Goal: Information Seeking & Learning: Learn about a topic

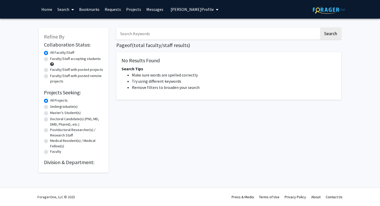
type input "neuroscience"
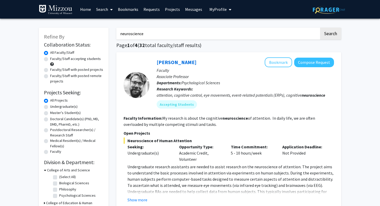
drag, startPoint x: 167, startPoint y: 31, endPoint x: 104, endPoint y: 25, distance: 63.6
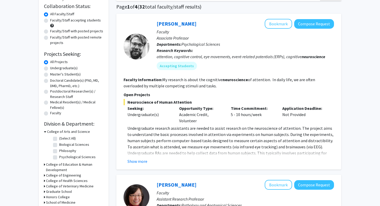
scroll to position [39, 0]
click at [142, 158] on button "Show more" at bounding box center [138, 161] width 20 height 6
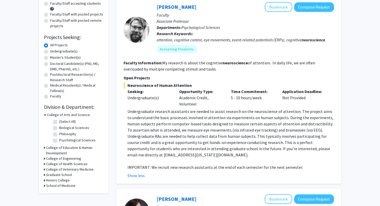
scroll to position [56, 0]
click at [186, 122] on p "Undergraduate research assistants are needed to assist research on the neurosci…" at bounding box center [231, 133] width 207 height 50
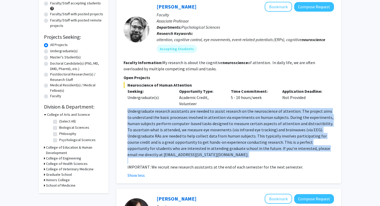
click at [180, 116] on p "Undergraduate research assistants are needed to assist research on the neurosci…" at bounding box center [231, 133] width 207 height 50
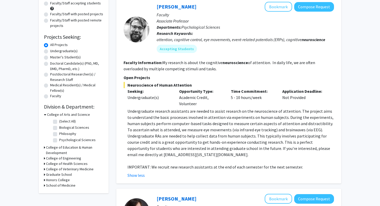
click at [180, 116] on p "Undergraduate research assistants are needed to assist research on the neurosci…" at bounding box center [231, 133] width 207 height 50
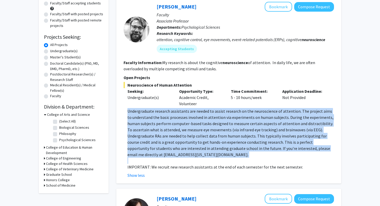
click at [180, 116] on p "Undergraduate research assistants are needed to assist research on the neurosci…" at bounding box center [231, 133] width 207 height 50
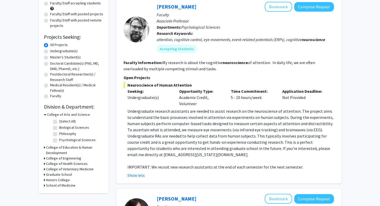
click at [180, 116] on p "Undergraduate research assistants are needed to assist research on the neurosci…" at bounding box center [231, 133] width 207 height 50
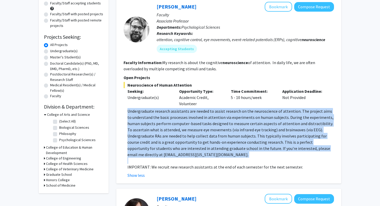
click at [191, 116] on p "Undergraduate research assistants are needed to assist research on the neurosci…" at bounding box center [231, 133] width 207 height 50
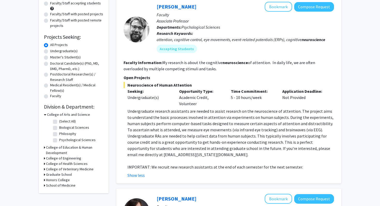
click at [191, 116] on p "Undergraduate research assistants are needed to assist research on the neurosci…" at bounding box center [231, 133] width 207 height 50
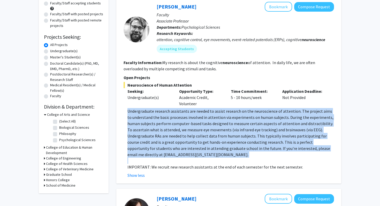
click at [186, 117] on p "Undergraduate research assistants are needed to assist research on the neurosci…" at bounding box center [231, 133] width 207 height 50
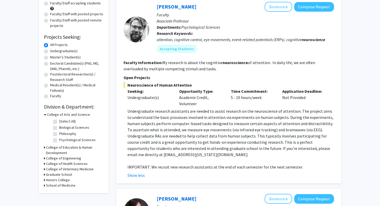
click at [186, 117] on p "Undergraduate research assistants are needed to assist research on the neurosci…" at bounding box center [231, 133] width 207 height 50
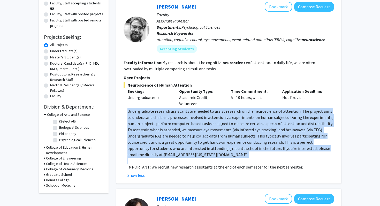
click at [201, 116] on p "Undergraduate research assistants are needed to assist research on the neurosci…" at bounding box center [231, 133] width 207 height 50
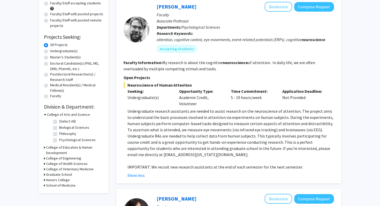
click at [201, 116] on p "Undergraduate research assistants are needed to assist research on the neurosci…" at bounding box center [231, 133] width 207 height 50
click at [192, 117] on p "Undergraduate research assistants are needed to assist research on the neurosci…" at bounding box center [231, 133] width 207 height 50
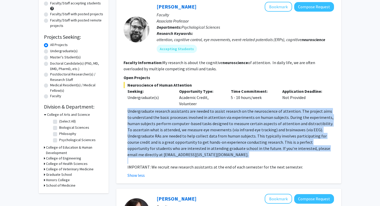
click at [197, 121] on p "Undergraduate research assistants are needed to assist research on the neurosci…" at bounding box center [231, 133] width 207 height 50
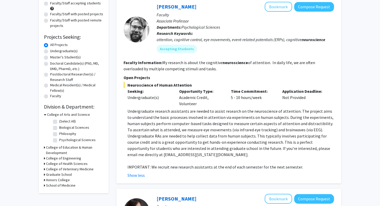
click at [197, 121] on p "Undergraduate research assistants are needed to assist research on the neurosci…" at bounding box center [231, 133] width 207 height 50
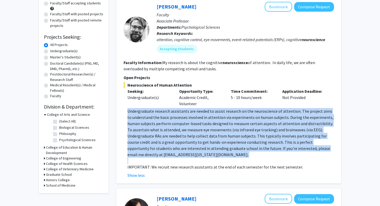
click at [203, 125] on p "Undergraduate research assistants are needed to assist research on the neurosci…" at bounding box center [231, 133] width 207 height 50
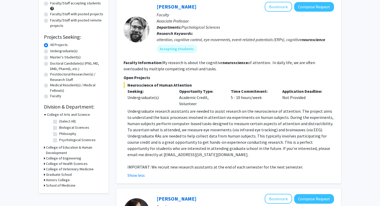
click at [203, 125] on p "Undergraduate research assistants are needed to assist research on the neurosci…" at bounding box center [231, 133] width 207 height 50
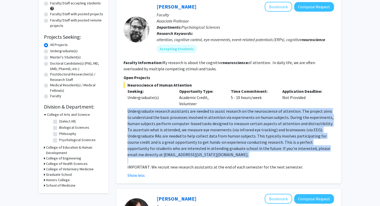
click at [203, 125] on p "Undergraduate research assistants are needed to assist research on the neurosci…" at bounding box center [231, 133] width 207 height 50
click at [202, 131] on p "Undergraduate research assistants are needed to assist research on the neurosci…" at bounding box center [231, 133] width 207 height 50
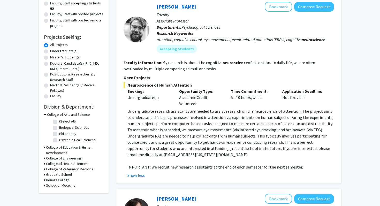
click at [202, 131] on p "Undergraduate research assistants are needed to assist research on the neurosci…" at bounding box center [231, 133] width 207 height 50
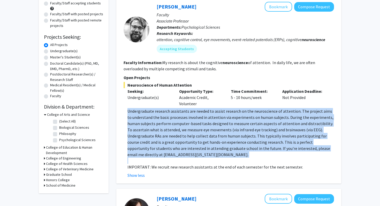
click at [197, 124] on p "Undergraduate research assistants are needed to assist research on the neurosci…" at bounding box center [231, 133] width 207 height 50
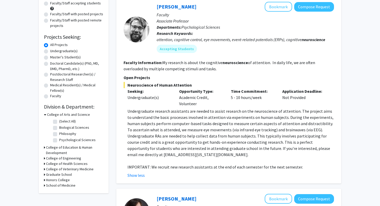
click at [197, 124] on p "Undergraduate research assistants are needed to assist research on the neurosci…" at bounding box center [231, 133] width 207 height 50
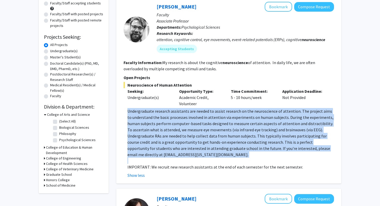
click at [201, 128] on p "Undergraduate research assistants are needed to assist research on the neurosci…" at bounding box center [231, 133] width 207 height 50
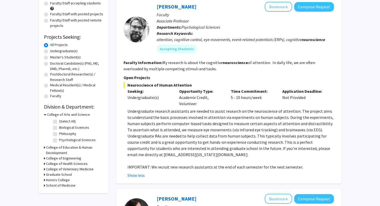
click at [201, 128] on p "Undergraduate research assistants are needed to assist research on the neurosci…" at bounding box center [231, 133] width 207 height 50
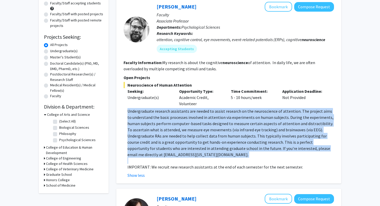
click at [194, 126] on p "Undergraduate research assistants are needed to assist research on the neurosci…" at bounding box center [231, 133] width 207 height 50
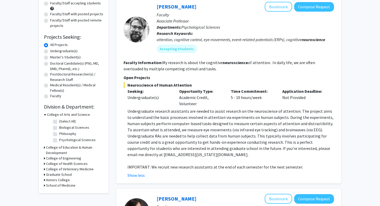
click at [194, 126] on p "Undergraduate research assistants are needed to assist research on the neurosci…" at bounding box center [231, 133] width 207 height 50
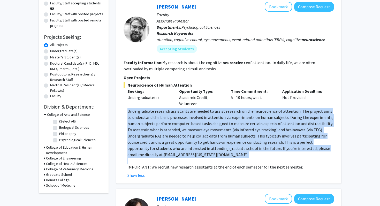
click at [171, 127] on p "Undergraduate research assistants are needed to assist research on the neurosci…" at bounding box center [231, 133] width 207 height 50
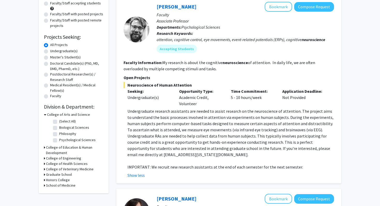
click at [171, 127] on p "Undergraduate research assistants are needed to assist research on the neurosci…" at bounding box center [231, 133] width 207 height 50
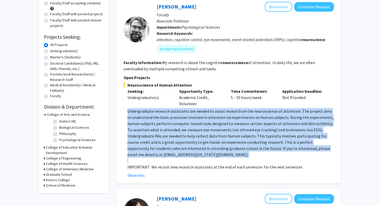
click at [162, 123] on p "Undergraduate research assistants are needed to assist research on the neurosci…" at bounding box center [231, 133] width 207 height 50
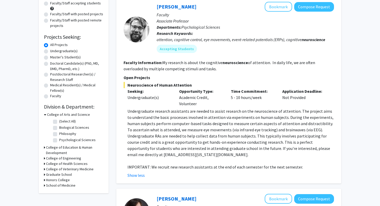
click at [162, 123] on p "Undergraduate research assistants are needed to assist research on the neurosci…" at bounding box center [231, 133] width 207 height 50
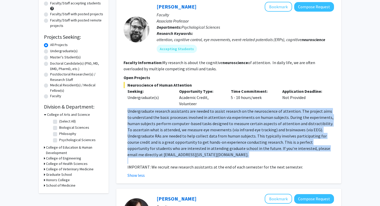
click at [155, 122] on p "Undergraduate research assistants are needed to assist research on the neurosci…" at bounding box center [231, 133] width 207 height 50
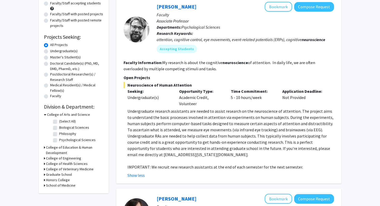
click at [155, 122] on p "Undergraduate research assistants are needed to assist research on the neurosci…" at bounding box center [231, 133] width 207 height 50
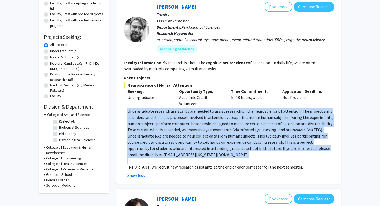
click at [139, 120] on p "Undergraduate research assistants are needed to assist research on the neurosci…" at bounding box center [231, 133] width 207 height 50
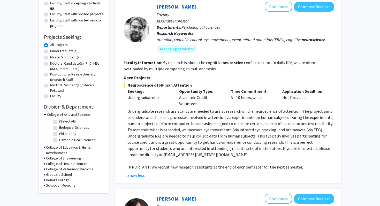
click at [139, 120] on p "Undergraduate research assistants are needed to assist research on the neurosci…" at bounding box center [231, 133] width 207 height 50
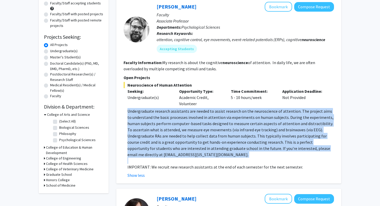
click at [125, 111] on fg-read-more "Undergraduate research assistants are needed to assist research on the neurosci…" at bounding box center [229, 143] width 211 height 70
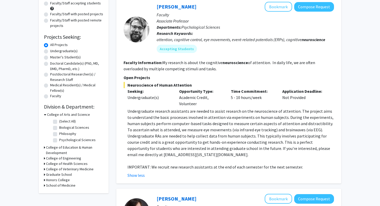
click at [125, 111] on fg-read-more "Undergraduate research assistants are needed to assist research on the neurosci…" at bounding box center [229, 143] width 211 height 70
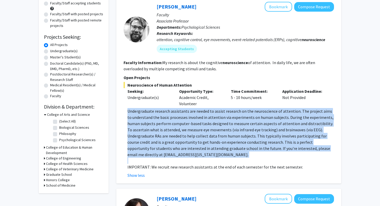
click at [135, 111] on p "Undergraduate research assistants are needed to assist research on the neurosci…" at bounding box center [231, 133] width 207 height 50
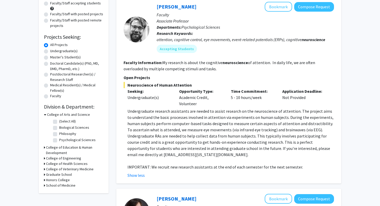
click at [135, 111] on p "Undergraduate research assistants are needed to assist research on the neurosci…" at bounding box center [231, 133] width 207 height 50
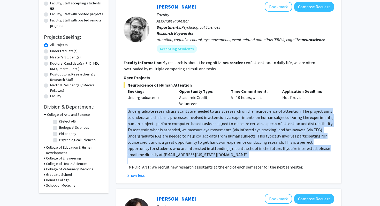
click at [145, 132] on p "Undergraduate research assistants are needed to assist research on the neurosci…" at bounding box center [231, 133] width 207 height 50
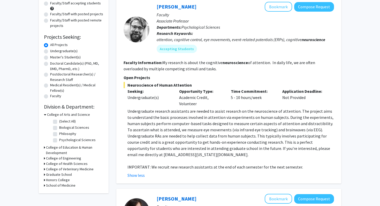
click at [145, 132] on p "Undergraduate research assistants are needed to assist research on the neurosci…" at bounding box center [231, 133] width 207 height 50
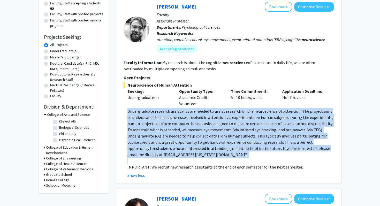
click at [145, 136] on p "Undergraduate research assistants are needed to assist research on the neurosci…" at bounding box center [231, 133] width 207 height 50
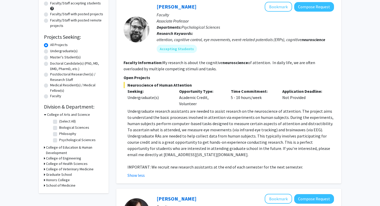
click at [145, 136] on p "Undergraduate research assistants are needed to assist research on the neurosci…" at bounding box center [231, 133] width 207 height 50
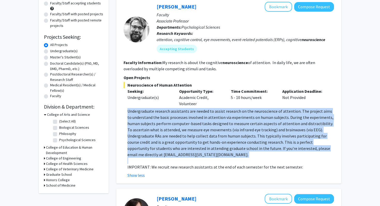
click at [153, 135] on p "Undergraduate research assistants are needed to assist research on the neurosci…" at bounding box center [231, 133] width 207 height 50
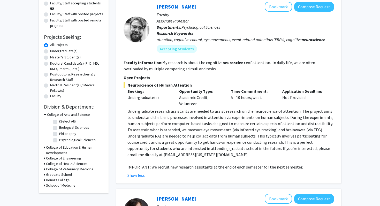
click at [153, 135] on p "Undergraduate research assistants are needed to assist research on the neurosci…" at bounding box center [231, 133] width 207 height 50
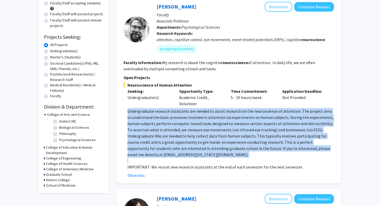
click at [144, 135] on p "Undergraduate research assistants are needed to assist research on the neurosci…" at bounding box center [231, 133] width 207 height 50
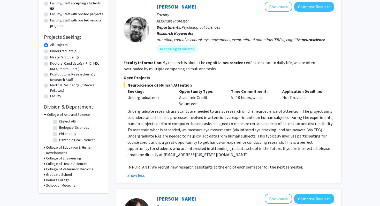
click at [144, 135] on p "Undergraduate research assistants are needed to assist research on the neurosci…" at bounding box center [231, 133] width 207 height 50
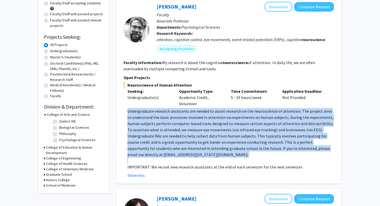
click at [151, 135] on p "Undergraduate research assistants are needed to assist research on the neurosci…" at bounding box center [231, 133] width 207 height 50
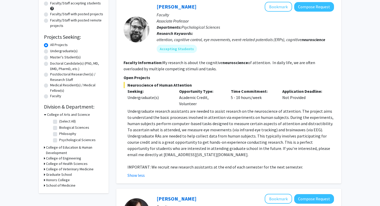
click at [151, 135] on p "Undergraduate research assistants are needed to assist research on the neurosci…" at bounding box center [231, 133] width 207 height 50
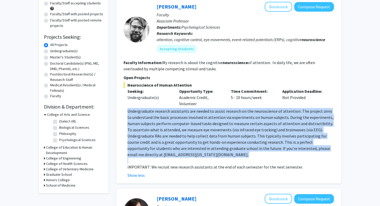
click at [147, 135] on p "Undergraduate research assistants are needed to assist research on the neurosci…" at bounding box center [231, 133] width 207 height 50
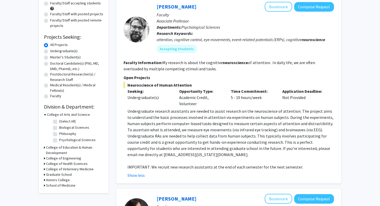
click at [147, 135] on p "Undergraduate research assistants are needed to assist research on the neurosci…" at bounding box center [231, 133] width 207 height 50
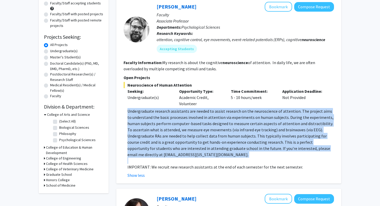
click at [163, 137] on p "Undergraduate research assistants are needed to assist research on the neurosci…" at bounding box center [231, 133] width 207 height 50
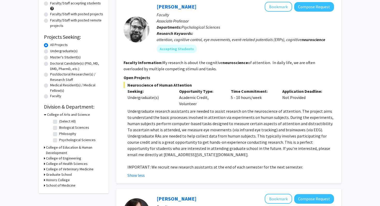
click at [163, 137] on p "Undergraduate research assistants are needed to assist research on the neurosci…" at bounding box center [231, 133] width 207 height 50
click at [170, 141] on p "Undergraduate research assistants are needed to assist research on the neurosci…" at bounding box center [231, 133] width 207 height 50
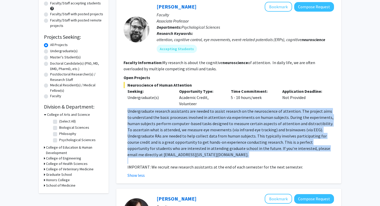
click at [146, 135] on p "Undergraduate research assistants are needed to assist research on the neurosci…" at bounding box center [231, 133] width 207 height 50
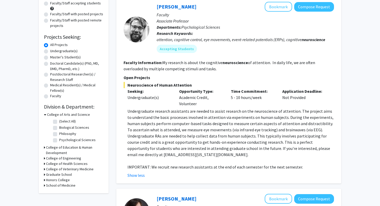
click at [146, 135] on p "Undergraduate research assistants are needed to assist research on the neurosci…" at bounding box center [231, 133] width 207 height 50
click at [167, 138] on p "Undergraduate research assistants are needed to assist research on the neurosci…" at bounding box center [231, 133] width 207 height 50
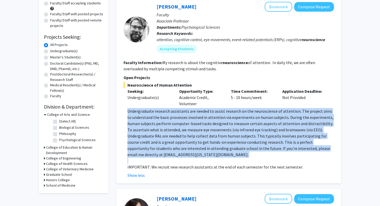
click at [167, 138] on p "Undergraduate research assistants are needed to assist research on the neurosci…" at bounding box center [231, 133] width 207 height 50
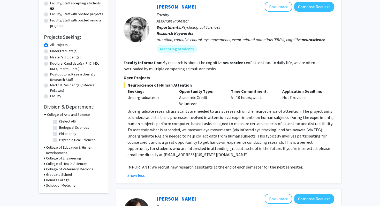
click at [149, 136] on p "Undergraduate research assistants are needed to assist research on the neurosci…" at bounding box center [231, 133] width 207 height 50
click at [164, 139] on p "Undergraduate research assistants are needed to assist research on the neurosci…" at bounding box center [231, 133] width 207 height 50
click at [165, 137] on p "Undergraduate research assistants are needed to assist research on the neurosci…" at bounding box center [231, 133] width 207 height 50
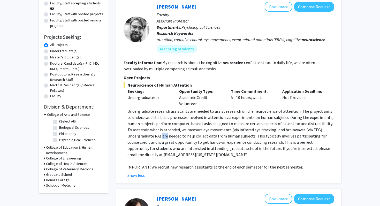
click at [165, 137] on p "Undergraduate research assistants are needed to assist research on the neurosci…" at bounding box center [231, 133] width 207 height 50
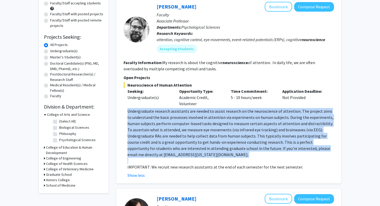
click at [165, 137] on p "Undergraduate research assistants are needed to assist research on the neurosci…" at bounding box center [231, 133] width 207 height 50
click at [150, 137] on p "Undergraduate research assistants are needed to assist research on the neurosci…" at bounding box center [231, 133] width 207 height 50
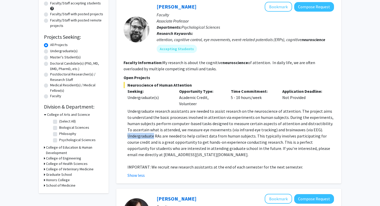
click at [150, 137] on p "Undergraduate research assistants are needed to assist research on the neurosci…" at bounding box center [231, 133] width 207 height 50
click at [144, 137] on p "Undergraduate research assistants are needed to assist research on the neurosci…" at bounding box center [231, 133] width 207 height 50
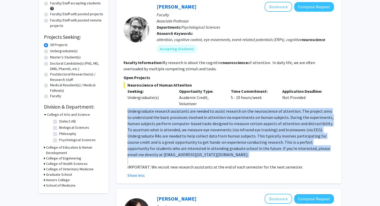
click at [144, 137] on p "Undergraduate research assistants are needed to assist research on the neurosci…" at bounding box center [231, 133] width 207 height 50
click at [170, 139] on p "Undergraduate research assistants are needed to assist research on the neurosci…" at bounding box center [231, 133] width 207 height 50
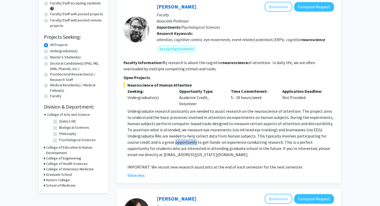
click at [170, 139] on p "Undergraduate research assistants are needed to assist research on the neurosci…" at bounding box center [231, 133] width 207 height 50
click at [139, 135] on p "Undergraduate research assistants are needed to assist research on the neurosci…" at bounding box center [231, 133] width 207 height 50
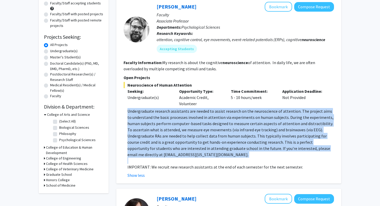
click at [139, 135] on p "Undergraduate research assistants are needed to assist research on the neurosci…" at bounding box center [231, 133] width 207 height 50
click at [156, 137] on p "Undergraduate research assistants are needed to assist research on the neurosci…" at bounding box center [231, 133] width 207 height 50
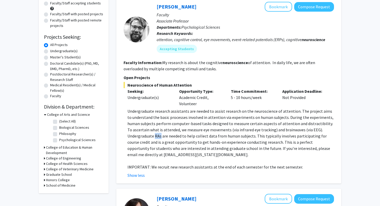
click at [156, 137] on p "Undergraduate research assistants are needed to assist research on the neurosci…" at bounding box center [231, 133] width 207 height 50
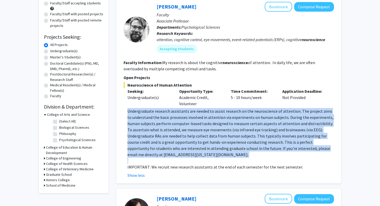
click at [156, 137] on p "Undergraduate research assistants are needed to assist research on the neurosci…" at bounding box center [231, 133] width 207 height 50
click at [138, 134] on p "Undergraduate research assistants are needed to assist research on the neurosci…" at bounding box center [231, 133] width 207 height 50
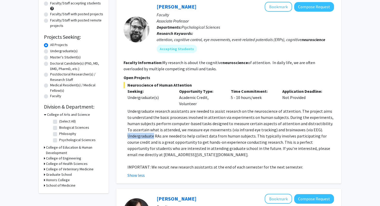
click at [138, 134] on p "Undergraduate research assistants are needed to assist research on the neurosci…" at bounding box center [231, 133] width 207 height 50
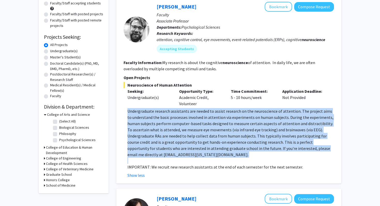
click at [138, 134] on p "Undergraduate research assistants are needed to assist research on the neurosci…" at bounding box center [231, 133] width 207 height 50
click at [158, 137] on p "Undergraduate research assistants are needed to assist research on the neurosci…" at bounding box center [231, 133] width 207 height 50
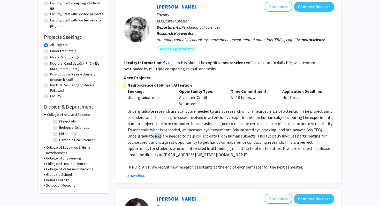
click at [158, 137] on p "Undergraduate research assistants are needed to assist research on the neurosci…" at bounding box center [231, 133] width 207 height 50
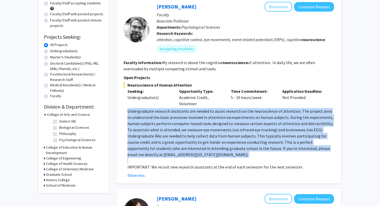
click at [158, 137] on p "Undergraduate research assistants are needed to assist research on the neurosci…" at bounding box center [231, 133] width 207 height 50
click at [145, 137] on p "Undergraduate research assistants are needed to assist research on the neurosci…" at bounding box center [231, 133] width 207 height 50
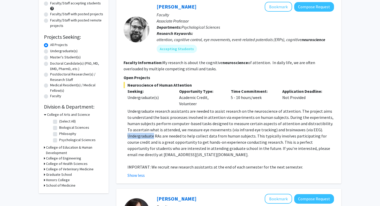
click at [145, 137] on p "Undergraduate research assistants are needed to assist research on the neurosci…" at bounding box center [231, 133] width 207 height 50
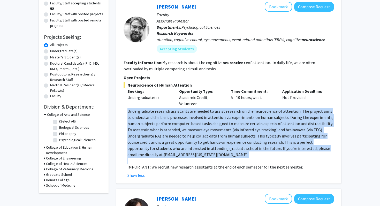
click at [145, 137] on p "Undergraduate research assistants are needed to assist research on the neurosci…" at bounding box center [231, 133] width 207 height 50
click at [160, 140] on p "Undergraduate research assistants are needed to assist research on the neurosci…" at bounding box center [231, 133] width 207 height 50
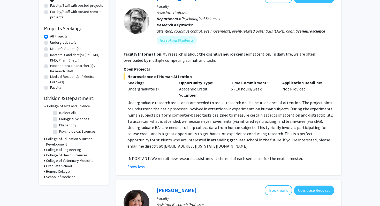
scroll to position [65, 0]
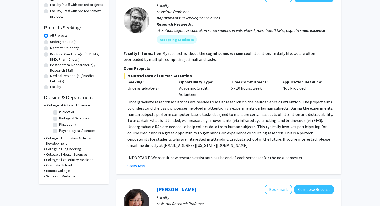
click at [152, 158] on p "IMPORTANT: We recruit new research assistants at the end of each semester for t…" at bounding box center [231, 158] width 207 height 6
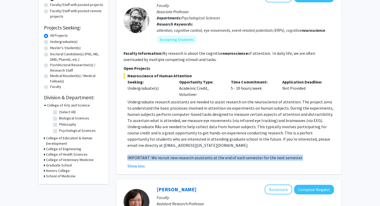
click at [165, 155] on p "IMPORTANT: We recruit new research assistants at the end of each semester for t…" at bounding box center [231, 158] width 207 height 6
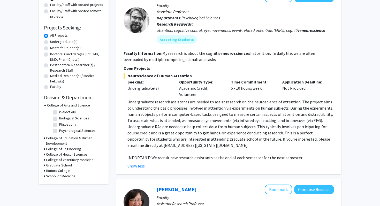
click at [163, 127] on p "Undergraduate research assistants are needed to assist research on the neurosci…" at bounding box center [231, 124] width 207 height 50
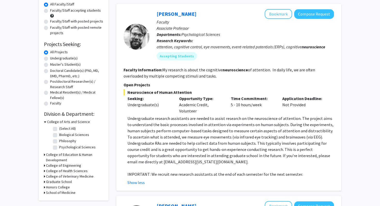
scroll to position [43, 0]
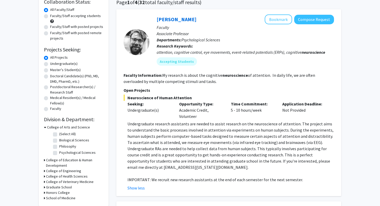
click at [183, 41] on span "Psychological Sciences" at bounding box center [201, 39] width 39 height 5
click at [192, 40] on span "Psychological Sciences" at bounding box center [201, 39] width 39 height 5
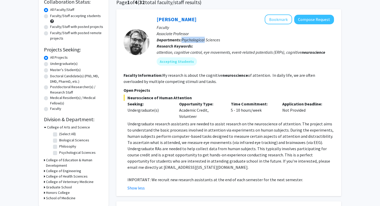
click at [192, 40] on span "Psychological Sciences" at bounding box center [201, 39] width 39 height 5
click at [178, 26] on p "Faculty" at bounding box center [245, 27] width 177 height 6
click at [176, 20] on link "[PERSON_NAME]" at bounding box center [177, 19] width 40 height 6
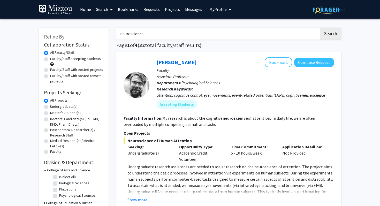
click at [198, 94] on div "attention, cognitive control, eye movements, event-related potentials (ERPs), c…" at bounding box center [245, 95] width 177 height 6
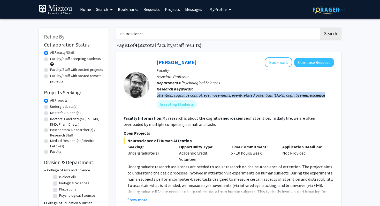
click at [222, 92] on div "attention, cognitive control, eye movements, event-related potentials (ERPs), c…" at bounding box center [245, 95] width 177 height 6
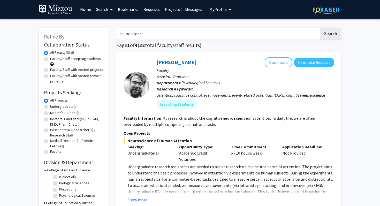
click at [222, 92] on div "attention, cognitive control, eye movements, event-related potentials (ERPs), c…" at bounding box center [245, 95] width 177 height 6
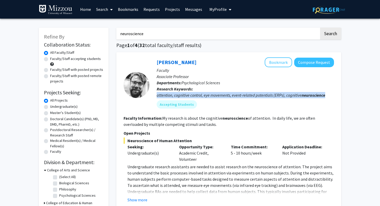
click at [234, 95] on div "attention, cognitive control, eye movements, event-related potentials (ERPs), c…" at bounding box center [245, 95] width 177 height 6
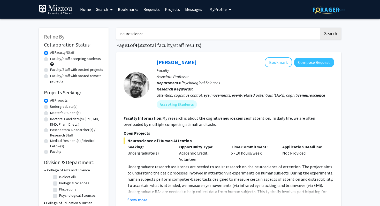
click at [234, 95] on div "attention, cognitive control, eye movements, event-related potentials (ERPs), c…" at bounding box center [245, 95] width 177 height 6
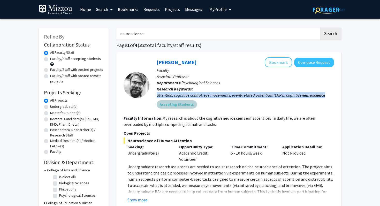
click at [262, 99] on div "Accepting Students" at bounding box center [246, 104] width 180 height 10
click at [259, 96] on div "attention, cognitive control, eye movements, event-related potentials (ERPs), c…" at bounding box center [245, 95] width 177 height 6
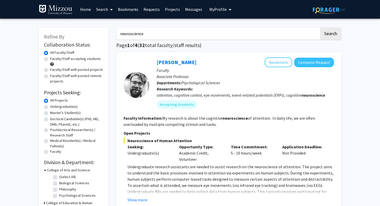
click at [259, 96] on div "attention, cognitive control, eye movements, event-related potentials (ERPs), c…" at bounding box center [245, 95] width 177 height 6
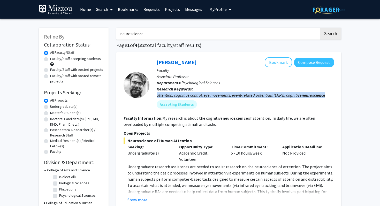
click at [245, 96] on div "attention, cognitive control, eye movements, event-related potentials (ERPs), c…" at bounding box center [245, 95] width 177 height 6
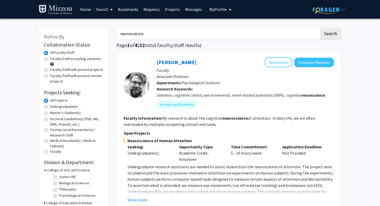
click at [245, 96] on div "attention, cognitive control, eye movements, event-related potentials (ERPs), c…" at bounding box center [245, 95] width 177 height 6
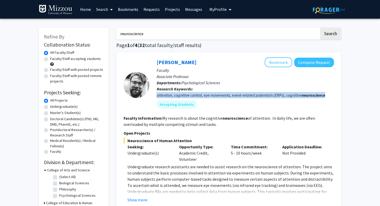
click at [259, 96] on div "attention, cognitive control, eye movements, event-related potentials (ERPs), c…" at bounding box center [245, 95] width 177 height 6
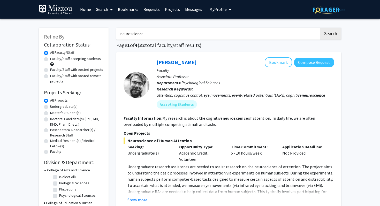
click at [259, 96] on div "attention, cognitive control, eye movements, event-related potentials (ERPs), c…" at bounding box center [245, 95] width 177 height 6
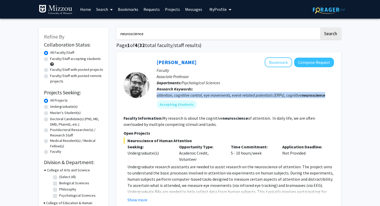
click at [236, 93] on div "attention, cognitive control, eye movements, event-related potentials (ERPs), c…" at bounding box center [245, 95] width 177 height 6
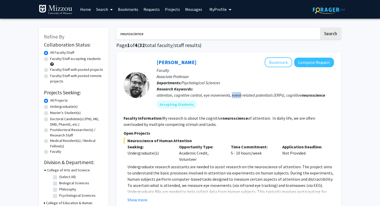
click at [236, 93] on div "attention, cognitive control, eye movements, event-related potentials (ERPs), c…" at bounding box center [245, 95] width 177 height 6
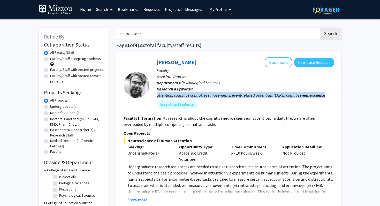
click at [236, 93] on div "attention, cognitive control, eye movements, event-related potentials (ERPs), c…" at bounding box center [245, 95] width 177 height 6
click at [251, 93] on div "attention, cognitive control, eye movements, event-related potentials (ERPs), c…" at bounding box center [245, 95] width 177 height 6
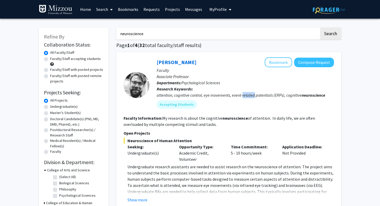
click at [251, 93] on div "attention, cognitive control, eye movements, event-related potentials (ERPs), c…" at bounding box center [245, 95] width 177 height 6
click at [262, 94] on div "attention, cognitive control, eye movements, event-related potentials (ERPs), c…" at bounding box center [245, 95] width 177 height 6
click at [184, 103] on mat-chip "Accepting Students" at bounding box center [177, 104] width 40 height 8
click at [216, 108] on div "Accepting Students" at bounding box center [246, 104] width 180 height 10
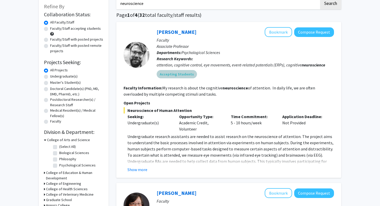
scroll to position [44, 0]
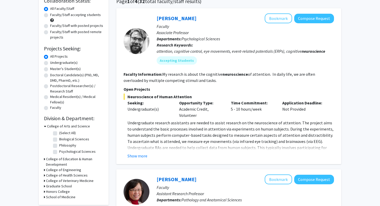
click at [181, 131] on p "Undergraduate research assistants are needed to assist research on the neurosci…" at bounding box center [231, 145] width 207 height 50
click at [141, 156] on button "Show more" at bounding box center [138, 156] width 20 height 6
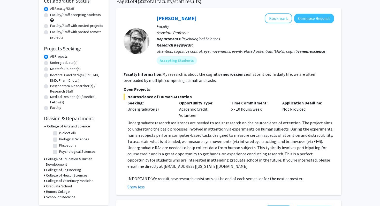
click at [165, 140] on p "Undergraduate research assistants are needed to assist research on the neurosci…" at bounding box center [231, 145] width 207 height 50
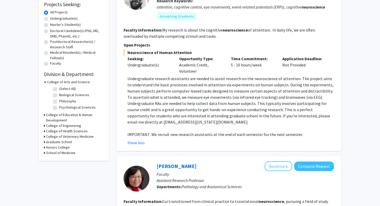
scroll to position [87, 0]
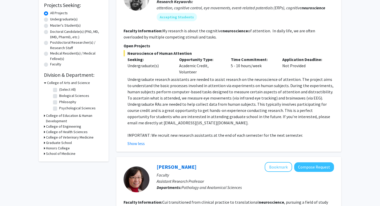
click at [159, 122] on p "Undergraduate research assistants are needed to assist research on the neurosci…" at bounding box center [231, 101] width 207 height 50
click at [128, 123] on p "Undergraduate research assistants are needed to assist research on the neurosci…" at bounding box center [231, 101] width 207 height 50
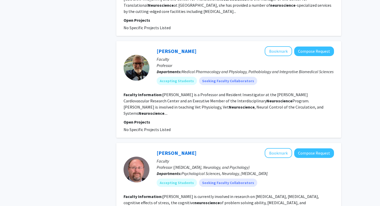
scroll to position [310, 0]
click at [180, 92] on fg-read-more "Kline is a Professor and Resident Investigator at the Dalton Cardiovascular Res…" at bounding box center [224, 104] width 200 height 24
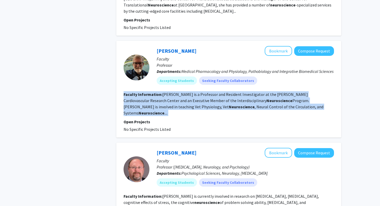
click at [189, 92] on fg-read-more "Kline is a Professor and Resident Investigator at the Dalton Cardiovascular Res…" at bounding box center [224, 104] width 200 height 24
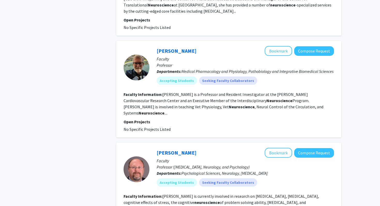
click at [189, 92] on fg-read-more "Kline is a Professor and Resident Investigator at the Dalton Cardiovascular Res…" at bounding box center [224, 104] width 200 height 24
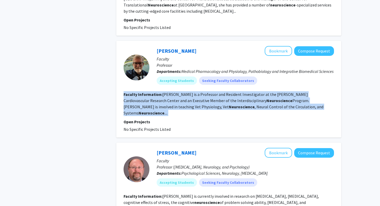
click at [181, 91] on section "Faculty Information: Kline is a Professor and Resident Investigator at the Dalt…" at bounding box center [229, 103] width 211 height 25
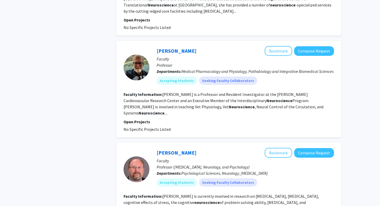
click at [181, 91] on section "Faculty Information: Kline is a Professor and Resident Investigator at the Dalt…" at bounding box center [229, 103] width 211 height 25
click at [164, 92] on fg-read-more "Kline is a Professor and Resident Investigator at the Dalton Cardiovascular Res…" at bounding box center [224, 104] width 200 height 24
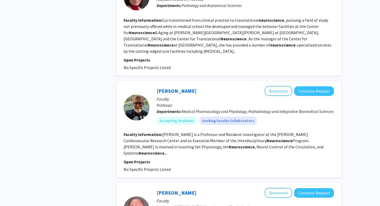
scroll to position [271, 0]
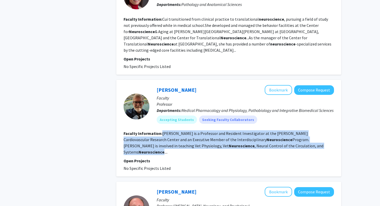
drag, startPoint x: 162, startPoint y: 128, endPoint x: 254, endPoint y: 141, distance: 93.1
click at [254, 141] on fg-read-more "Kline is a Professor and Resident Investigator at the Dalton Cardiovascular Res…" at bounding box center [224, 143] width 200 height 24
click at [165, 150] on b "Neuroscience" at bounding box center [152, 152] width 26 height 5
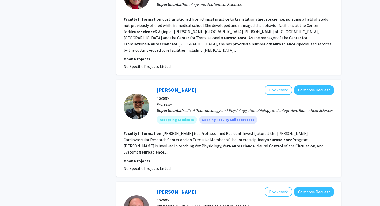
click at [144, 103] on div at bounding box center [137, 107] width 26 height 26
click at [205, 108] on span "Medical Pharmacology and Physiology, Pathobiology and Integrative Biomedical Sc…" at bounding box center [258, 110] width 152 height 5
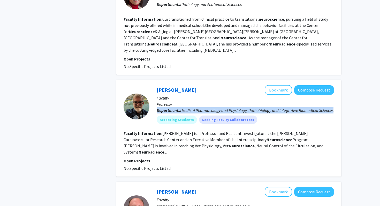
click at [205, 108] on span "Medical Pharmacology and Physiology, Pathobiology and Integrative Biomedical Sc…" at bounding box center [258, 110] width 152 height 5
click at [209, 108] on span "Medical Pharmacology and Physiology, Pathobiology and Integrative Biomedical Sc…" at bounding box center [258, 110] width 152 height 5
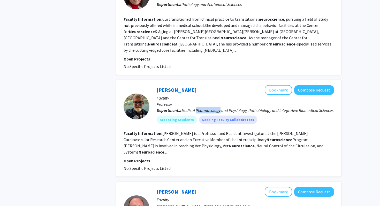
click at [209, 108] on span "Medical Pharmacology and Physiology, Pathobiology and Integrative Biomedical Sc…" at bounding box center [258, 110] width 152 height 5
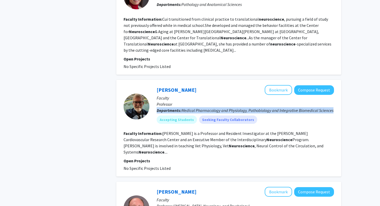
click at [209, 108] on span "Medical Pharmacology and Physiology, Pathobiology and Integrative Biomedical Sc…" at bounding box center [258, 110] width 152 height 5
click at [214, 108] on span "Medical Pharmacology and Physiology, Pathobiology and Integrative Biomedical Sc…" at bounding box center [258, 110] width 152 height 5
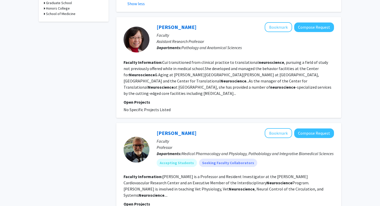
scroll to position [227, 0]
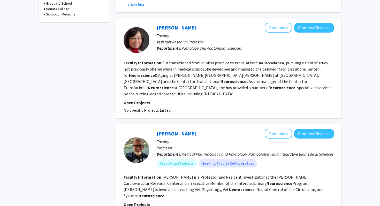
click at [202, 152] on span "Medical Pharmacology and Physiology, Pathobiology and Integrative Biomedical Sc…" at bounding box center [258, 154] width 152 height 5
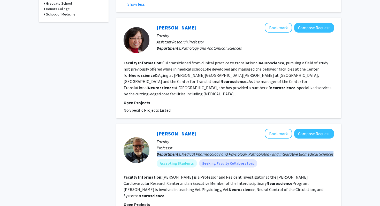
click at [209, 152] on span "Medical Pharmacology and Physiology, Pathobiology and Integrative Biomedical Sc…" at bounding box center [258, 154] width 152 height 5
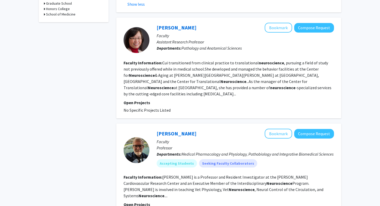
click at [166, 69] on fg-read-more "Cui transitioned from clinical practice to translational neuroscience , pursuin…" at bounding box center [228, 78] width 208 height 36
click at [177, 68] on fg-read-more "Cui transitioned from clinical practice to translational neuroscience , pursuin…" at bounding box center [228, 78] width 208 height 36
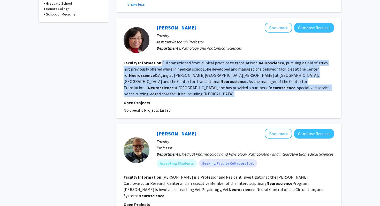
drag, startPoint x: 161, startPoint y: 63, endPoint x: 336, endPoint y: 96, distance: 177.8
click at [338, 92] on div "Jiankun Cui Bookmark Compose Request Faculty Assistant Research Professor Depar…" at bounding box center [228, 68] width 225 height 101
click at [316, 84] on section "Faculty Information: Cui transitioned from clinical practice to translational n…" at bounding box center [229, 78] width 211 height 37
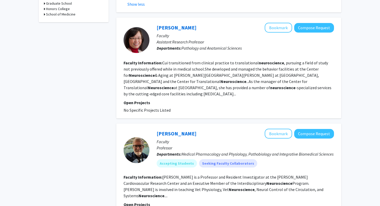
click at [316, 84] on section "Faculty Information: Cui transitioned from clinical practice to translational n…" at bounding box center [229, 78] width 211 height 37
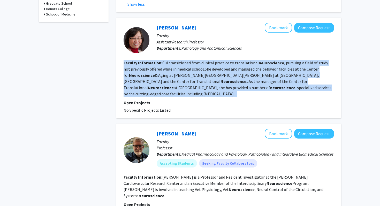
click at [282, 83] on fg-read-more "Cui transitioned from clinical practice to translational neuroscience , pursuin…" at bounding box center [228, 78] width 208 height 36
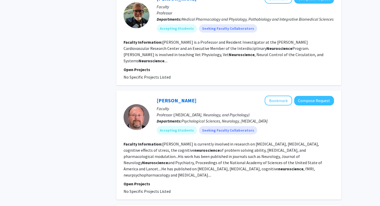
scroll to position [368, 0]
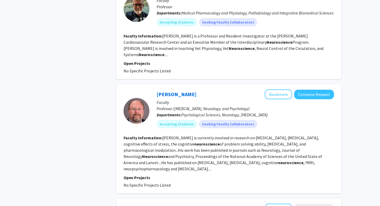
click at [237, 135] on fg-read-more "Beversdorf is currently involved in research on autism, dementia, cognitive eff…" at bounding box center [223, 153] width 199 height 36
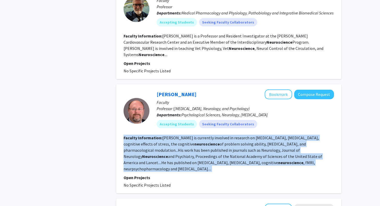
click at [249, 135] on section "Faculty Information: Beversdorf is currently involved in research on autism, de…" at bounding box center [229, 153] width 211 height 37
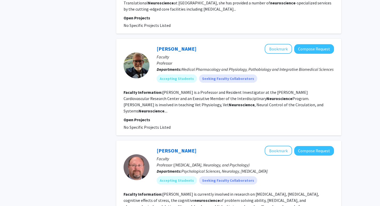
scroll to position [302, 0]
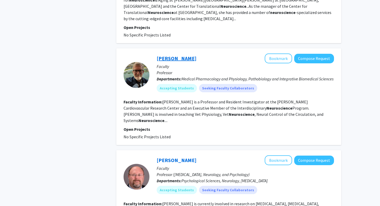
click at [174, 55] on link "[PERSON_NAME]" at bounding box center [177, 58] width 40 height 6
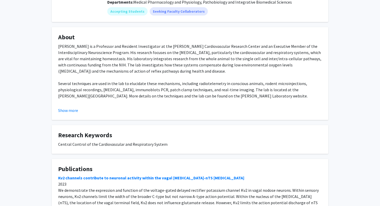
scroll to position [79, 0]
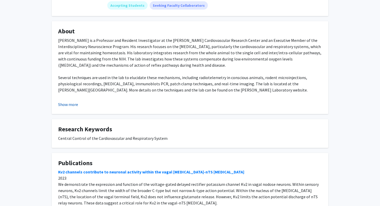
click at [67, 107] on button "Show more" at bounding box center [68, 104] width 20 height 6
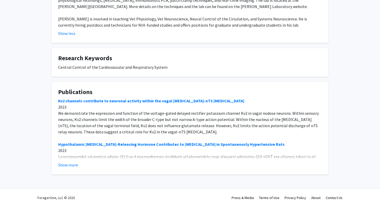
scroll to position [163, 0]
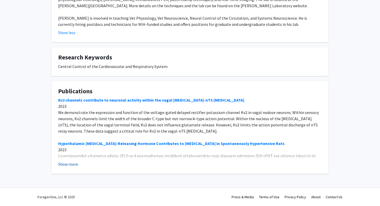
click at [74, 165] on button "Show more" at bounding box center [68, 164] width 20 height 6
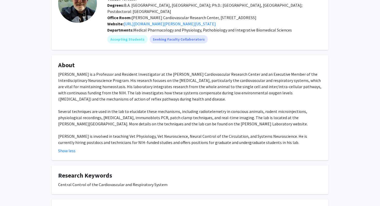
scroll to position [0, 0]
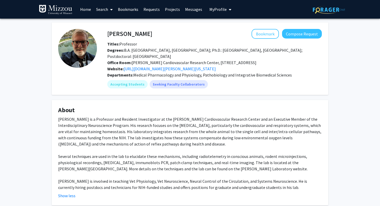
click at [161, 75] on span "Medical Pharmacology and Physiology, Pathobiology and Integrative Biomedical Sc…" at bounding box center [212, 74] width 159 height 5
click at [160, 70] on link "https://klinelab.dalton.missouri.edu/" at bounding box center [170, 68] width 92 height 5
click at [244, 75] on span "Medical Pharmacology and Physiology, Pathobiology and Integrative Biomedical Sc…" at bounding box center [212, 74] width 159 height 5
click at [147, 51] on span "Degrees: B.A. Miami University, Oxford OH; Ph.D.: Case Western Reserve Univ., C…" at bounding box center [204, 53] width 195 height 11
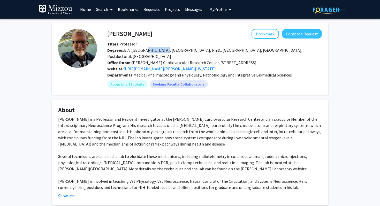
click at [147, 51] on span "Degrees: B.A. Miami University, Oxford OH; Ph.D.: Case Western Reserve Univ., C…" at bounding box center [204, 53] width 195 height 11
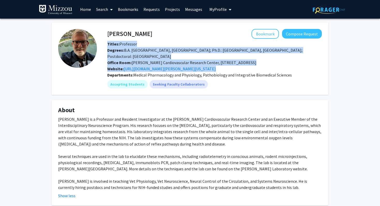
click at [152, 52] on span "Degrees: B.A. Miami University, Oxford OH; Ph.D.: Case Western Reserve Univ., C…" at bounding box center [204, 53] width 195 height 11
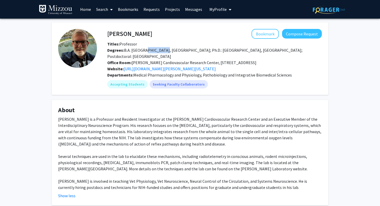
click at [152, 52] on span "Degrees: B.A. Miami University, Oxford OH; Ph.D.: Case Western Reserve Univ., C…" at bounding box center [204, 53] width 195 height 11
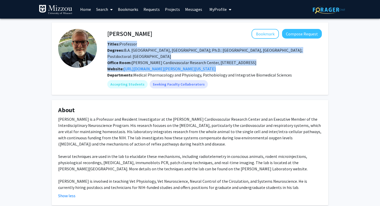
click at [152, 52] on span "Degrees: B.A. Miami University, Oxford OH; Ph.D.: Case Western Reserve Univ., C…" at bounding box center [204, 53] width 195 height 11
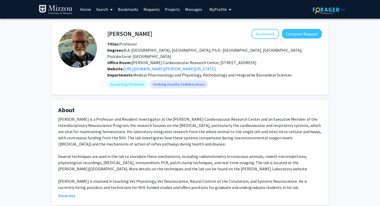
click at [144, 52] on span "Degrees: B.A. Miami University, Oxford OH; Ph.D.: Case Western Reserve Univ., C…" at bounding box center [204, 53] width 195 height 11
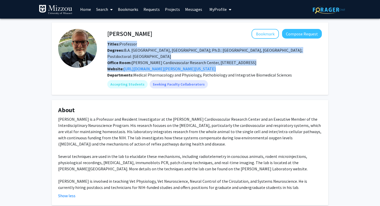
click at [144, 52] on span "Degrees: B.A. Miami University, Oxford OH; Ph.D.: Case Western Reserve Univ., C…" at bounding box center [204, 53] width 195 height 11
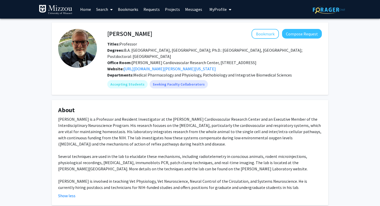
click at [140, 53] on div "Degrees: B.A. Miami University, Oxford OH; Ph.D.: Case Western Reserve Univ., C…" at bounding box center [214, 53] width 222 height 12
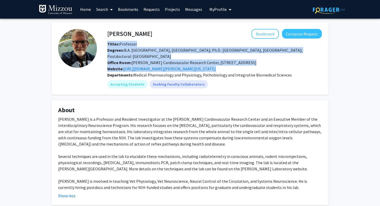
click at [140, 53] on div "Degrees: B.A. Miami University, Oxford OH; Ph.D.: Case Western Reserve Univ., C…" at bounding box center [214, 53] width 222 height 12
click at [146, 53] on div "Degrees: B.A. Miami University, Oxford OH; Ph.D.: Case Western Reserve Univ., C…" at bounding box center [214, 53] width 222 height 12
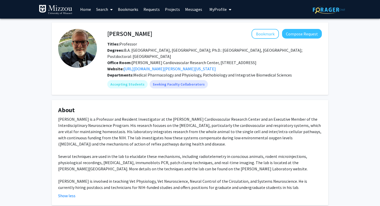
click at [159, 63] on span "Office Room: Dalton Cardiovascular Research Center, 1500 Research Park Dr.; Col…" at bounding box center [181, 62] width 149 height 5
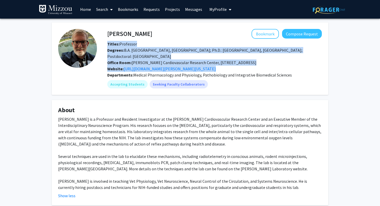
click at [165, 63] on span "Office Room: Dalton Cardiovascular Research Center, 1500 Research Park Dr.; Col…" at bounding box center [181, 62] width 149 height 5
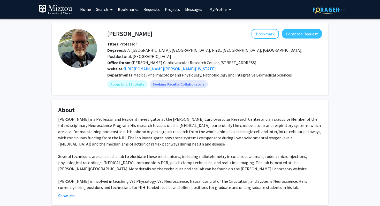
click at [165, 63] on span "Office Room: Dalton Cardiovascular Research Center, 1500 Research Park Dr.; Col…" at bounding box center [181, 62] width 149 height 5
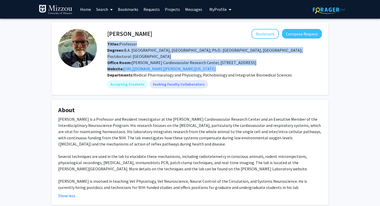
click at [140, 62] on span "Office Room: Dalton Cardiovascular Research Center, 1500 Research Park Dr.; Col…" at bounding box center [181, 62] width 149 height 5
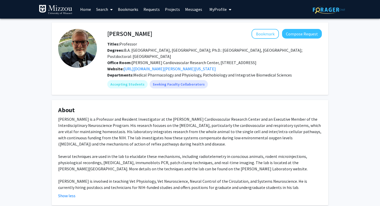
click at [140, 62] on span "Office Room: Dalton Cardiovascular Research Center, 1500 Research Park Dr.; Col…" at bounding box center [181, 62] width 149 height 5
click at [156, 61] on span "Office Room: Dalton Cardiovascular Research Center, 1500 Research Park Dr.; Col…" at bounding box center [181, 62] width 149 height 5
click at [180, 61] on span "Office Room: Dalton Cardiovascular Research Center, 1500 Research Park Dr.; Col…" at bounding box center [181, 62] width 149 height 5
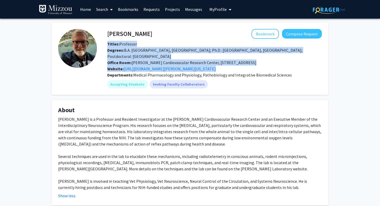
click at [180, 61] on span "Office Room: Dalton Cardiovascular Research Center, 1500 Research Park Dr.; Col…" at bounding box center [181, 62] width 149 height 5
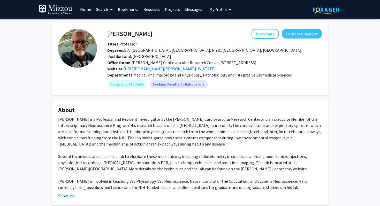
click at [151, 60] on div "Office Room: Dalton Cardiovascular Research Center, 1500 Research Park Dr.; Col…" at bounding box center [214, 62] width 222 height 6
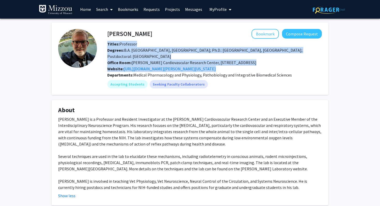
click at [151, 60] on div "Office Room: Dalton Cardiovascular Research Center, 1500 Research Park Dr.; Col…" at bounding box center [214, 62] width 222 height 6
click at [144, 60] on span "Office Room: Dalton Cardiovascular Research Center, 1500 Research Park Dr.; Col…" at bounding box center [181, 62] width 149 height 5
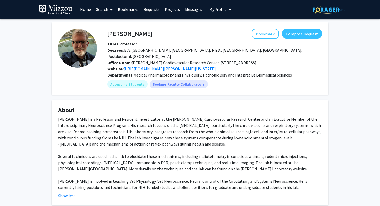
click at [183, 128] on div "David D. Kline is a Professor and Resident Investigator at the Dalton Cardiovas…" at bounding box center [190, 153] width 264 height 74
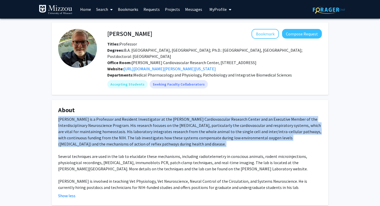
click at [191, 131] on div "David D. Kline is a Professor and Resident Investigator at the Dalton Cardiovas…" at bounding box center [190, 153] width 264 height 74
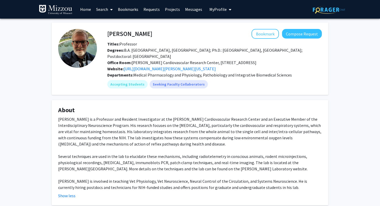
click at [191, 131] on div "David D. Kline is a Professor and Resident Investigator at the Dalton Cardiovas…" at bounding box center [190, 153] width 264 height 74
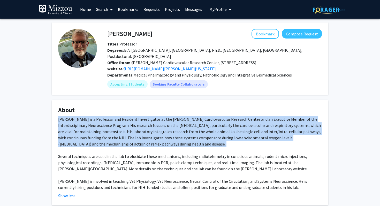
click at [183, 136] on div "David D. Kline is a Professor and Resident Investigator at the Dalton Cardiovas…" at bounding box center [190, 153] width 264 height 74
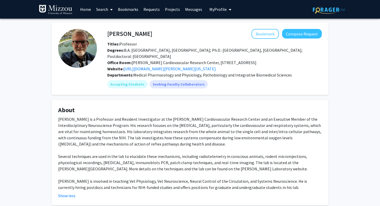
click at [183, 136] on div "David D. Kline is a Professor and Resident Investigator at the Dalton Cardiovas…" at bounding box center [190, 153] width 264 height 74
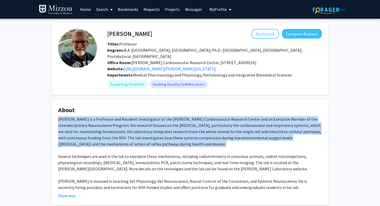
click at [189, 136] on div "David D. Kline is a Professor and Resident Investigator at the Dalton Cardiovas…" at bounding box center [190, 153] width 264 height 74
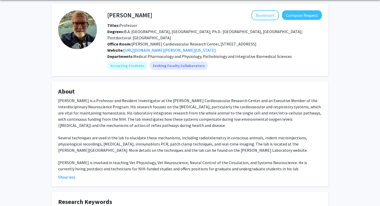
scroll to position [28, 0]
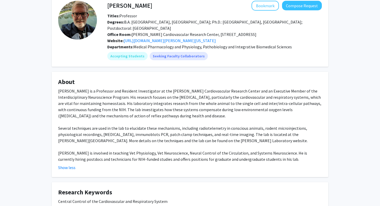
click at [149, 107] on div "David D. Kline is a Professor and Resident Investigator at the Dalton Cardiovas…" at bounding box center [190, 125] width 264 height 74
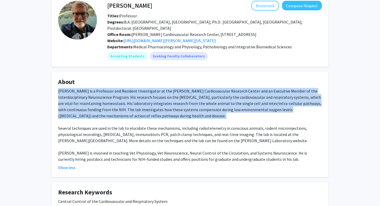
click at [144, 108] on div "David D. Kline is a Professor and Resident Investigator at the Dalton Cardiovas…" at bounding box center [190, 125] width 264 height 74
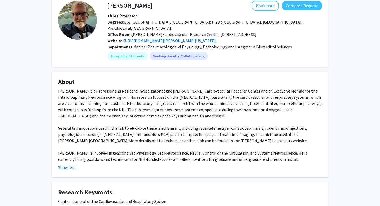
click at [144, 108] on div "David D. Kline is a Professor and Resident Investigator at the Dalton Cardiovas…" at bounding box center [190, 125] width 264 height 74
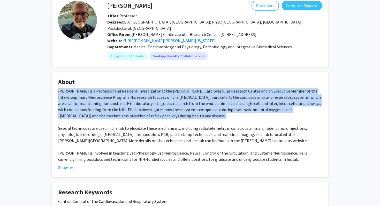
click at [144, 108] on div "David D. Kline is a Professor and Resident Investigator at the Dalton Cardiovas…" at bounding box center [190, 125] width 264 height 74
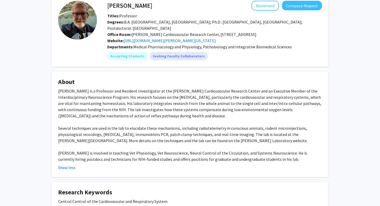
click at [138, 109] on div "David D. Kline is a Professor and Resident Investigator at the Dalton Cardiovas…" at bounding box center [190, 125] width 264 height 74
click at [133, 110] on div "David D. Kline is a Professor and Resident Investigator at the Dalton Cardiovas…" at bounding box center [190, 125] width 264 height 74
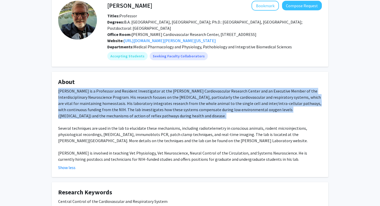
click at [133, 110] on div "David D. Kline is a Professor and Resident Investigator at the Dalton Cardiovas…" at bounding box center [190, 125] width 264 height 74
click at [140, 115] on div "David D. Kline is a Professor and Resident Investigator at the Dalton Cardiovas…" at bounding box center [190, 125] width 264 height 74
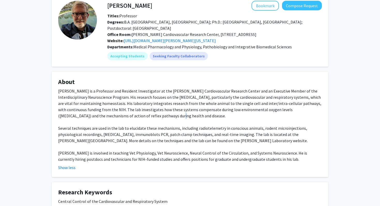
click at [140, 115] on div "David D. Kline is a Professor and Resident Investigator at the Dalton Cardiovas…" at bounding box center [190, 125] width 264 height 74
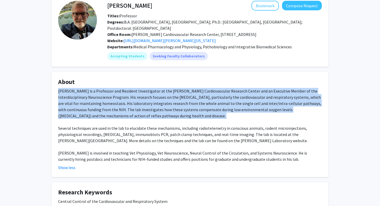
click at [140, 115] on div "David D. Kline is a Professor and Resident Investigator at the Dalton Cardiovas…" at bounding box center [190, 125] width 264 height 74
click at [152, 115] on div "David D. Kline is a Professor and Resident Investigator at the Dalton Cardiovas…" at bounding box center [190, 125] width 264 height 74
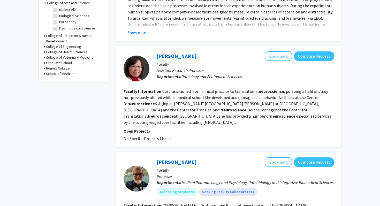
scroll to position [176, 0]
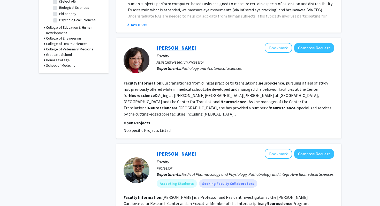
click at [171, 49] on link "[PERSON_NAME]" at bounding box center [177, 47] width 40 height 6
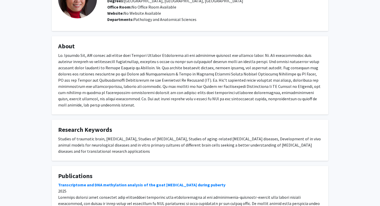
scroll to position [47, 0]
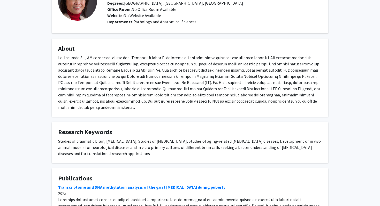
click at [154, 68] on div at bounding box center [190, 83] width 264 height 56
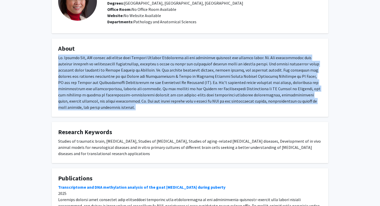
click at [165, 79] on div at bounding box center [190, 83] width 264 height 56
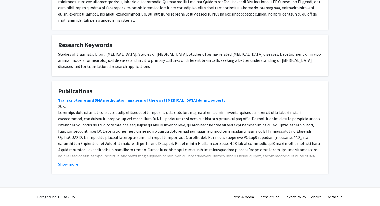
scroll to position [134, 0]
click at [71, 164] on button "Show more" at bounding box center [68, 164] width 20 height 6
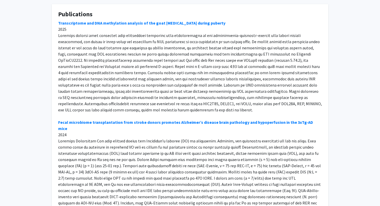
scroll to position [213, 0]
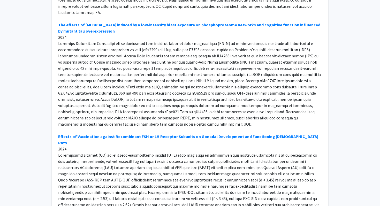
scroll to position [469, 0]
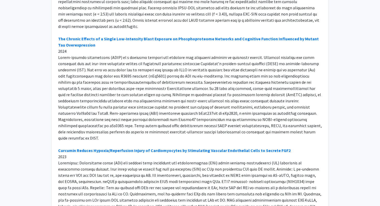
scroll to position [619, 0]
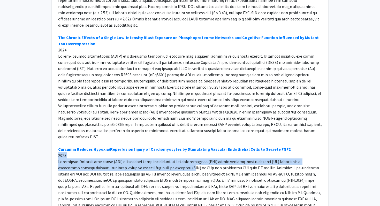
drag, startPoint x: 150, startPoint y: 129, endPoint x: 159, endPoint y: 143, distance: 16.5
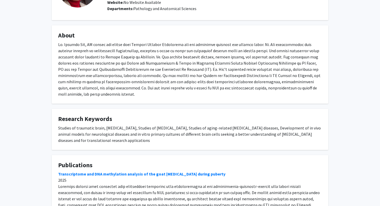
scroll to position [43, 0]
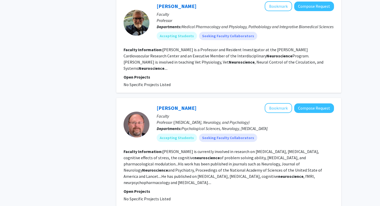
scroll to position [324, 0]
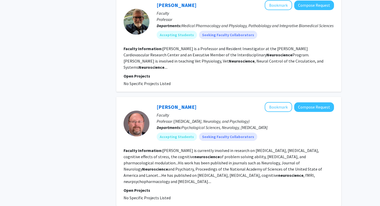
click at [183, 155] on fg-read-more "Beversdorf is currently involved in research on autism, dementia, cognitive eff…" at bounding box center [223, 166] width 199 height 36
click at [190, 155] on fg-read-more "Beversdorf is currently involved in research on autism, dementia, cognitive eff…" at bounding box center [223, 166] width 199 height 36
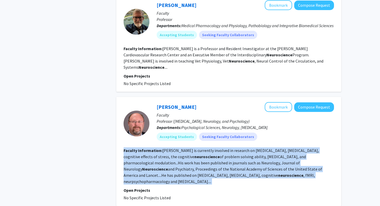
click at [190, 155] on fg-read-more "Beversdorf is currently involved in research on autism, dementia, cognitive eff…" at bounding box center [223, 166] width 199 height 36
click at [180, 154] on fg-read-more "Beversdorf is currently involved in research on autism, dementia, cognitive eff…" at bounding box center [223, 166] width 199 height 36
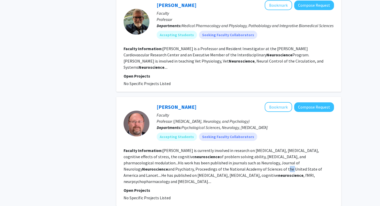
click at [180, 154] on fg-read-more "Beversdorf is currently involved in research on autism, dementia, cognitive eff…" at bounding box center [223, 166] width 199 height 36
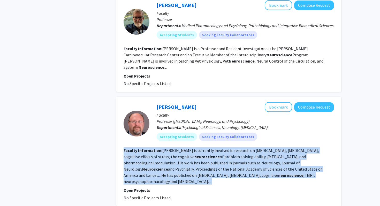
click at [180, 154] on fg-read-more "Beversdorf is currently involved in research on autism, dementia, cognitive eff…" at bounding box center [223, 166] width 199 height 36
click at [171, 151] on fg-read-more "Beversdorf is currently involved in research on autism, dementia, cognitive eff…" at bounding box center [223, 166] width 199 height 36
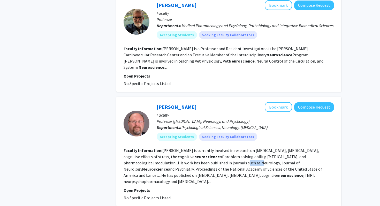
click at [171, 151] on fg-read-more "Beversdorf is currently involved in research on autism, dementia, cognitive eff…" at bounding box center [223, 166] width 199 height 36
click at [154, 148] on fg-read-more "Beversdorf is currently involved in research on autism, dementia, cognitive eff…" at bounding box center [223, 166] width 199 height 36
click at [195, 154] on b "neuroscience" at bounding box center [207, 156] width 25 height 5
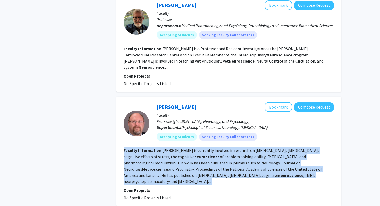
click at [195, 154] on b "neuroscience" at bounding box center [207, 156] width 25 height 5
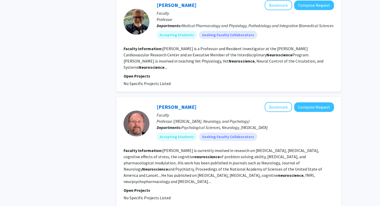
click at [195, 154] on b "neuroscience" at bounding box center [207, 156] width 25 height 5
click at [186, 104] on link "[PERSON_NAME]" at bounding box center [177, 107] width 40 height 6
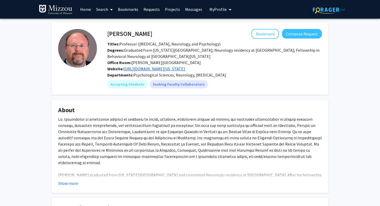
click at [152, 70] on link "https://medicine.missouri.edu/centers-institutes-labs/cognitive-neuroscience-la…" at bounding box center [155, 68] width 62 height 5
click at [121, 124] on div "Dr. Beversdorf graduated from Indiana University and completed Neurology reside…" at bounding box center [190, 159] width 264 height 87
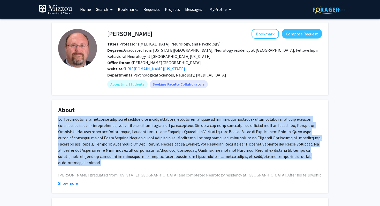
click at [138, 126] on div "Dr. Beversdorf graduated from Indiana University and completed Neurology reside…" at bounding box center [190, 159] width 264 height 87
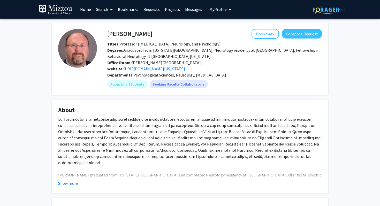
click at [138, 126] on div "Dr. Beversdorf graduated from Indiana University and completed Neurology reside…" at bounding box center [190, 159] width 264 height 87
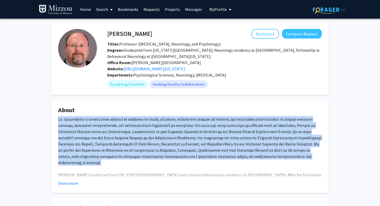
click at [153, 128] on div "Dr. Beversdorf graduated from Indiana University and completed Neurology reside…" at bounding box center [190, 159] width 264 height 87
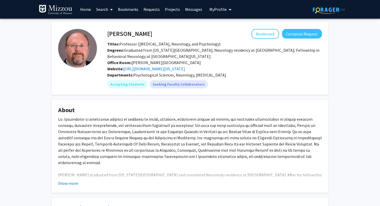
click at [153, 128] on div "Dr. Beversdorf graduated from Indiana University and completed Neurology reside…" at bounding box center [190, 159] width 264 height 87
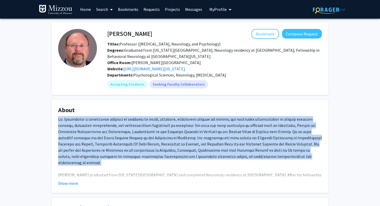
click at [154, 128] on div "Dr. Beversdorf graduated from Indiana University and completed Neurology reside…" at bounding box center [190, 159] width 264 height 87
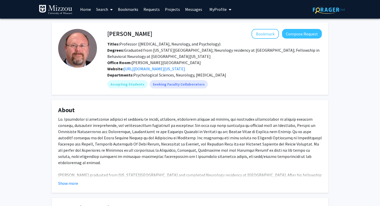
click at [154, 128] on div "Dr. Beversdorf graduated from Indiana University and completed Neurology reside…" at bounding box center [190, 159] width 264 height 87
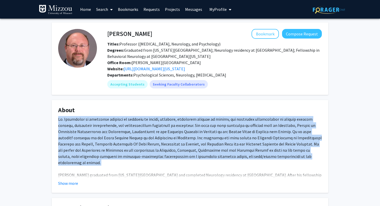
click at [135, 126] on div "Dr. Beversdorf graduated from Indiana University and completed Neurology reside…" at bounding box center [190, 159] width 264 height 87
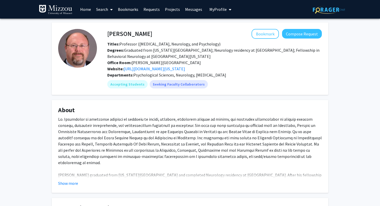
click at [135, 126] on div "Dr. Beversdorf graduated from Indiana University and completed Neurology reside…" at bounding box center [190, 159] width 264 height 87
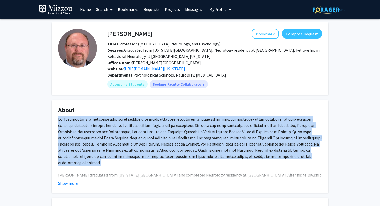
click at [145, 126] on div "Dr. Beversdorf graduated from Indiana University and completed Neurology reside…" at bounding box center [190, 159] width 264 height 87
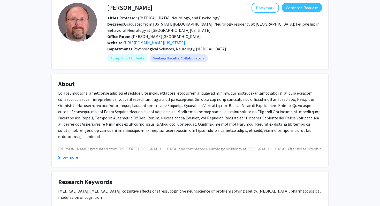
scroll to position [32, 0]
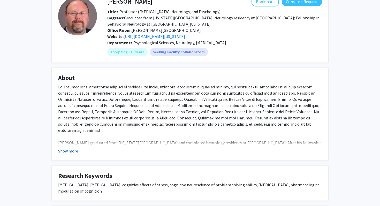
click at [75, 151] on button "Show more" at bounding box center [68, 151] width 20 height 6
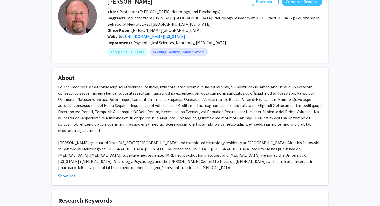
click at [134, 98] on div "Dr. Beversdorf graduated from Indiana University and completed Neurology reside…" at bounding box center [190, 127] width 264 height 87
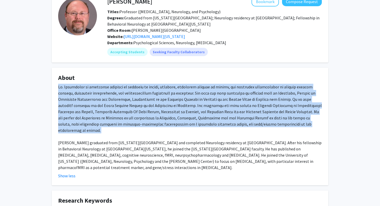
click at [142, 94] on div "Dr. Beversdorf graduated from Indiana University and completed Neurology reside…" at bounding box center [190, 127] width 264 height 87
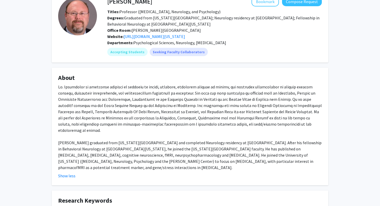
click at [142, 94] on div "Dr. Beversdorf graduated from Indiana University and completed Neurology reside…" at bounding box center [190, 127] width 264 height 87
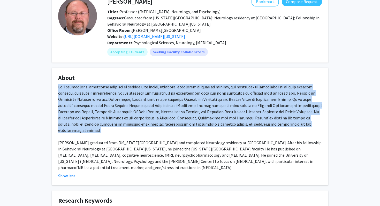
click at [151, 96] on div "Dr. Beversdorf graduated from Indiana University and completed Neurology reside…" at bounding box center [190, 127] width 264 height 87
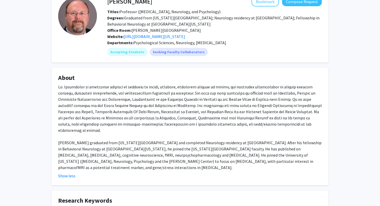
click at [151, 96] on div "Dr. Beversdorf graduated from Indiana University and completed Neurology reside…" at bounding box center [190, 127] width 264 height 87
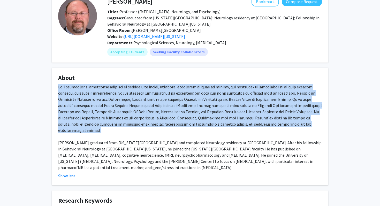
click at [128, 88] on div "Dr. Beversdorf graduated from Indiana University and completed Neurology reside…" at bounding box center [190, 127] width 264 height 87
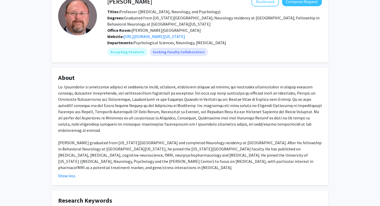
click at [128, 88] on div "Dr. Beversdorf graduated from Indiana University and completed Neurology reside…" at bounding box center [190, 127] width 264 height 87
click at [138, 92] on div "Dr. Beversdorf graduated from Indiana University and completed Neurology reside…" at bounding box center [190, 127] width 264 height 87
click at [144, 94] on div "Dr. Beversdorf graduated from Indiana University and completed Neurology reside…" at bounding box center [190, 127] width 264 height 87
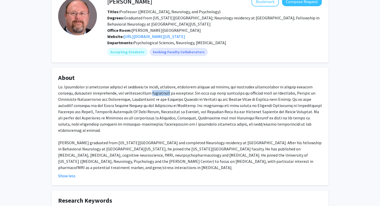
click at [144, 94] on div "Dr. Beversdorf graduated from Indiana University and completed Neurology reside…" at bounding box center [190, 127] width 264 height 87
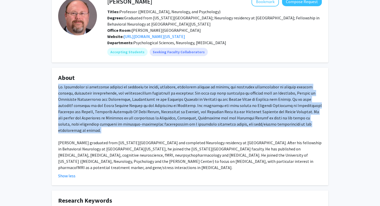
click at [135, 94] on div "Dr. Beversdorf graduated from Indiana University and completed Neurology reside…" at bounding box center [190, 127] width 264 height 87
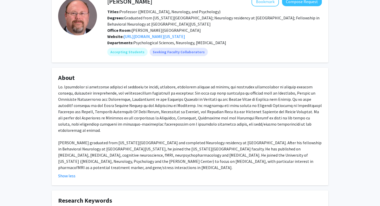
click at [135, 94] on div "Dr. Beversdorf graduated from Indiana University and completed Neurology reside…" at bounding box center [190, 127] width 264 height 87
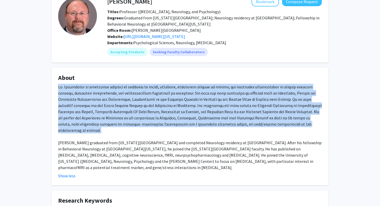
click at [146, 94] on div "Dr. Beversdorf graduated from Indiana University and completed Neurology reside…" at bounding box center [190, 127] width 264 height 87
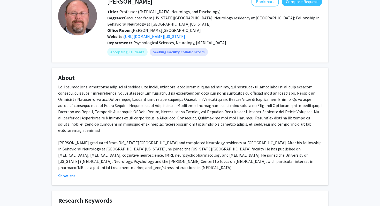
click at [146, 94] on div "Dr. Beversdorf graduated from Indiana University and completed Neurology reside…" at bounding box center [190, 127] width 264 height 87
click at [153, 95] on div "Dr. Beversdorf graduated from Indiana University and completed Neurology reside…" at bounding box center [190, 127] width 264 height 87
click at [161, 98] on div "Dr. Beversdorf graduated from Indiana University and completed Neurology reside…" at bounding box center [190, 127] width 264 height 87
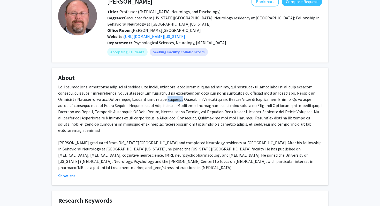
click at [161, 98] on div "Dr. Beversdorf graduated from Indiana University and completed Neurology reside…" at bounding box center [190, 127] width 264 height 87
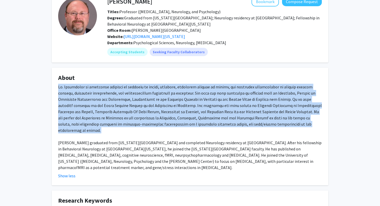
click at [168, 98] on div "Dr. Beversdorf graduated from Indiana University and completed Neurology reside…" at bounding box center [190, 127] width 264 height 87
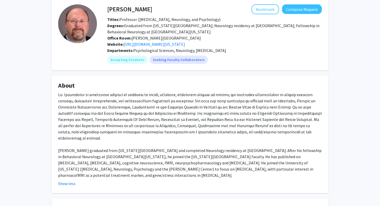
scroll to position [26, 0]
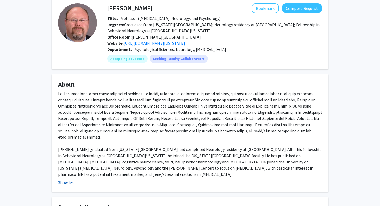
click at [61, 180] on button "Show less" at bounding box center [66, 183] width 17 height 6
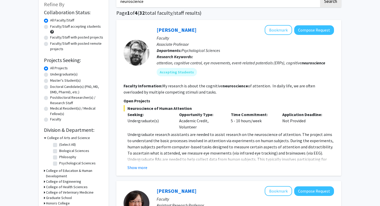
scroll to position [33, 0]
click at [223, 139] on p "Undergraduate research assistants are needed to assist research on the neurosci…" at bounding box center [231, 156] width 207 height 50
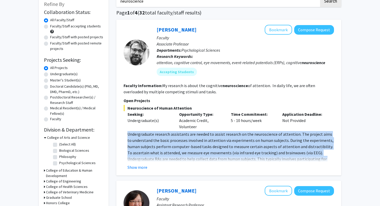
click at [230, 139] on p "Undergraduate research assistants are needed to assist research on the neurosci…" at bounding box center [231, 156] width 207 height 50
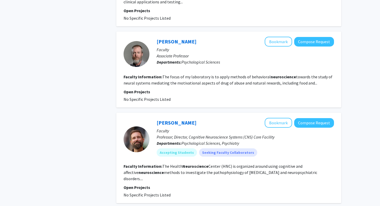
scroll to position [618, 0]
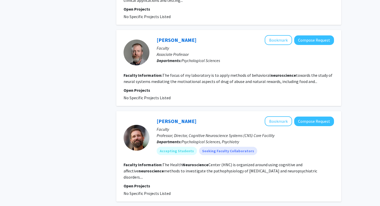
click at [180, 162] on fg-read-more "The Health Neuroscience Center (HNC) is organized around using cognitive and af…" at bounding box center [221, 171] width 194 height 18
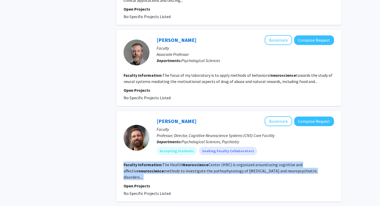
click at [192, 162] on b "Neuroscience" at bounding box center [196, 164] width 26 height 5
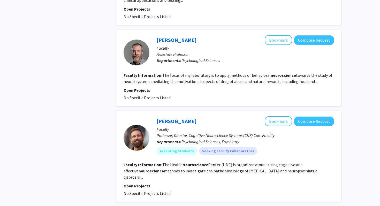
click at [192, 162] on b "Neuroscience" at bounding box center [196, 164] width 26 height 5
click at [185, 162] on b "Neuroscience" at bounding box center [196, 164] width 26 height 5
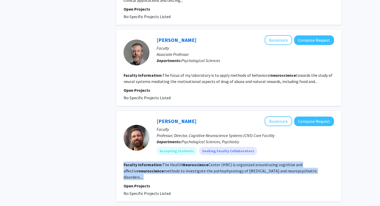
click at [168, 162] on fg-read-more "The Health Neuroscience Center (HNC) is organized around using cognitive and af…" at bounding box center [221, 171] width 194 height 18
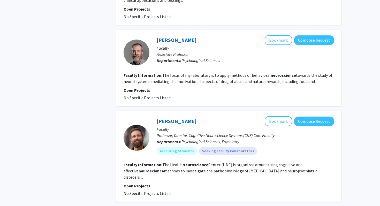
click at [168, 162] on fg-read-more "The Health Neuroscience Center (HNC) is organized around using cognitive and af…" at bounding box center [221, 171] width 194 height 18
click at [175, 118] on link "[PERSON_NAME]" at bounding box center [177, 121] width 40 height 6
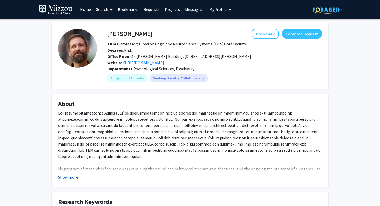
click at [74, 177] on button "Show more" at bounding box center [68, 177] width 20 height 6
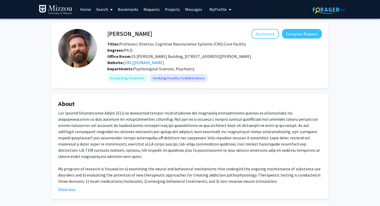
scroll to position [10, 0]
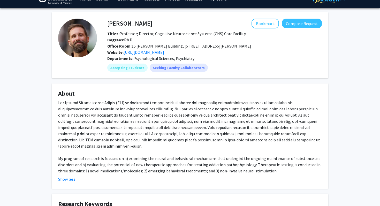
click at [151, 129] on div "My program of research is focused on a) examining the neural and behavioral mec…" at bounding box center [190, 137] width 264 height 74
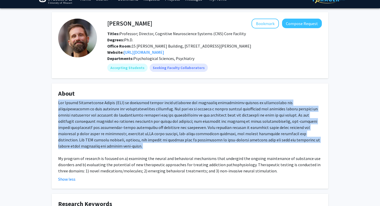
click at [151, 129] on div "My program of research is focused on a) examining the neural and behavioral mec…" at bounding box center [190, 137] width 264 height 74
click at [159, 128] on div "My program of research is focused on a) examining the neural and behavioral mec…" at bounding box center [190, 137] width 264 height 74
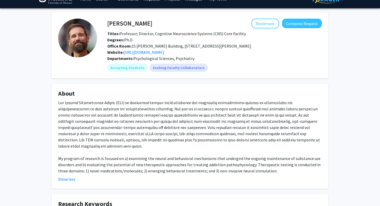
click at [159, 128] on div "My program of research is focused on a) examining the neural and behavioral mec…" at bounding box center [190, 137] width 264 height 74
click at [161, 133] on div "My program of research is focused on a) examining the neural and behavioral mec…" at bounding box center [190, 137] width 264 height 74
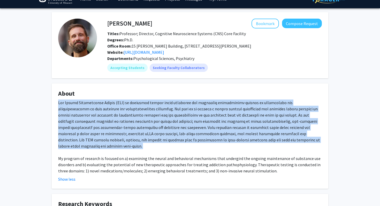
click at [141, 133] on div "My program of research is focused on a) examining the neural and behavioral mec…" at bounding box center [190, 137] width 264 height 74
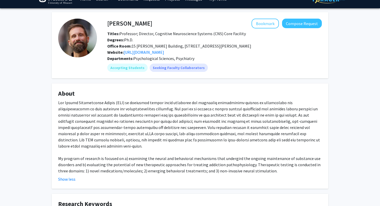
click at [141, 133] on div "My program of research is focused on a) examining the neural and behavioral mec…" at bounding box center [190, 137] width 264 height 74
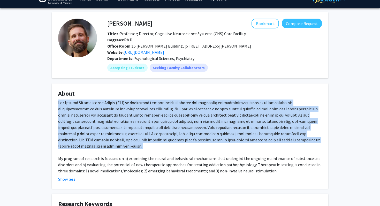
click at [133, 169] on fg-read-more "My program of research is focused on a) examining the neural and behavioral mec…" at bounding box center [190, 141] width 264 height 83
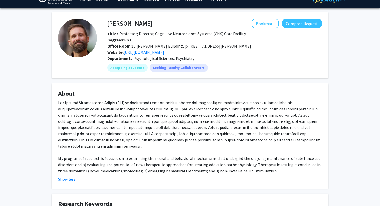
click at [134, 161] on div "My program of research is focused on a) examining the neural and behavioral mec…" at bounding box center [190, 137] width 264 height 74
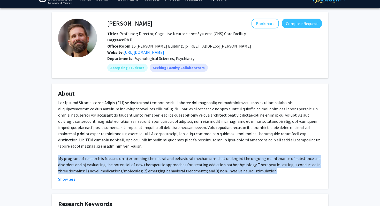
click at [127, 163] on div "My program of research is focused on a) examining the neural and behavioral mec…" at bounding box center [190, 137] width 264 height 74
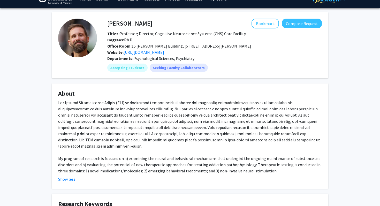
click at [78, 156] on div "My program of research is focused on a) examining the neural and behavioral mec…" at bounding box center [190, 137] width 264 height 74
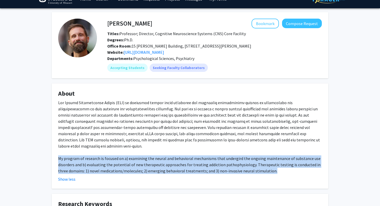
click at [103, 153] on div "My program of research is focused on a) examining the neural and behavioral mec…" at bounding box center [190, 137] width 264 height 74
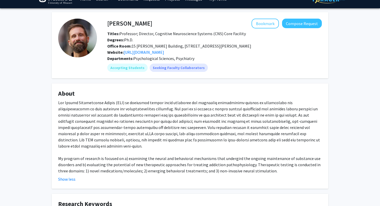
click at [103, 153] on div "My program of research is focused on a) examining the neural and behavioral mec…" at bounding box center [190, 137] width 264 height 74
click at [128, 157] on div "My program of research is focused on a) examining the neural and behavioral mec…" at bounding box center [190, 137] width 264 height 74
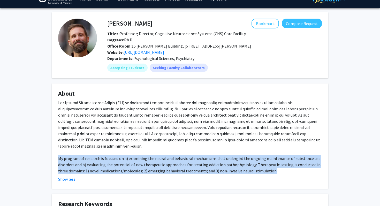
click at [165, 155] on div "My program of research is focused on a) examining the neural and behavioral mec…" at bounding box center [190, 137] width 264 height 74
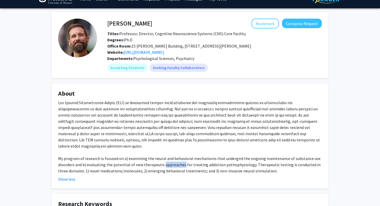
click at [165, 155] on div "My program of research is focused on a) examining the neural and behavioral mec…" at bounding box center [190, 137] width 264 height 74
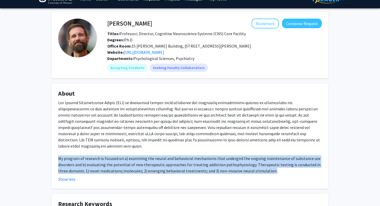
click at [165, 155] on div "My program of research is focused on a) examining the neural and behavioral mec…" at bounding box center [190, 137] width 264 height 74
click at [153, 155] on div "My program of research is focused on a) examining the neural and behavioral mec…" at bounding box center [190, 137] width 264 height 74
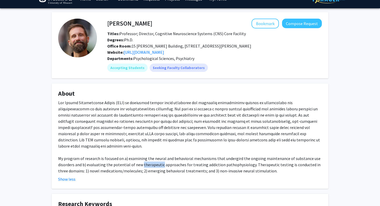
click at [153, 155] on div "My program of research is focused on a) examining the neural and behavioral mec…" at bounding box center [190, 137] width 264 height 74
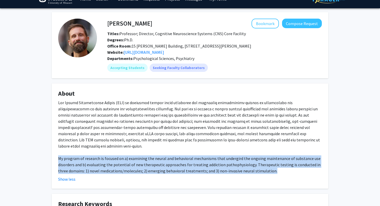
click at [153, 155] on div "My program of research is focused on a) examining the neural and behavioral mec…" at bounding box center [190, 137] width 264 height 74
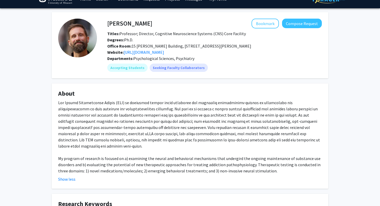
click at [171, 157] on div "My program of research is focused on a) examining the neural and behavioral mec…" at bounding box center [190, 137] width 264 height 74
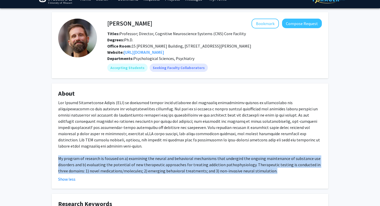
click at [163, 158] on div "My program of research is focused on a) examining the neural and behavioral mec…" at bounding box center [190, 137] width 264 height 74
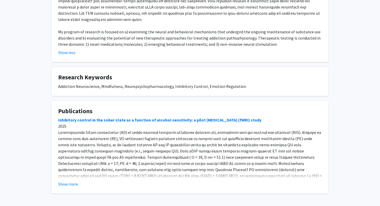
scroll to position [151, 0]
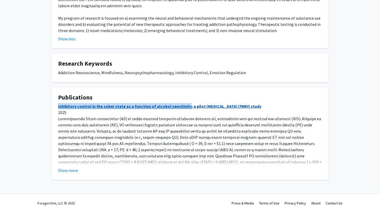
drag, startPoint x: 55, startPoint y: 100, endPoint x: 187, endPoint y: 99, distance: 131.7
click at [187, 99] on fg-card "Publications Inhibitory control in the sober state as a function of alcohol sen…" at bounding box center [190, 133] width 277 height 93
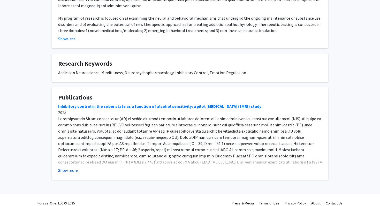
click at [71, 167] on button "Show more" at bounding box center [68, 170] width 20 height 6
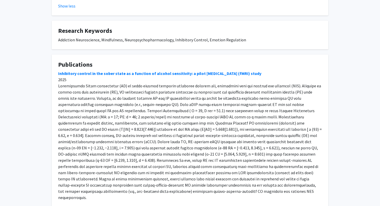
scroll to position [186, 0]
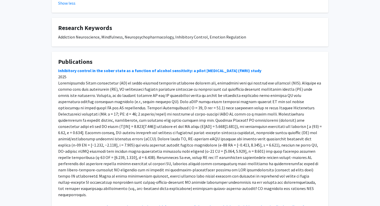
drag, startPoint x: 188, startPoint y: 72, endPoint x: 209, endPoint y: 71, distance: 20.7
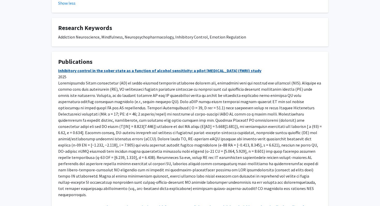
drag, startPoint x: 190, startPoint y: 59, endPoint x: 293, endPoint y: 62, distance: 103.0
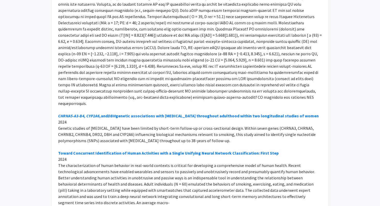
scroll to position [280, 0]
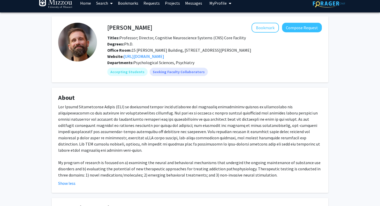
scroll to position [0, 0]
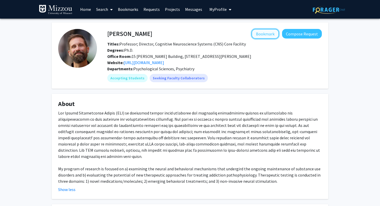
click at [268, 35] on button "Bookmark" at bounding box center [265, 34] width 27 height 10
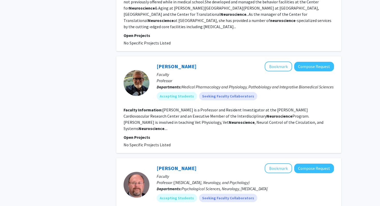
scroll to position [267, 0]
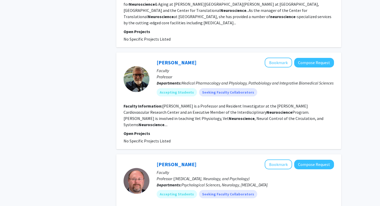
click at [267, 110] on b "Neuroscience" at bounding box center [280, 112] width 26 height 5
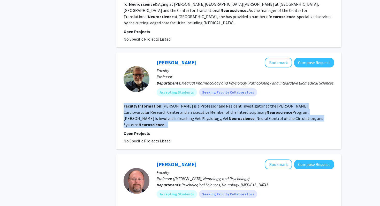
click at [267, 110] on b "Neuroscience" at bounding box center [280, 112] width 26 height 5
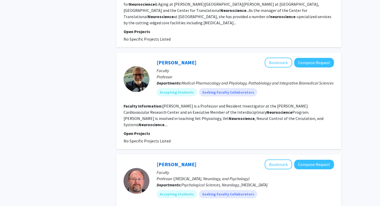
click at [267, 110] on b "Neuroscience" at bounding box center [280, 112] width 26 height 5
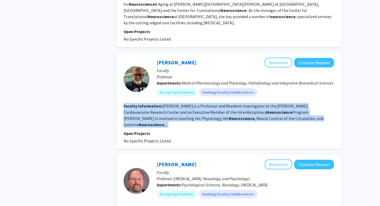
click at [228, 106] on fg-read-more "Kline is a Professor and Resident Investigator at the Dalton Cardiovascular Res…" at bounding box center [224, 115] width 200 height 24
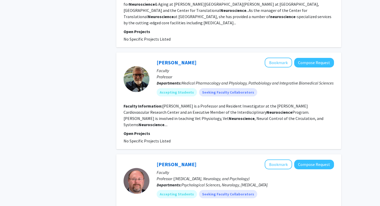
click at [228, 106] on fg-read-more "Kline is a Professor and Resident Investigator at the Dalton Cardiovascular Res…" at bounding box center [224, 115] width 200 height 24
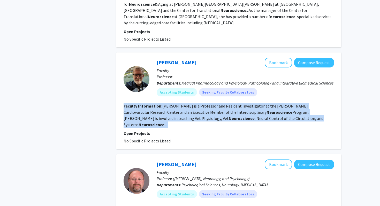
click at [250, 103] on fg-read-more "Kline is a Professor and Resident Investigator at the Dalton Cardiovascular Res…" at bounding box center [224, 115] width 200 height 24
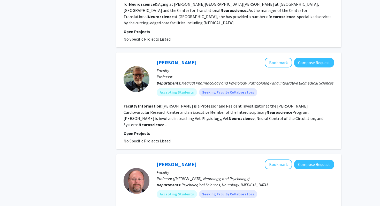
click at [250, 103] on fg-read-more "Kline is a Professor and Resident Investigator at the Dalton Cardiovascular Res…" at bounding box center [224, 115] width 200 height 24
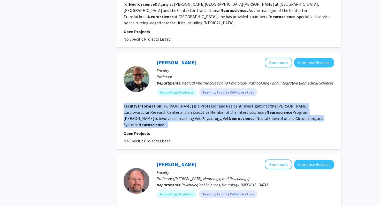
click at [225, 107] on fg-read-more "Kline is a Professor and Resident Investigator at the Dalton Cardiovascular Res…" at bounding box center [224, 115] width 200 height 24
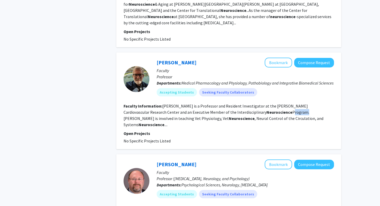
click at [225, 107] on fg-read-more "Kline is a Professor and Resident Investigator at the Dalton Cardiovascular Res…" at bounding box center [224, 115] width 200 height 24
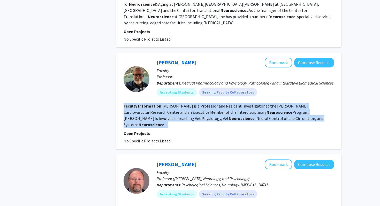
click at [225, 107] on fg-read-more "Kline is a Professor and Resident Investigator at the Dalton Cardiovascular Res…" at bounding box center [224, 115] width 200 height 24
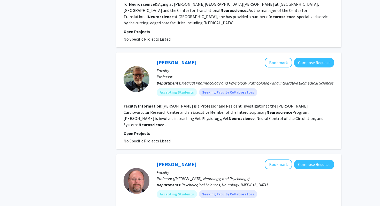
click at [225, 109] on section "Faculty Information: Kline is a Professor and Resident Investigator at the Dalt…" at bounding box center [229, 115] width 211 height 25
click at [175, 59] on link "[PERSON_NAME]" at bounding box center [177, 62] width 40 height 6
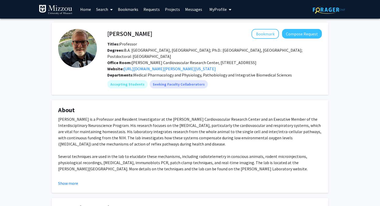
click at [202, 129] on div "David D. Kline is a Professor and Resident Investigator at the Dalton Cardiovas…" at bounding box center [190, 153] width 264 height 74
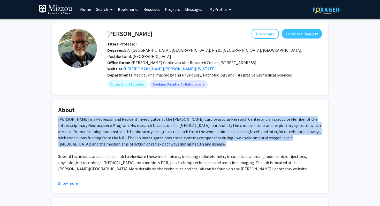
click at [209, 130] on div "David D. Kline is a Professor and Resident Investigator at the Dalton Cardiovas…" at bounding box center [190, 153] width 264 height 74
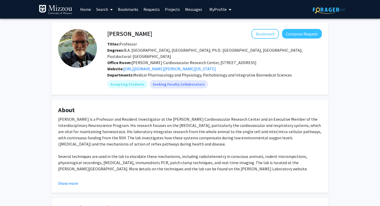
click at [209, 130] on div "David D. Kline is a Professor and Resident Investigator at the Dalton Cardiovas…" at bounding box center [190, 153] width 264 height 74
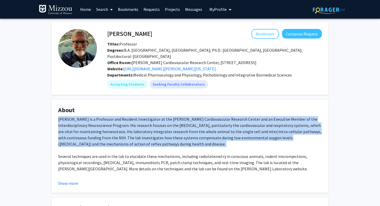
click at [222, 128] on div "David D. Kline is a Professor and Resident Investigator at the Dalton Cardiovas…" at bounding box center [190, 153] width 264 height 74
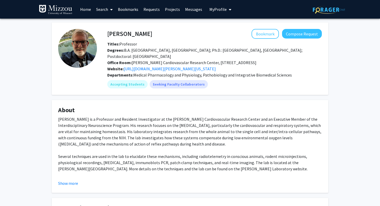
click at [222, 128] on div "David D. Kline is a Professor and Resident Investigator at the Dalton Cardiovas…" at bounding box center [190, 153] width 264 height 74
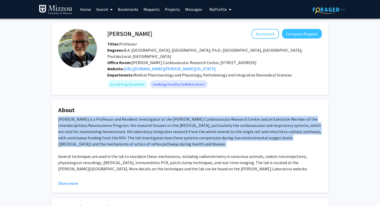
click at [229, 130] on div "David D. Kline is a Professor and Resident Investigator at the Dalton Cardiovas…" at bounding box center [190, 153] width 264 height 74
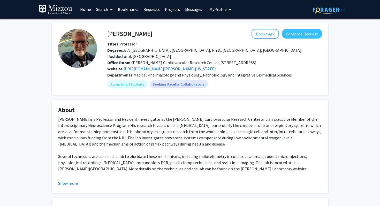
click at [229, 130] on div "David D. Kline is a Professor and Resident Investigator at the Dalton Cardiovas…" at bounding box center [190, 153] width 264 height 74
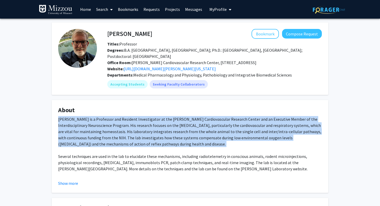
click at [224, 126] on div "David D. Kline is a Professor and Resident Investigator at the Dalton Cardiovas…" at bounding box center [190, 153] width 264 height 74
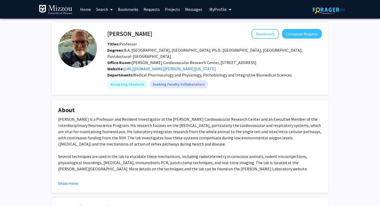
click at [224, 126] on div "David D. Kline is a Professor and Resident Investigator at the Dalton Cardiovas…" at bounding box center [190, 153] width 264 height 74
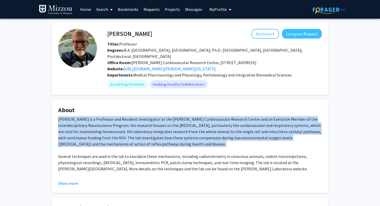
click at [232, 129] on div "David D. Kline is a Professor and Resident Investigator at the Dalton Cardiovas…" at bounding box center [190, 153] width 264 height 74
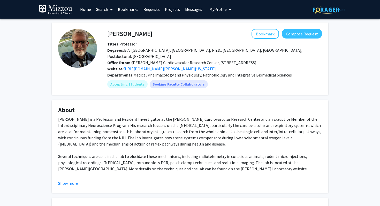
click at [232, 129] on div "David D. Kline is a Professor and Resident Investigator at the Dalton Cardiovas…" at bounding box center [190, 153] width 264 height 74
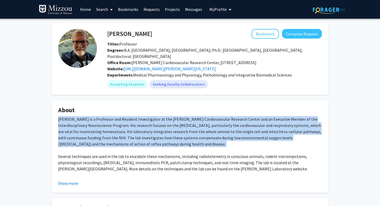
click at [239, 135] on div "David D. Kline is a Professor and Resident Investigator at the Dalton Cardiovas…" at bounding box center [190, 153] width 264 height 74
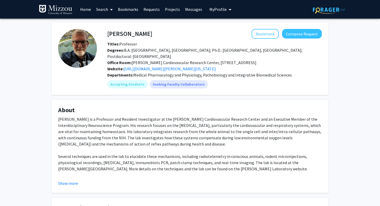
click at [239, 135] on div "David D. Kline is a Professor and Resident Investigator at the Dalton Cardiovas…" at bounding box center [190, 153] width 264 height 74
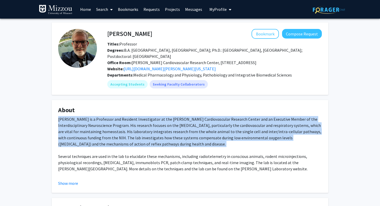
click at [233, 134] on div "David D. Kline is a Professor and Resident Investigator at the Dalton Cardiovas…" at bounding box center [190, 153] width 264 height 74
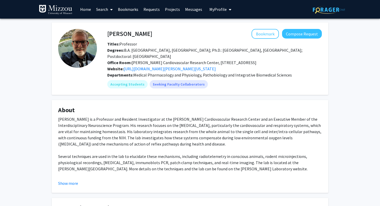
click at [233, 134] on div "David D. Kline is a Professor and Resident Investigator at the Dalton Cardiovas…" at bounding box center [190, 153] width 264 height 74
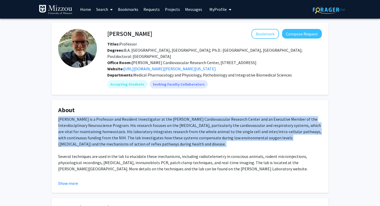
click at [238, 137] on div "David D. Kline is a Professor and Resident Investigator at the Dalton Cardiovas…" at bounding box center [190, 153] width 264 height 74
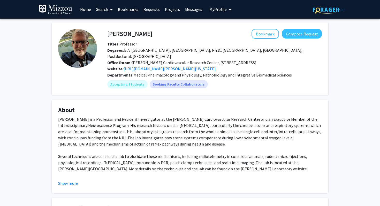
click at [238, 137] on div "David D. Kline is a Professor and Resident Investigator at the Dalton Cardiovas…" at bounding box center [190, 153] width 264 height 74
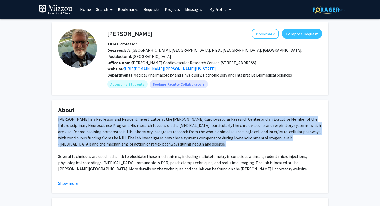
click at [229, 134] on div "David D. Kline is a Professor and Resident Investigator at the Dalton Cardiovas…" at bounding box center [190, 153] width 264 height 74
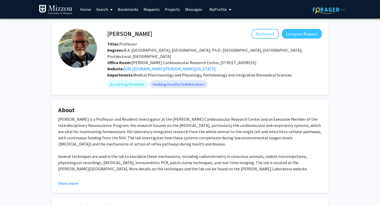
click at [229, 134] on div "David D. Kline is a Professor and Resident Investigator at the Dalton Cardiovas…" at bounding box center [190, 153] width 264 height 74
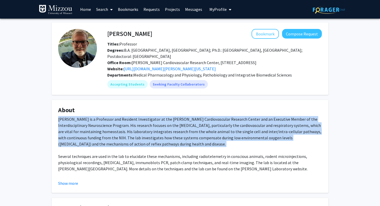
click at [229, 134] on div "David D. Kline is a Professor and Resident Investigator at the Dalton Cardiovas…" at bounding box center [190, 153] width 264 height 74
click at [224, 133] on div "David D. Kline is a Professor and Resident Investigator at the Dalton Cardiovas…" at bounding box center [190, 153] width 264 height 74
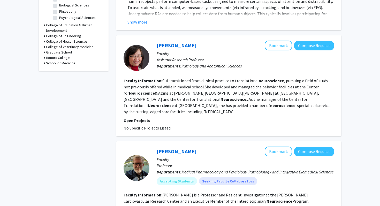
scroll to position [185, 0]
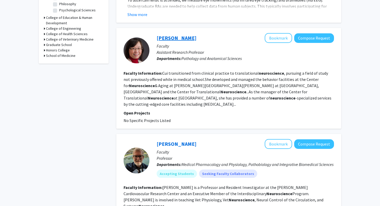
click at [159, 38] on link "[PERSON_NAME]" at bounding box center [177, 38] width 40 height 6
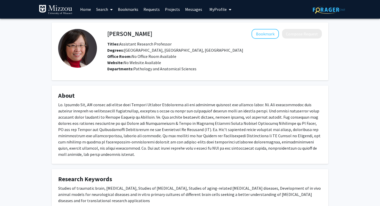
click at [136, 128] on div at bounding box center [190, 130] width 264 height 56
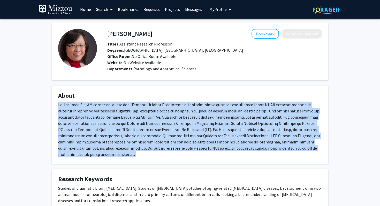
click at [145, 120] on div at bounding box center [190, 130] width 264 height 56
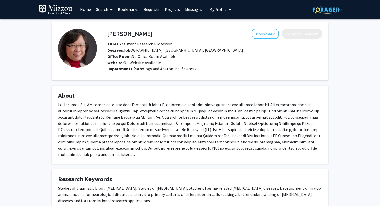
click at [145, 120] on div at bounding box center [190, 130] width 264 height 56
click at [133, 118] on div at bounding box center [190, 130] width 264 height 56
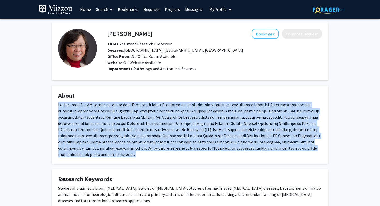
click at [131, 122] on div at bounding box center [190, 130] width 264 height 56
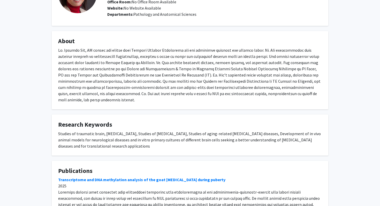
scroll to position [55, 0]
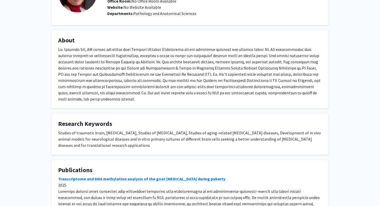
click at [107, 138] on div "Studies of traumatic brain, spinal cord injury, Studies of cerebral ischemia, S…" at bounding box center [190, 139] width 264 height 19
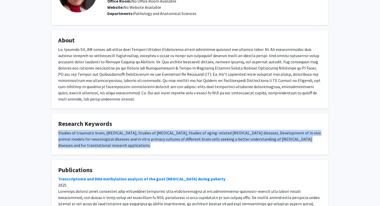
click at [115, 135] on div "Studies of traumatic brain, spinal cord injury, Studies of cerebral ischemia, S…" at bounding box center [190, 139] width 264 height 19
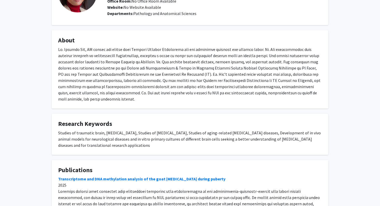
scroll to position [31, 0]
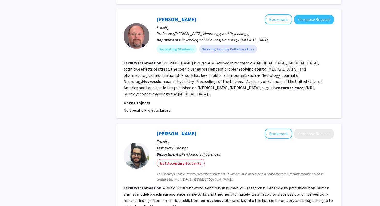
scroll to position [412, 0]
click at [170, 16] on link "[PERSON_NAME]" at bounding box center [177, 19] width 40 height 6
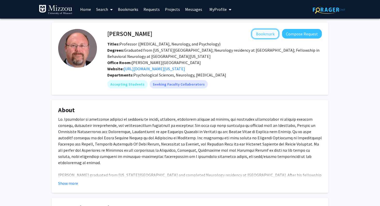
click at [264, 37] on button "Bookmark" at bounding box center [265, 34] width 27 height 10
click at [168, 132] on div "Dr. Beversdorf graduated from Indiana University and completed Neurology reside…" at bounding box center [190, 159] width 264 height 87
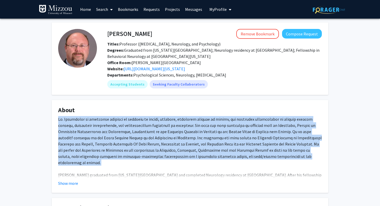
click at [150, 136] on div "Dr. Beversdorf graduated from Indiana University and completed Neurology reside…" at bounding box center [190, 159] width 264 height 87
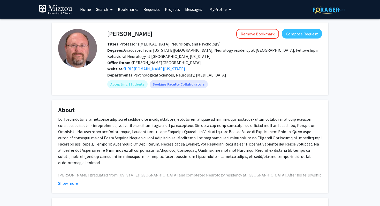
click at [150, 136] on div "Dr. Beversdorf graduated from Indiana University and completed Neurology reside…" at bounding box center [190, 159] width 264 height 87
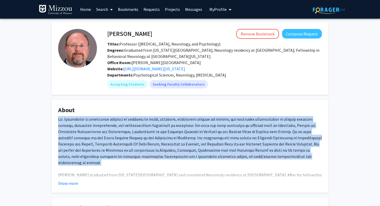
click at [159, 136] on div "Dr. Beversdorf graduated from Indiana University and completed Neurology reside…" at bounding box center [190, 159] width 264 height 87
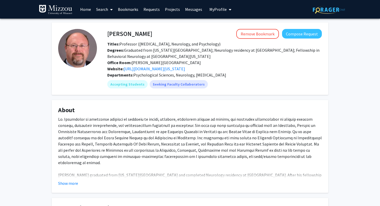
click at [159, 136] on div "Dr. Beversdorf graduated from Indiana University and completed Neurology reside…" at bounding box center [190, 159] width 264 height 87
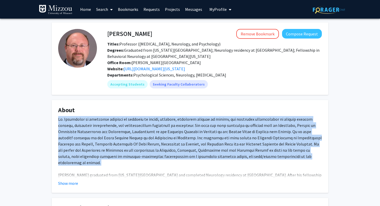
click at [163, 136] on div "Dr. Beversdorf graduated from Indiana University and completed Neurology reside…" at bounding box center [190, 159] width 264 height 87
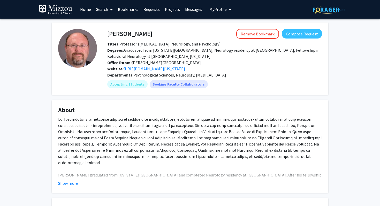
click at [163, 136] on div "Dr. Beversdorf graduated from Indiana University and completed Neurology reside…" at bounding box center [190, 159] width 264 height 87
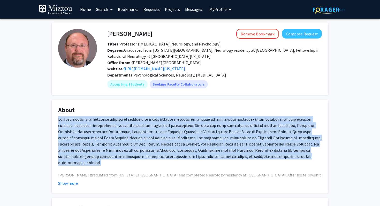
click at [178, 138] on div "Dr. Beversdorf graduated from Indiana University and completed Neurology reside…" at bounding box center [190, 159] width 264 height 87
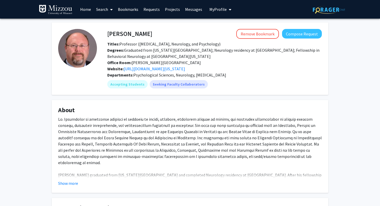
click at [178, 138] on div "Dr. Beversdorf graduated from Indiana University and completed Neurology reside…" at bounding box center [190, 159] width 264 height 87
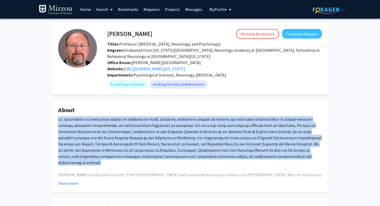
click at [185, 140] on div "Dr. Beversdorf graduated from Indiana University and completed Neurology reside…" at bounding box center [190, 159] width 264 height 87
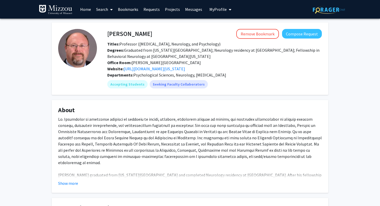
click at [185, 140] on div "Dr. Beversdorf graduated from Indiana University and completed Neurology reside…" at bounding box center [190, 159] width 264 height 87
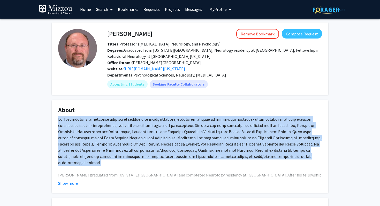
click at [195, 141] on div "Dr. Beversdorf graduated from Indiana University and completed Neurology reside…" at bounding box center [190, 159] width 264 height 87
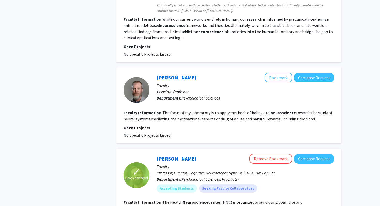
scroll to position [570, 0]
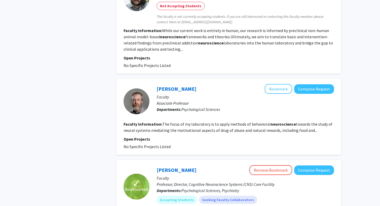
click at [203, 122] on fg-read-more "The focus of my laboratory is to apply methods of behavioral neuroscience towar…" at bounding box center [228, 127] width 209 height 11
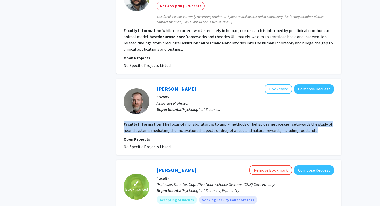
click at [213, 122] on fg-read-more "The focus of my laboratory is to apply methods of behavioral neuroscience towar…" at bounding box center [228, 127] width 209 height 11
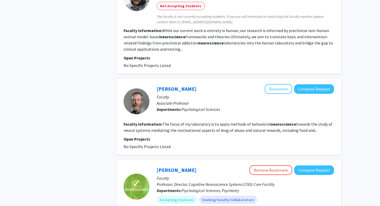
click at [213, 122] on fg-read-more "The focus of my laboratory is to apply methods of behavioral neuroscience towar…" at bounding box center [228, 127] width 209 height 11
click at [184, 86] on link "[PERSON_NAME]" at bounding box center [177, 89] width 40 height 6
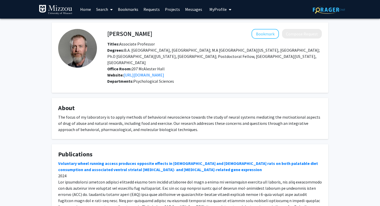
click at [190, 114] on div "The focus of my laboratory is to apply methods of behavioral neuroscience towar…" at bounding box center [190, 123] width 264 height 19
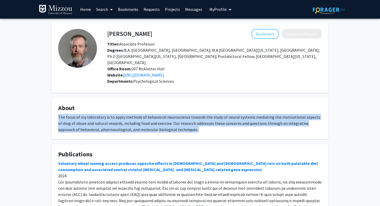
click at [181, 115] on div "The focus of my laboratory is to apply methods of behavioral neuroscience towar…" at bounding box center [190, 123] width 264 height 19
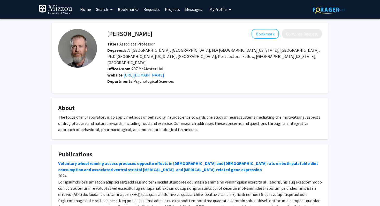
click at [181, 115] on div "The focus of my laboratory is to apply methods of behavioral neuroscience towar…" at bounding box center [190, 123] width 264 height 19
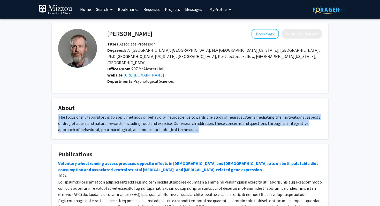
click at [187, 114] on div "The focus of my laboratory is to apply methods of behavioral neuroscience towar…" at bounding box center [190, 123] width 264 height 19
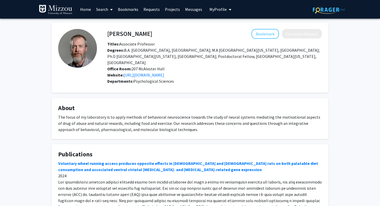
click at [187, 114] on div "The focus of my laboratory is to apply methods of behavioral neuroscience towar…" at bounding box center [190, 123] width 264 height 19
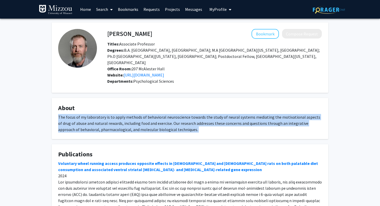
click at [158, 114] on div "The focus of my laboratory is to apply methods of behavioral neuroscience towar…" at bounding box center [190, 123] width 264 height 19
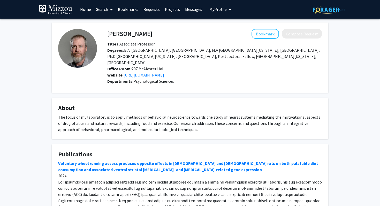
click at [158, 114] on div "The focus of my laboratory is to apply methods of behavioral neuroscience towar…" at bounding box center [190, 123] width 264 height 19
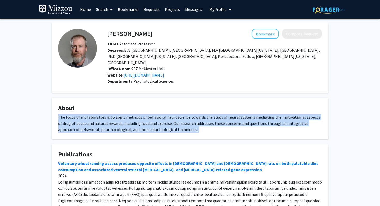
click at [136, 114] on div "The focus of my laboratory is to apply methods of behavioral neuroscience towar…" at bounding box center [190, 123] width 264 height 19
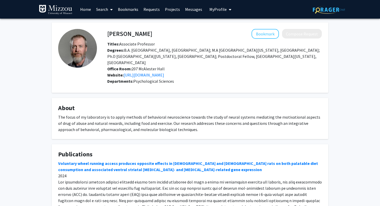
click at [136, 114] on div "The focus of my laboratory is to apply methods of behavioral neuroscience towar…" at bounding box center [190, 123] width 264 height 19
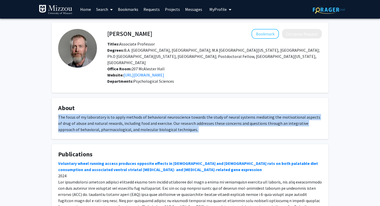
click at [156, 106] on fg-card-title "About" at bounding box center [190, 110] width 264 height 10
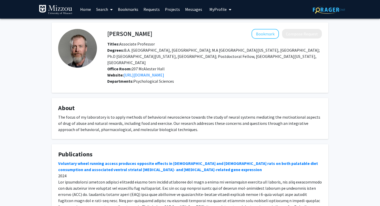
click at [156, 106] on fg-card-title "About" at bounding box center [190, 110] width 264 height 10
click at [155, 114] on div "The focus of my laboratory is to apply methods of behavioral neuroscience towar…" at bounding box center [190, 123] width 264 height 19
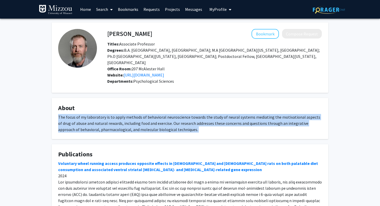
click at [155, 114] on div "The focus of my laboratory is to apply methods of behavioral neuroscience towar…" at bounding box center [190, 123] width 264 height 19
click at [160, 114] on div "The focus of my laboratory is to apply methods of behavioral neuroscience towar…" at bounding box center [190, 123] width 264 height 19
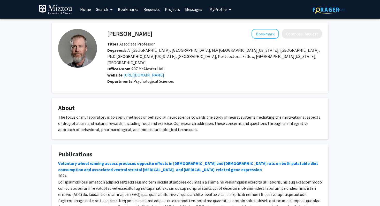
click at [160, 114] on div "The focus of my laboratory is to apply methods of behavioral neuroscience towar…" at bounding box center [190, 123] width 264 height 19
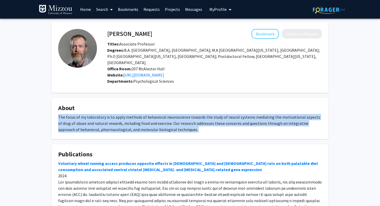
click at [147, 115] on div "The focus of my laboratory is to apply methods of behavioral neuroscience towar…" at bounding box center [190, 123] width 264 height 19
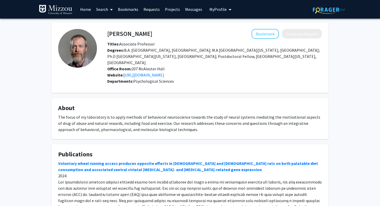
click at [147, 115] on div "The focus of my laboratory is to apply methods of behavioral neuroscience towar…" at bounding box center [190, 123] width 264 height 19
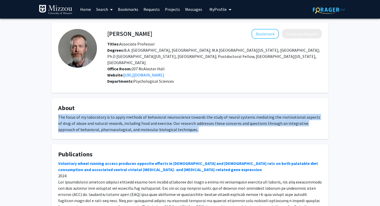
click at [132, 116] on div "The focus of my laboratory is to apply methods of behavioral neuroscience towar…" at bounding box center [190, 123] width 264 height 19
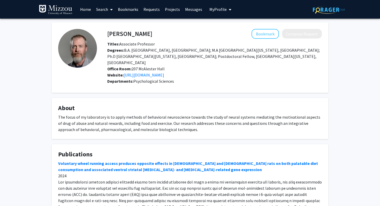
click at [132, 116] on div "The focus of my laboratory is to apply methods of behavioral neuroscience towar…" at bounding box center [190, 123] width 264 height 19
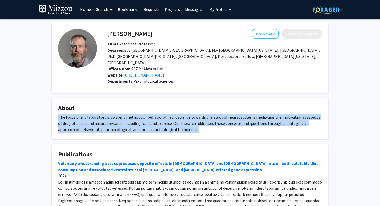
click at [144, 115] on div "The focus of my laboratory is to apply methods of behavioral neuroscience towar…" at bounding box center [190, 123] width 264 height 19
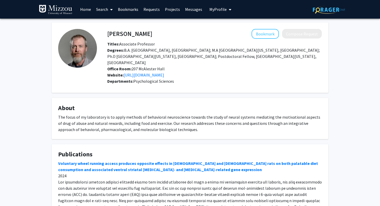
click at [144, 115] on div "The focus of my laboratory is to apply methods of behavioral neuroscience towar…" at bounding box center [190, 123] width 264 height 19
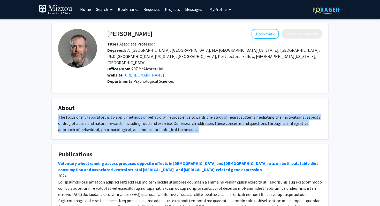
click at [152, 115] on div "The focus of my laboratory is to apply methods of behavioral neuroscience towar…" at bounding box center [190, 123] width 264 height 19
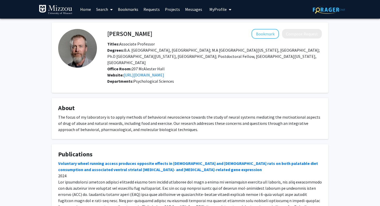
click at [152, 115] on div "The focus of my laboratory is to apply methods of behavioral neuroscience towar…" at bounding box center [190, 123] width 264 height 19
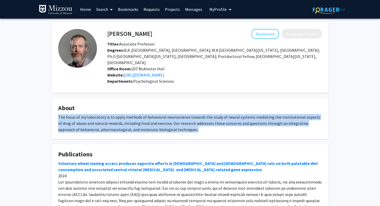
click at [164, 114] on div "The focus of my laboratory is to apply methods of behavioral neuroscience towar…" at bounding box center [190, 123] width 264 height 19
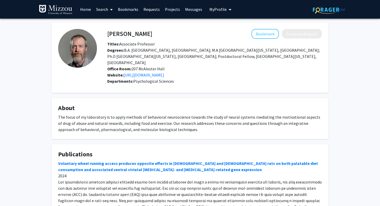
click at [164, 114] on div "The focus of my laboratory is to apply methods of behavioral neuroscience towar…" at bounding box center [190, 123] width 264 height 19
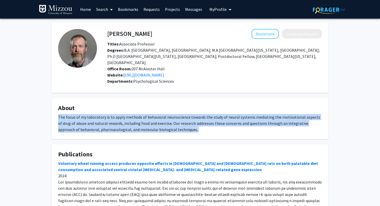
click at [169, 114] on div "The focus of my laboratory is to apply methods of behavioral neuroscience towar…" at bounding box center [190, 123] width 264 height 19
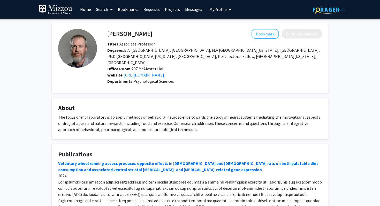
click at [169, 114] on div "The focus of my laboratory is to apply methods of behavioral neuroscience towar…" at bounding box center [190, 123] width 264 height 19
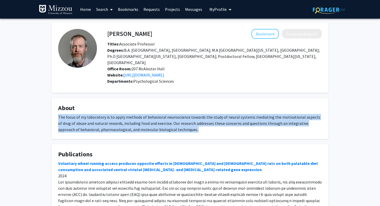
click at [169, 114] on div "The focus of my laboratory is to apply methods of behavioral neuroscience towar…" at bounding box center [190, 123] width 264 height 19
click at [174, 114] on div "The focus of my laboratory is to apply methods of behavioral neuroscience towar…" at bounding box center [190, 123] width 264 height 19
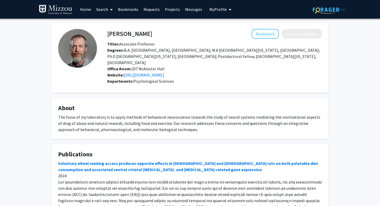
click at [174, 114] on div "The focus of my laboratory is to apply methods of behavioral neuroscience towar…" at bounding box center [190, 123] width 264 height 19
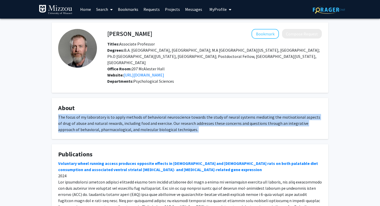
click at [179, 114] on div "The focus of my laboratory is to apply methods of behavioral neuroscience towar…" at bounding box center [190, 123] width 264 height 19
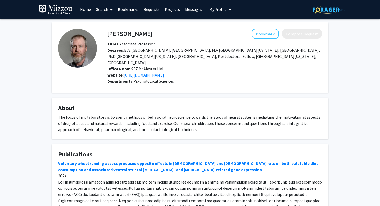
click at [179, 114] on div "The focus of my laboratory is to apply methods of behavioral neuroscience towar…" at bounding box center [190, 123] width 264 height 19
click at [187, 114] on div "The focus of my laboratory is to apply methods of behavioral neuroscience towar…" at bounding box center [190, 123] width 264 height 19
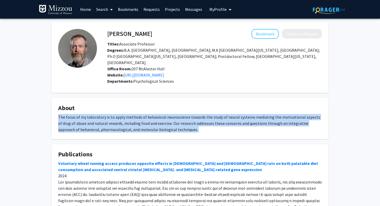
click at [192, 107] on fg-card-title "About" at bounding box center [190, 110] width 264 height 10
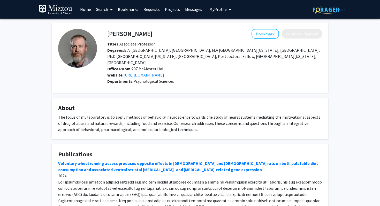
click at [192, 107] on fg-card-title "About" at bounding box center [190, 110] width 264 height 10
click at [182, 114] on div "The focus of my laboratory is to apply methods of behavioral neuroscience towar…" at bounding box center [190, 123] width 264 height 19
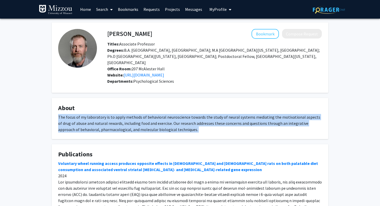
click at [178, 117] on div "The focus of my laboratory is to apply methods of behavioral neuroscience towar…" at bounding box center [190, 123] width 264 height 19
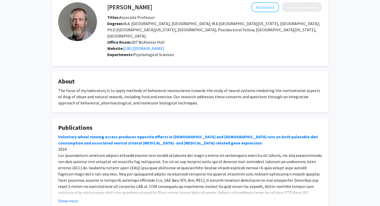
scroll to position [45, 0]
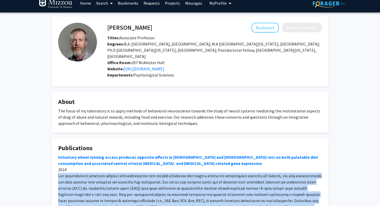
scroll to position [6, 0]
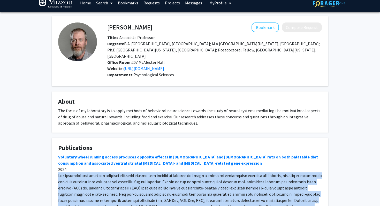
click at [94, 111] on div "The focus of my laboratory is to apply methods of behavioral neuroscience towar…" at bounding box center [190, 117] width 264 height 19
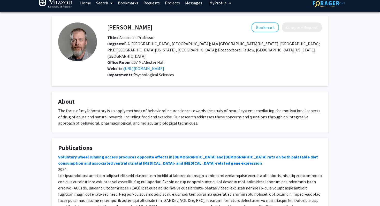
click at [94, 111] on div "The focus of my laboratory is to apply methods of behavioral neuroscience towar…" at bounding box center [190, 117] width 264 height 19
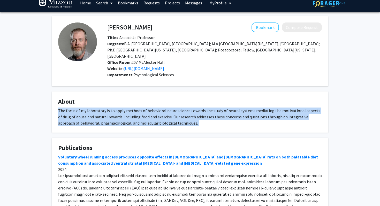
click at [111, 108] on div "The focus of my laboratory is to apply methods of behavioral neuroscience towar…" at bounding box center [190, 117] width 264 height 19
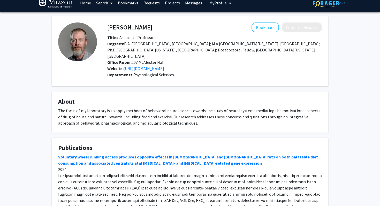
click at [111, 108] on div "The focus of my laboratory is to apply methods of behavioral neuroscience towar…" at bounding box center [190, 117] width 264 height 19
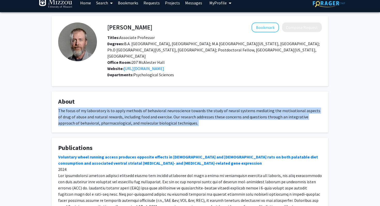
click at [120, 108] on div "The focus of my laboratory is to apply methods of behavioral neuroscience towar…" at bounding box center [190, 117] width 264 height 19
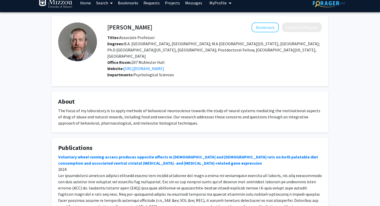
click at [120, 108] on div "The focus of my laboratory is to apply methods of behavioral neuroscience towar…" at bounding box center [190, 117] width 264 height 19
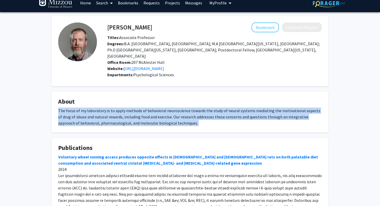
click at [62, 98] on h4 "About" at bounding box center [190, 102] width 264 height 8
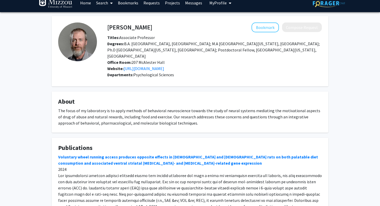
click at [62, 98] on h4 "About" at bounding box center [190, 102] width 264 height 8
click at [69, 108] on div "The focus of my laboratory is to apply methods of behavioral neuroscience towar…" at bounding box center [190, 117] width 264 height 19
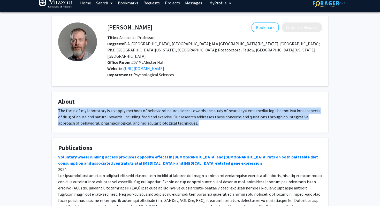
click at [66, 108] on div "The focus of my laboratory is to apply methods of behavioral neuroscience towar…" at bounding box center [190, 117] width 264 height 19
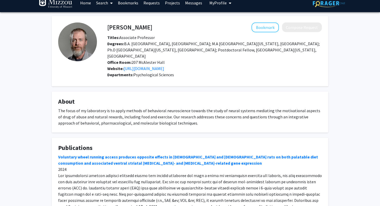
click at [66, 108] on div "The focus of my laboratory is to apply methods of behavioral neuroscience towar…" at bounding box center [190, 117] width 264 height 19
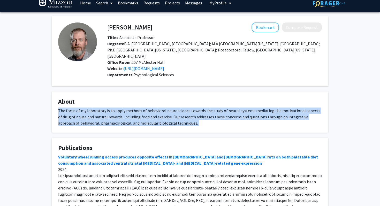
click at [58, 106] on fg-card "About The focus of my laboratory is to apply methods of behavioral neuroscience…" at bounding box center [190, 112] width 277 height 41
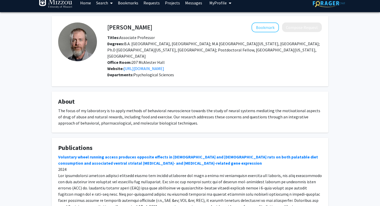
click at [58, 106] on fg-card "About The focus of my laboratory is to apply methods of behavioral neuroscience…" at bounding box center [190, 112] width 277 height 41
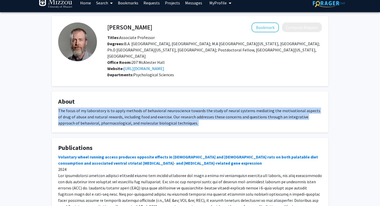
click at [79, 108] on div "The focus of my laboratory is to apply methods of behavioral neuroscience towar…" at bounding box center [190, 117] width 264 height 19
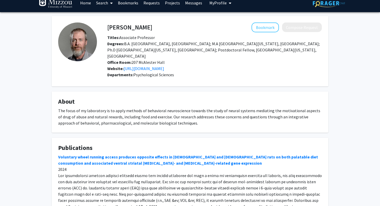
click at [79, 108] on div "The focus of my laboratory is to apply methods of behavioral neuroscience towar…" at bounding box center [190, 117] width 264 height 19
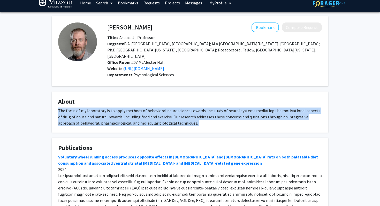
click at [69, 108] on div "The focus of my laboratory is to apply methods of behavioral neuroscience towar…" at bounding box center [190, 117] width 264 height 19
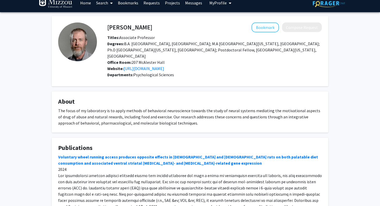
click at [69, 108] on div "The focus of my laboratory is to apply methods of behavioral neuroscience towar…" at bounding box center [190, 117] width 264 height 19
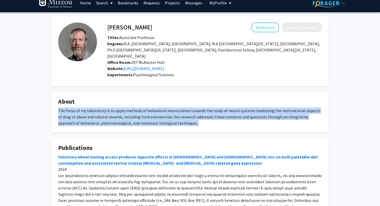
click at [57, 104] on fg-card "About The focus of my laboratory is to apply methods of behavioral neuroscience…" at bounding box center [190, 112] width 277 height 41
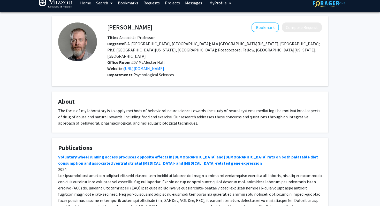
click at [57, 104] on fg-card "About The focus of my laboratory is to apply methods of behavioral neuroscience…" at bounding box center [190, 112] width 277 height 41
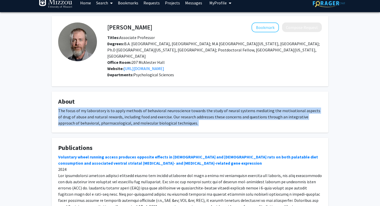
click at [69, 108] on div "The focus of my laboratory is to apply methods of behavioral neuroscience towar…" at bounding box center [190, 117] width 264 height 19
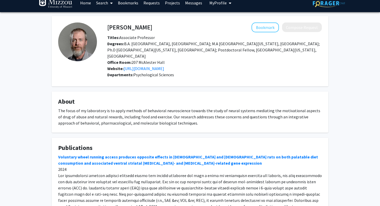
click at [69, 108] on div "The focus of my laboratory is to apply methods of behavioral neuroscience towar…" at bounding box center [190, 117] width 264 height 19
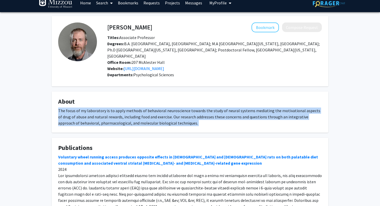
click at [58, 108] on div "The focus of my laboratory is to apply methods of behavioral neuroscience towar…" at bounding box center [190, 117] width 264 height 19
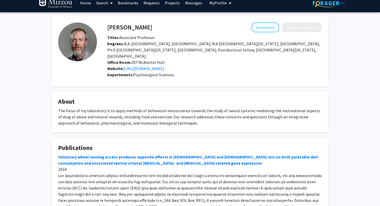
click at [58, 108] on div "The focus of my laboratory is to apply methods of behavioral neuroscience towar…" at bounding box center [190, 117] width 264 height 19
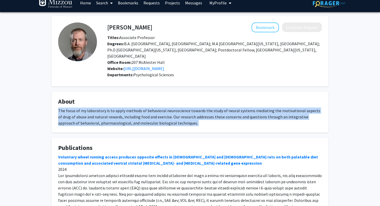
click at [69, 108] on div "The focus of my laboratory is to apply methods of behavioral neuroscience towar…" at bounding box center [190, 117] width 264 height 19
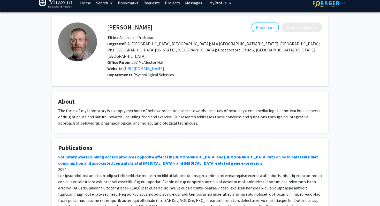
click at [193, 45] on span "Degrees: B.A. St. John's University, MN; M.A University of Colorado, Boulder; P…" at bounding box center [213, 50] width 213 height 18
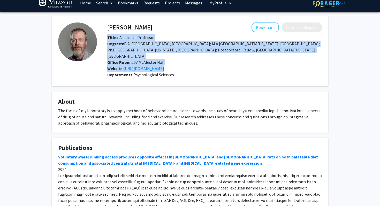
click at [209, 65] on div "Website: https://willm.mufaculty.umsystem.edu/home" at bounding box center [214, 68] width 222 height 6
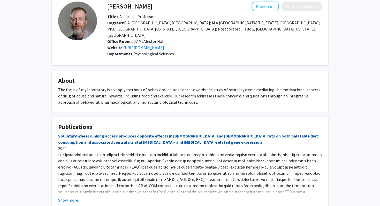
scroll to position [0, 0]
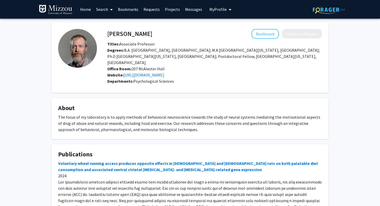
click at [123, 122] on div "The focus of my laboratory is to apply methods of behavioral neuroscience towar…" at bounding box center [190, 123] width 264 height 19
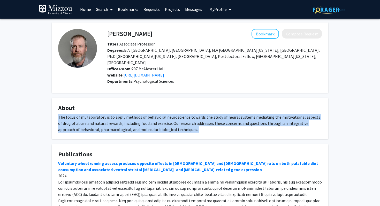
click at [130, 122] on div "The focus of my laboratory is to apply methods of behavioral neuroscience towar…" at bounding box center [190, 123] width 264 height 19
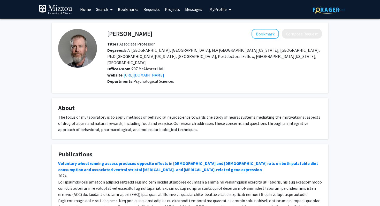
click at [130, 122] on div "The focus of my laboratory is to apply methods of behavioral neuroscience towar…" at bounding box center [190, 123] width 264 height 19
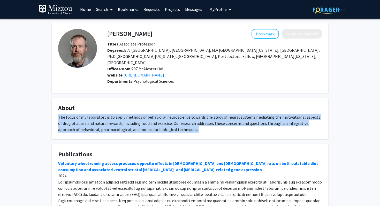
click at [146, 115] on div "The focus of my laboratory is to apply methods of behavioral neuroscience towar…" at bounding box center [190, 123] width 264 height 19
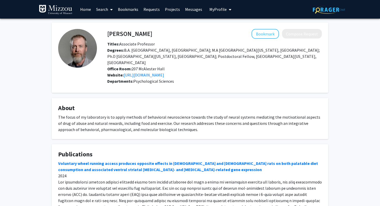
click at [146, 115] on div "The focus of my laboratory is to apply methods of behavioral neuroscience towar…" at bounding box center [190, 123] width 264 height 19
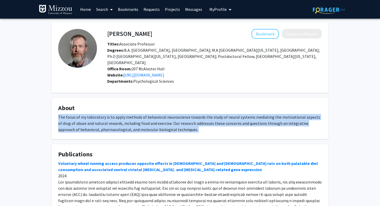
click at [147, 122] on div "The focus of my laboratory is to apply methods of behavioral neuroscience towar…" at bounding box center [190, 123] width 264 height 19
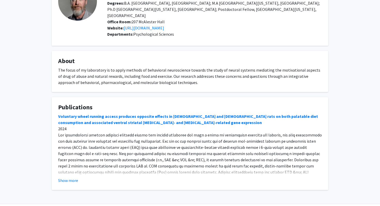
scroll to position [57, 0]
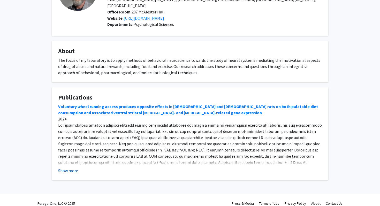
click at [74, 168] on button "Show more" at bounding box center [68, 171] width 20 height 6
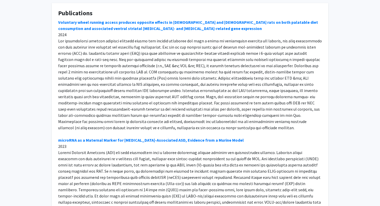
scroll to position [144, 0]
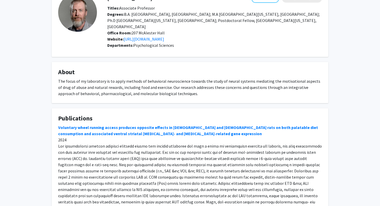
scroll to position [0, 0]
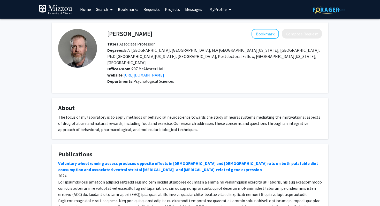
click at [115, 121] on div "The focus of my laboratory is to apply methods of behavioral neuroscience towar…" at bounding box center [190, 123] width 264 height 19
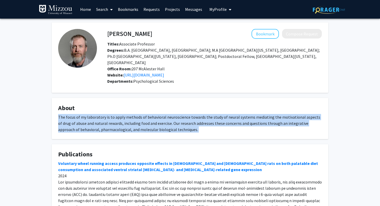
click at [111, 120] on div "The focus of my laboratory is to apply methods of behavioral neuroscience towar…" at bounding box center [190, 123] width 264 height 19
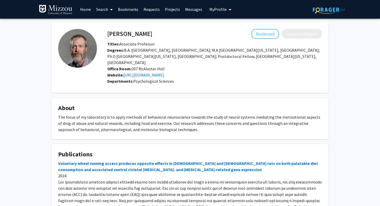
click at [111, 120] on div "The focus of my laboratory is to apply methods of behavioral neuroscience towar…" at bounding box center [190, 123] width 264 height 19
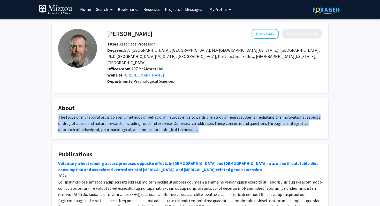
click at [107, 117] on div "The focus of my laboratory is to apply methods of behavioral neuroscience towar…" at bounding box center [190, 123] width 264 height 19
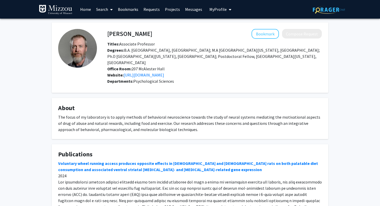
click at [107, 117] on div "The focus of my laboratory is to apply methods of behavioral neuroscience towar…" at bounding box center [190, 123] width 264 height 19
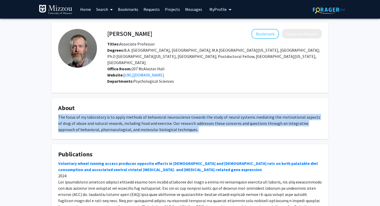
click at [96, 114] on div "The focus of my laboratory is to apply methods of behavioral neuroscience towar…" at bounding box center [190, 123] width 264 height 19
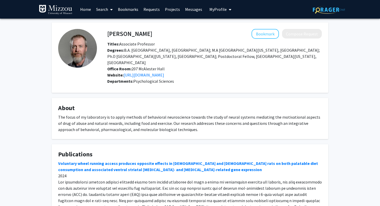
click at [96, 114] on div "The focus of my laboratory is to apply methods of behavioral neuroscience towar…" at bounding box center [190, 123] width 264 height 19
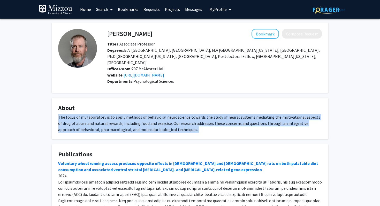
click at [104, 116] on div "The focus of my laboratory is to apply methods of behavioral neuroscience towar…" at bounding box center [190, 123] width 264 height 19
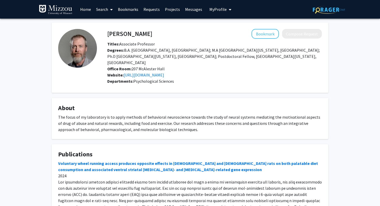
click at [104, 116] on div "The focus of my laboratory is to apply methods of behavioral neuroscience towar…" at bounding box center [190, 123] width 264 height 19
click at [102, 116] on div "The focus of my laboratory is to apply methods of behavioral neuroscience towar…" at bounding box center [190, 123] width 264 height 19
click at [93, 117] on div "The focus of my laboratory is to apply methods of behavioral neuroscience towar…" at bounding box center [190, 123] width 264 height 19
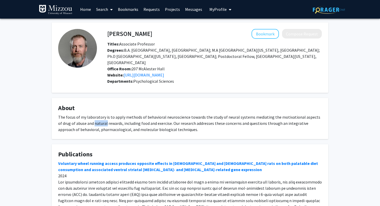
click at [93, 117] on div "The focus of my laboratory is to apply methods of behavioral neuroscience towar…" at bounding box center [190, 123] width 264 height 19
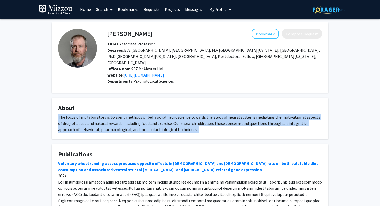
click at [112, 114] on div "The focus of my laboratory is to apply methods of behavioral neuroscience towar…" at bounding box center [190, 123] width 264 height 19
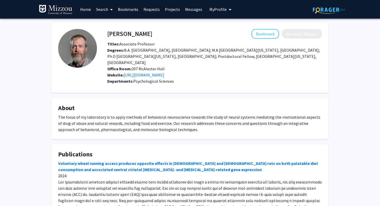
click at [112, 114] on div "The focus of my laboratory is to apply methods of behavioral neuroscience towar…" at bounding box center [190, 123] width 264 height 19
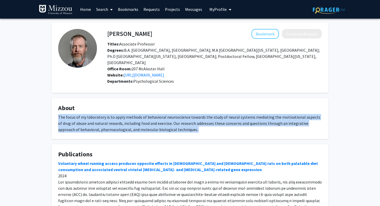
click at [104, 114] on div "The focus of my laboratory is to apply methods of behavioral neuroscience towar…" at bounding box center [190, 123] width 264 height 19
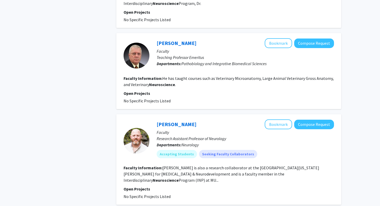
scroll to position [901, 0]
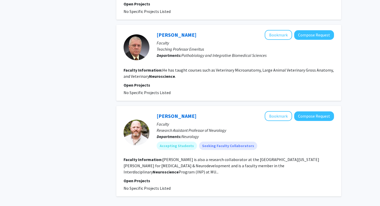
click at [250, 68] on fg-read-more "He has taught courses such as Veterinary Microanatomy, Large Animal Veterinary …" at bounding box center [229, 73] width 210 height 11
click at [243, 68] on fg-read-more "He has taught courses such as Veterinary Microanatomy, Large Animal Veterinary …" at bounding box center [229, 73] width 210 height 11
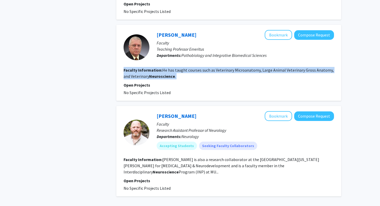
click at [238, 68] on fg-read-more "He has taught courses such as Veterinary Microanatomy, Large Animal Veterinary …" at bounding box center [229, 73] width 210 height 11
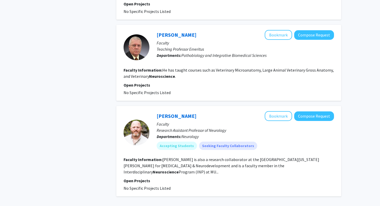
click at [238, 68] on fg-read-more "He has taught courses such as Veterinary Microanatomy, Large Animal Veterinary …" at bounding box center [229, 73] width 210 height 11
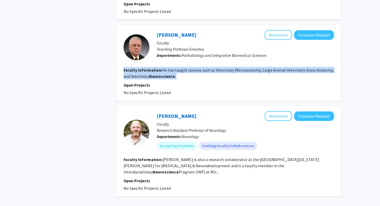
click at [229, 68] on fg-read-more "He has taught courses such as Veterinary Microanatomy, Large Animal Veterinary …" at bounding box center [229, 73] width 210 height 11
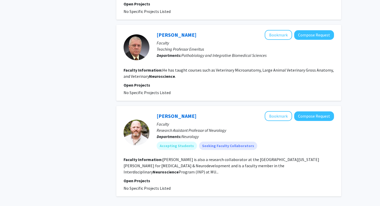
click at [229, 68] on fg-read-more "He has taught courses such as Veterinary Microanatomy, Large Animal Veterinary …" at bounding box center [229, 73] width 210 height 11
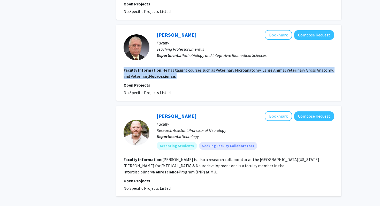
click at [234, 68] on fg-read-more "He has taught courses such as Veterinary Microanatomy, Large Animal Veterinary …" at bounding box center [229, 73] width 210 height 11
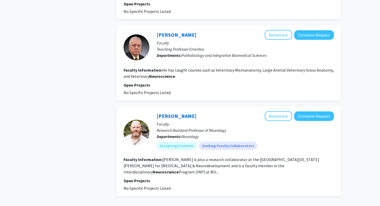
click at [234, 68] on fg-read-more "He has taught courses such as Veterinary Microanatomy, Large Animal Veterinary …" at bounding box center [229, 73] width 210 height 11
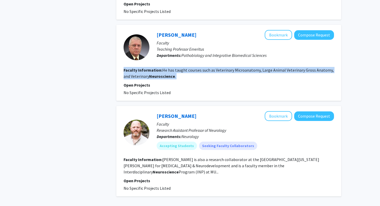
click at [228, 68] on fg-read-more "He has taught courses such as Veterinary Microanatomy, Large Animal Veterinary …" at bounding box center [229, 73] width 210 height 11
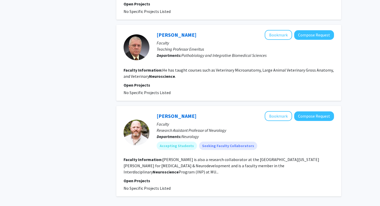
click at [208, 68] on fg-read-more "He has taught courses such as Veterinary Microanatomy, Large Animal Veterinary …" at bounding box center [229, 73] width 210 height 11
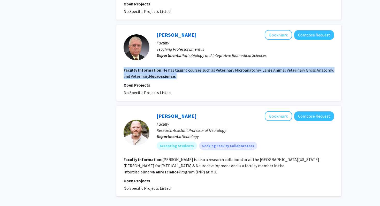
click at [217, 68] on fg-read-more "He has taught courses such as Veterinary Microanatomy, Large Animal Veterinary …" at bounding box center [229, 73] width 210 height 11
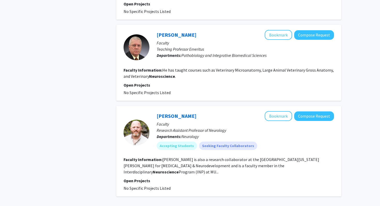
scroll to position [914, 0]
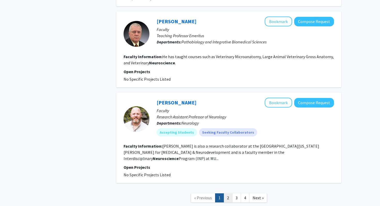
click at [225, 193] on link "2" at bounding box center [228, 197] width 9 height 9
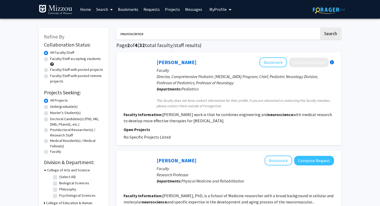
click at [212, 80] on p "Director, Comprehensive Pediatric [MEDICAL_DATA] Program; Chief, Pediatric Neur…" at bounding box center [245, 79] width 177 height 12
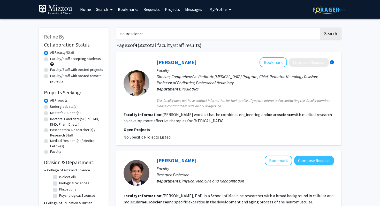
click at [212, 80] on p "Director, Comprehensive Pediatric [MEDICAL_DATA] Program; Chief, Pediatric Neur…" at bounding box center [245, 79] width 177 height 12
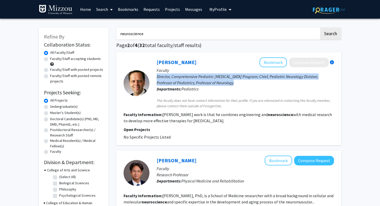
click at [206, 79] on p "Director, Comprehensive Pediatric [MEDICAL_DATA] Program; Chief, Pediatric Neur…" at bounding box center [245, 79] width 177 height 12
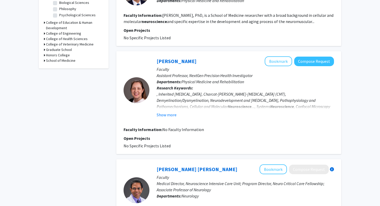
scroll to position [181, 0]
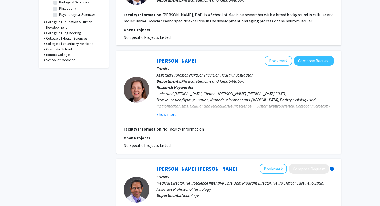
click at [208, 94] on div ", Inherited Peripheral Neuropathy, Charcot-Marie-Tooth Disease (CMT), Demyelina…" at bounding box center [245, 103] width 177 height 25
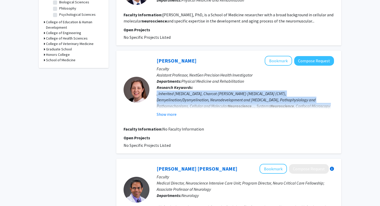
click at [217, 94] on div ", Inherited Peripheral Neuropathy, Charcot-Marie-Tooth Disease (CMT), Demyelina…" at bounding box center [245, 103] width 177 height 25
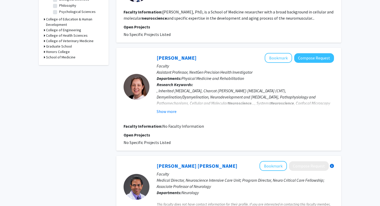
scroll to position [185, 0]
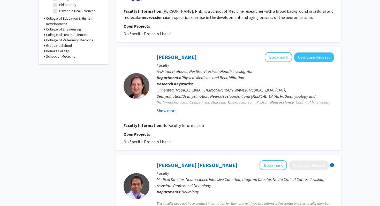
click at [171, 111] on button "Show more" at bounding box center [167, 111] width 20 height 6
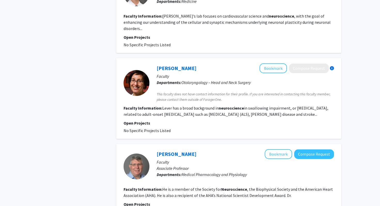
scroll to position [563, 0]
click at [172, 65] on link "[PERSON_NAME]" at bounding box center [177, 68] width 40 height 6
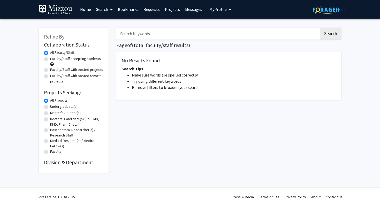
click at [158, 34] on input "Search Keywords" at bounding box center [217, 34] width 203 height 12
click at [133, 68] on span "Search Tips" at bounding box center [133, 68] width 22 height 5
click at [333, 36] on button "Search" at bounding box center [330, 34] width 21 height 12
click at [199, 33] on input "Search Keywords" at bounding box center [217, 34] width 203 height 12
type input "neuroscience"
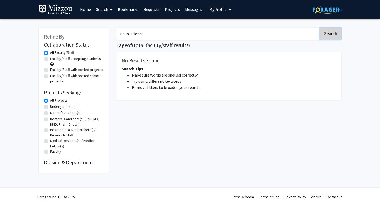
click at [324, 30] on button "Search" at bounding box center [330, 34] width 21 height 12
click at [325, 35] on button "Search" at bounding box center [330, 34] width 21 height 12
click at [164, 76] on li "Make sure words are spelled correctly" at bounding box center [234, 75] width 204 height 6
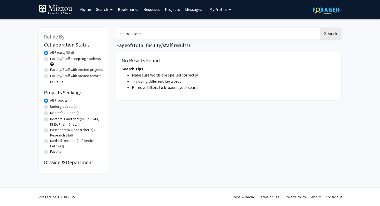
click at [169, 79] on li "Try using different keywords" at bounding box center [234, 81] width 204 height 6
click at [112, 8] on icon at bounding box center [111, 10] width 3 height 4
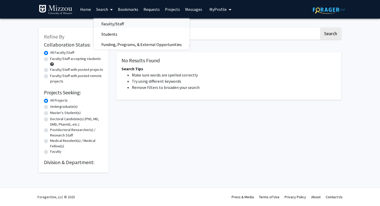
click at [110, 23] on span "Faculty/Staff" at bounding box center [113, 24] width 38 height 10
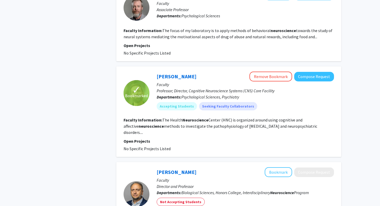
scroll to position [917, 0]
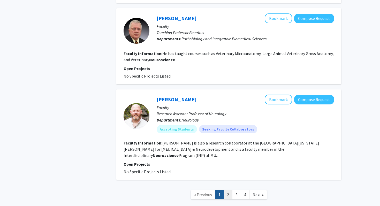
click at [229, 190] on link "2" at bounding box center [228, 194] width 9 height 9
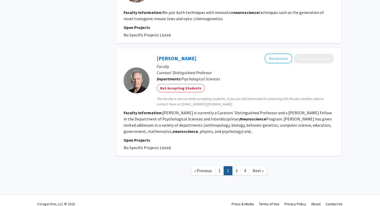
scroll to position [816, 0]
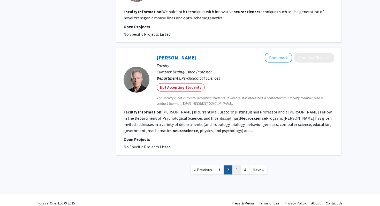
click at [235, 166] on link "3" at bounding box center [236, 170] width 9 height 9
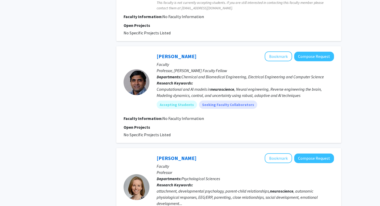
scroll to position [386, 0]
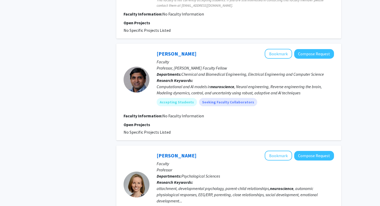
click at [191, 74] on span "Chemical and Biomedical Engineering, Electrical Engineering and Computer Science" at bounding box center [253, 74] width 143 height 5
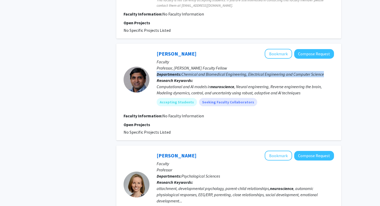
click at [200, 81] on p "Research Keywords: Computational and AI models in neuroscience , Neural enginee…" at bounding box center [245, 86] width 177 height 19
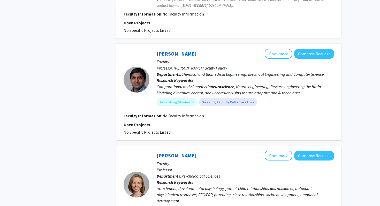
click at [200, 81] on p "Research Keywords: Computational and AI models in neuroscience , Neural enginee…" at bounding box center [245, 86] width 177 height 19
click at [204, 91] on div "Computational and AI models in neuroscience , Neural engineering, Reverse engin…" at bounding box center [245, 90] width 177 height 12
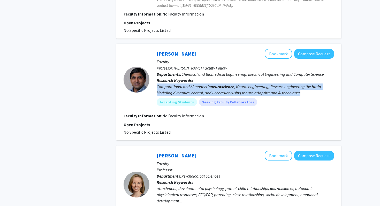
click at [222, 87] on b "neuroscience" at bounding box center [223, 86] width 24 height 5
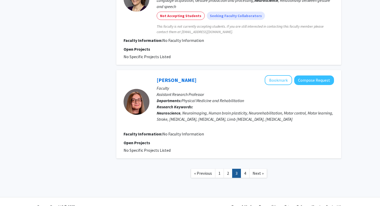
scroll to position [882, 0]
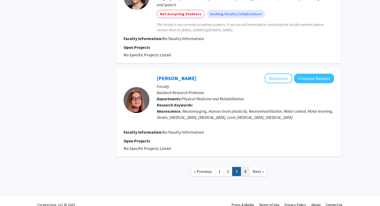
click at [243, 167] on link "4" at bounding box center [245, 171] width 9 height 9
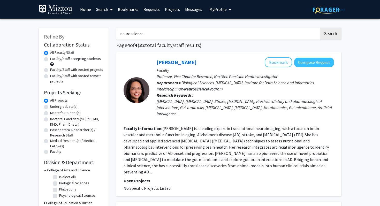
click at [294, 39] on input "neuroscience" at bounding box center [217, 34] width 203 height 12
drag, startPoint x: 301, startPoint y: 38, endPoint x: 132, endPoint y: 37, distance: 169.7
click at [131, 37] on input "neuroscience" at bounding box center [217, 34] width 203 height 12
drag, startPoint x: 150, startPoint y: 29, endPoint x: 116, endPoint y: 28, distance: 34.2
click at [116, 28] on div "neuroscience Search" at bounding box center [228, 34] width 225 height 12
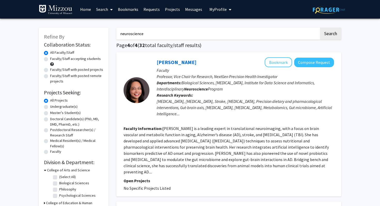
drag, startPoint x: 136, startPoint y: 30, endPoint x: 171, endPoint y: 36, distance: 36.5
click at [171, 36] on input "neuroscience" at bounding box center [217, 34] width 203 height 12
click at [320, 28] on button "Search" at bounding box center [330, 34] width 21 height 12
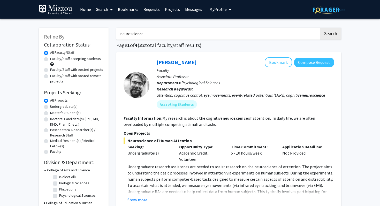
click at [171, 36] on input "neuroscience" at bounding box center [217, 34] width 203 height 12
type input "n"
click at [335, 30] on button "Search" at bounding box center [330, 34] width 21 height 12
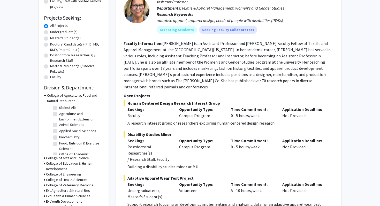
scroll to position [74, 0]
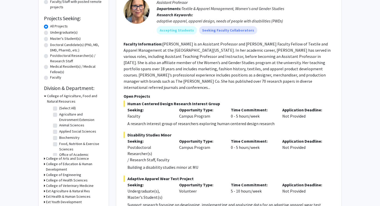
click at [60, 158] on h3 "College of Arts and Science" at bounding box center [67, 158] width 43 height 5
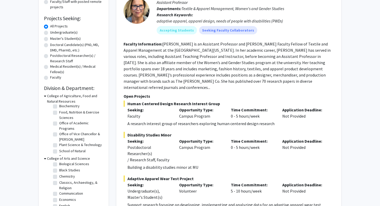
scroll to position [19, 0]
click at [59, 165] on label "Biological Sciences" at bounding box center [74, 164] width 30 height 5
click at [59, 165] on input "Biological Sciences" at bounding box center [60, 163] width 3 height 3
checkbox input "true"
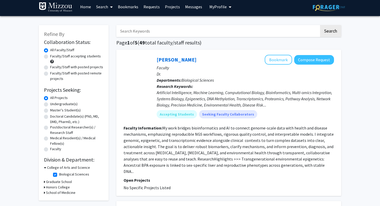
scroll to position [7, 0]
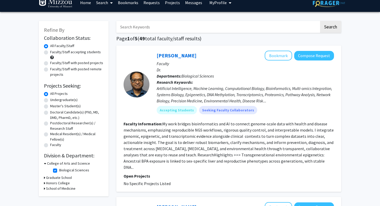
click at [71, 163] on h3 "College of Arts and Science" at bounding box center [68, 163] width 43 height 5
click at [72, 164] on h3 "College of Arts and Science" at bounding box center [67, 163] width 43 height 5
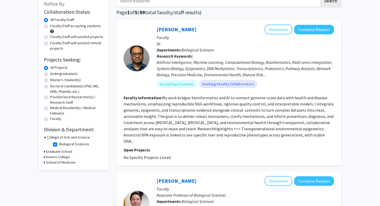
scroll to position [34, 0]
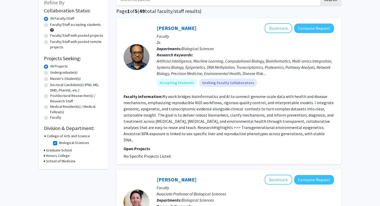
click at [66, 151] on h3 "Graduate School" at bounding box center [59, 150] width 26 height 5
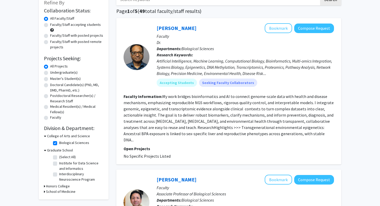
click at [65, 151] on h3 "Graduate School" at bounding box center [60, 150] width 26 height 5
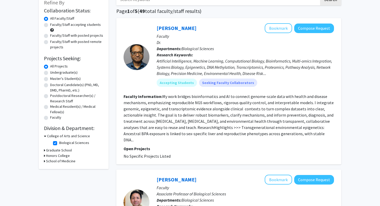
click at [65, 157] on h3 "Honors College" at bounding box center [58, 155] width 24 height 5
click at [65, 155] on h3 "Honors College" at bounding box center [59, 155] width 24 height 5
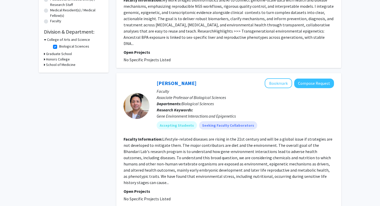
scroll to position [131, 0]
click at [272, 154] on section "Faculty Information: Lifestyle-related diseases are rising in the 21st century …" at bounding box center [229, 161] width 211 height 50
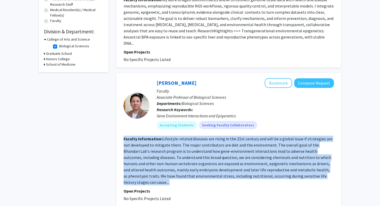
click at [273, 156] on fg-read-more "Lifestyle-related diseases are rising in the 21st century and will be a global …" at bounding box center [228, 160] width 209 height 49
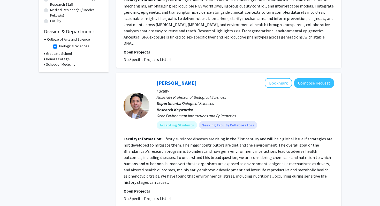
click at [273, 156] on fg-read-more "Lifestyle-related diseases are rising in the 21st century and will be a global …" at bounding box center [228, 160] width 209 height 49
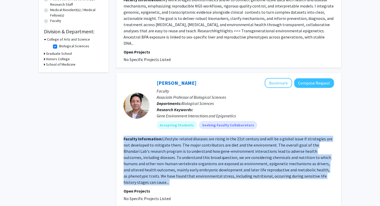
click at [269, 158] on fg-read-more "Lifestyle-related diseases are rising in the 21st century and will be a global …" at bounding box center [228, 160] width 209 height 49
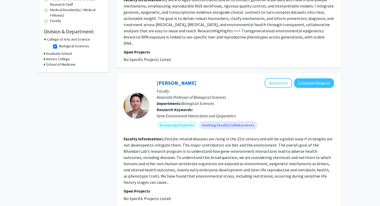
click at [269, 158] on fg-read-more "Lifestyle-related diseases are rising in the 21st century and will be a global …" at bounding box center [228, 160] width 209 height 49
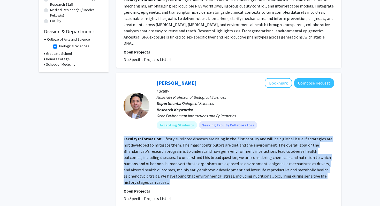
click at [252, 165] on fg-read-more "Lifestyle-related diseases are rising in the 21st century and will be a global …" at bounding box center [228, 160] width 209 height 49
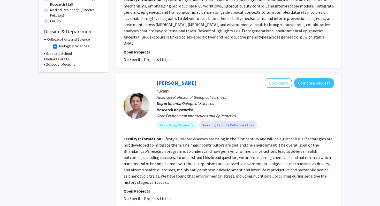
click at [252, 165] on fg-read-more "Lifestyle-related diseases are rising in the 21st century and will be a global …" at bounding box center [228, 160] width 209 height 49
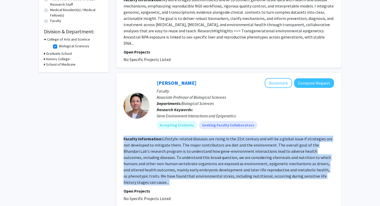
click at [243, 167] on fg-read-more "Lifestyle-related diseases are rising in the 21st century and will be a global …" at bounding box center [228, 160] width 209 height 49
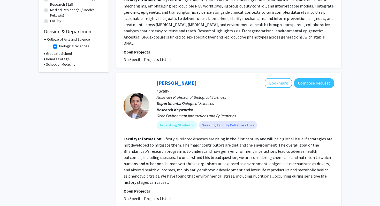
click at [243, 167] on fg-read-more "Lifestyle-related diseases are rising in the 21st century and will be a global …" at bounding box center [228, 160] width 209 height 49
click at [233, 165] on fg-read-more "Lifestyle-related diseases are rising in the 21st century and will be a global …" at bounding box center [228, 160] width 209 height 49
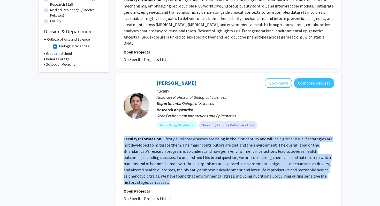
click at [219, 165] on fg-read-more "Lifestyle-related diseases are rising in the 21st century and will be a global …" at bounding box center [228, 160] width 209 height 49
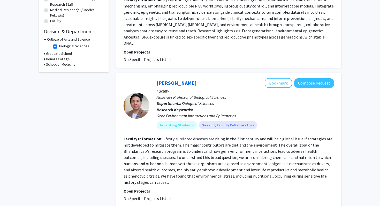
click at [219, 165] on fg-read-more "Lifestyle-related diseases are rising in the 21st century and will be a global …" at bounding box center [228, 160] width 209 height 49
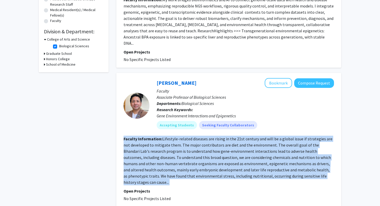
click at [203, 166] on fg-read-more "Lifestyle-related diseases are rising in the 21st century and will be a global …" at bounding box center [228, 160] width 209 height 49
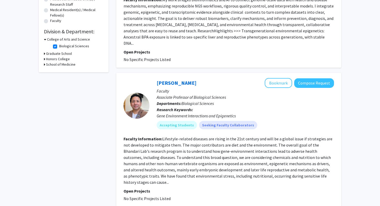
click at [203, 166] on fg-read-more "Lifestyle-related diseases are rising in the 21st century and will be a global …" at bounding box center [228, 160] width 209 height 49
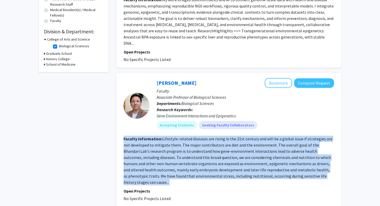
click at [203, 166] on fg-read-more "Lifestyle-related diseases are rising in the 21st century and will be a global …" at bounding box center [228, 160] width 209 height 49
click at [219, 165] on fg-read-more "Lifestyle-related diseases are rising in the 21st century and will be a global …" at bounding box center [228, 160] width 209 height 49
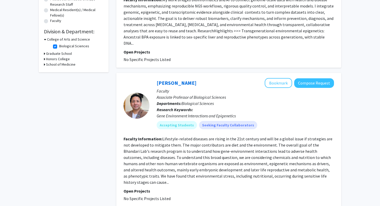
click at [219, 165] on fg-read-more "Lifestyle-related diseases are rising in the 21st century and will be a global …" at bounding box center [228, 160] width 209 height 49
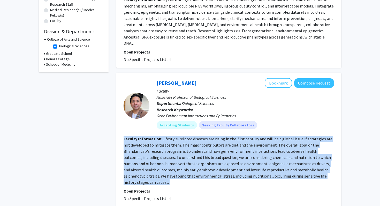
click at [225, 163] on fg-read-more "Lifestyle-related diseases are rising in the 21st century and will be a global …" at bounding box center [228, 160] width 209 height 49
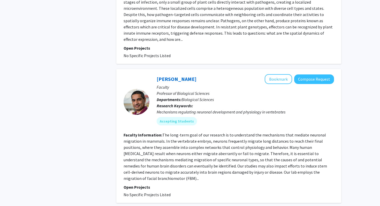
scroll to position [416, 0]
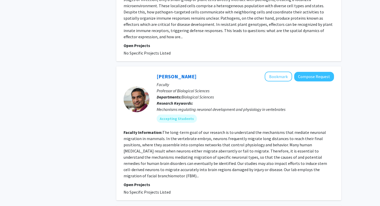
click at [212, 138] on fg-read-more "The long-term goal of our research is to understand the mechanisms that mediate…" at bounding box center [226, 154] width 204 height 49
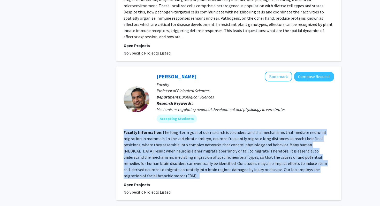
click at [206, 137] on fg-read-more "The long-term goal of our research is to understand the mechanisms that mediate…" at bounding box center [226, 154] width 204 height 49
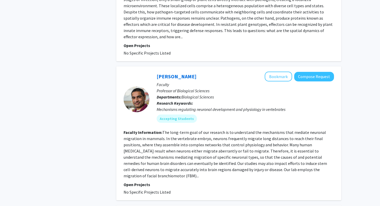
click at [206, 137] on fg-read-more "The long-term goal of our research is to understand the mechanisms that mediate…" at bounding box center [226, 154] width 204 height 49
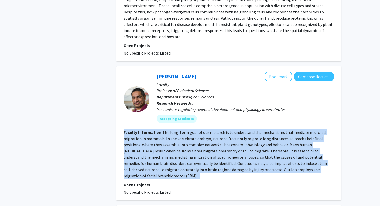
click at [195, 136] on fg-read-more "The long-term goal of our research is to understand the mechanisms that mediate…" at bounding box center [226, 154] width 204 height 49
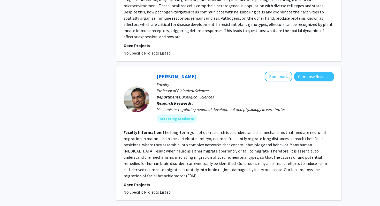
click at [195, 136] on fg-read-more "The long-term goal of our research is to understand the mechanisms that mediate…" at bounding box center [226, 154] width 204 height 49
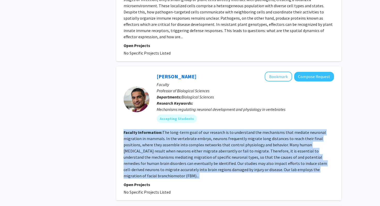
click at [188, 135] on fg-read-more "The long-term goal of our research is to understand the mechanisms that mediate…" at bounding box center [226, 154] width 204 height 49
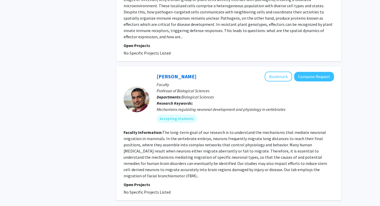
click at [188, 135] on fg-read-more "The long-term goal of our research is to understand the mechanisms that mediate…" at bounding box center [226, 154] width 204 height 49
click at [176, 130] on fg-read-more "The long-term goal of our research is to understand the mechanisms that mediate…" at bounding box center [226, 154] width 204 height 49
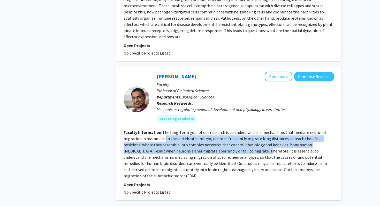
drag, startPoint x: 165, startPoint y: 120, endPoint x: 220, endPoint y: 137, distance: 58.2
click at [222, 135] on section "Faculty Information: The long-term goal of our research is to understand the me…" at bounding box center [229, 154] width 211 height 50
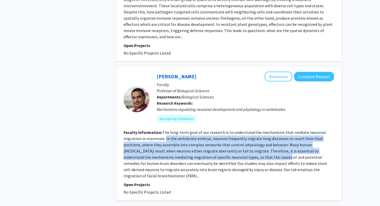
click at [220, 136] on fg-read-more "The long-term goal of our research is to understand the mechanisms that mediate…" at bounding box center [226, 154] width 204 height 49
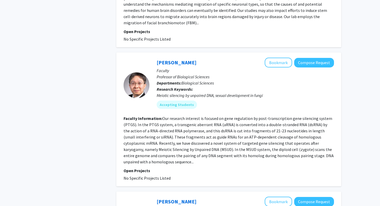
scroll to position [582, 0]
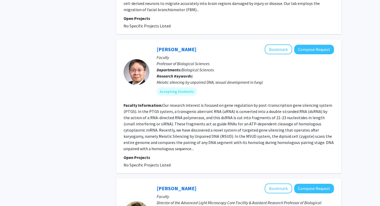
click at [204, 103] on fg-read-more "Our research interest is focused on gene regulation by post-transcription gene …" at bounding box center [229, 127] width 210 height 49
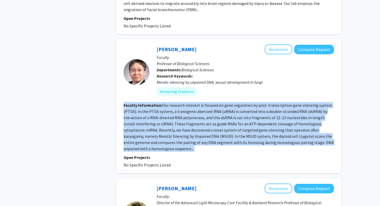
click at [197, 103] on fg-read-more "Our research interest is focused on gene regulation by post-transcription gene …" at bounding box center [229, 127] width 210 height 49
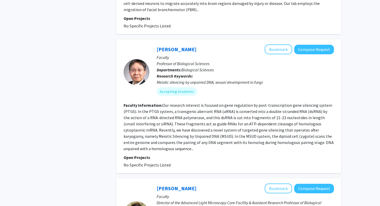
click at [197, 103] on fg-read-more "Our research interest is focused on gene regulation by post-transcription gene …" at bounding box center [229, 127] width 210 height 49
click at [181, 103] on fg-read-more "Our research interest is focused on gene regulation by post-transcription gene …" at bounding box center [229, 127] width 210 height 49
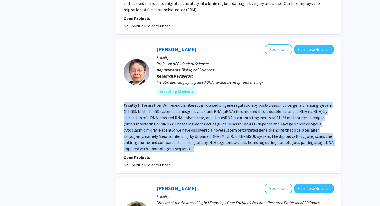
click at [174, 103] on fg-read-more "Our research interest is focused on gene regulation by post-transcription gene …" at bounding box center [229, 127] width 210 height 49
drag, startPoint x: 161, startPoint y: 81, endPoint x: 188, endPoint y: 129, distance: 55.5
click at [188, 129] on fg-search-faculty "[PERSON_NAME] Bookmark Compose Request Faculty Professor of Biological Sciences…" at bounding box center [229, 106] width 211 height 124
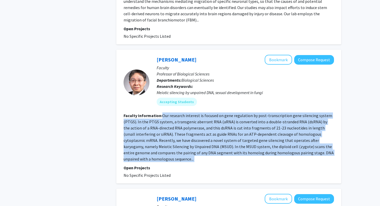
scroll to position [566, 0]
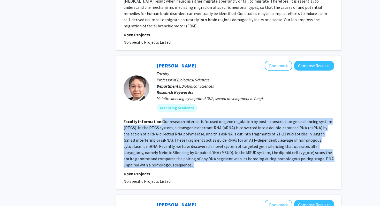
click at [185, 119] on fg-read-more "Our research interest is focused on gene regulation by post-transcription gene …" at bounding box center [229, 143] width 210 height 49
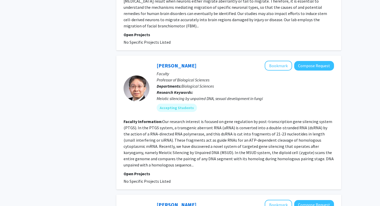
click at [185, 119] on fg-read-more "Our research interest is focused on gene regulation by post-transcription gene …" at bounding box center [229, 143] width 210 height 49
click at [180, 119] on fg-read-more "Our research interest is focused on gene regulation by post-transcription gene …" at bounding box center [229, 143] width 210 height 49
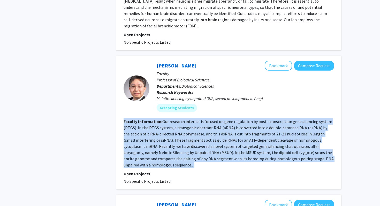
click at [180, 119] on fg-read-more "Our research interest is focused on gene regulation by post-transcription gene …" at bounding box center [229, 143] width 210 height 49
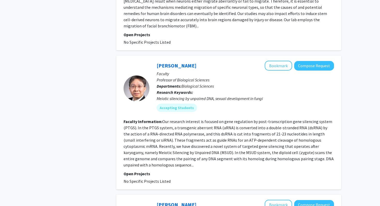
click at [180, 119] on fg-read-more "Our research interest is focused on gene regulation by post-transcription gene …" at bounding box center [229, 143] width 210 height 49
click at [170, 119] on fg-read-more "Our research interest is focused on gene regulation by post-transcription gene …" at bounding box center [229, 143] width 210 height 49
click at [169, 92] on fg-search-faculty "[PERSON_NAME] Bookmark Compose Request Faculty Professor of Biological Sciences…" at bounding box center [229, 123] width 211 height 124
click at [192, 123] on fg-read-more "Our research interest is focused on gene regulation by post-transcription gene …" at bounding box center [229, 143] width 210 height 49
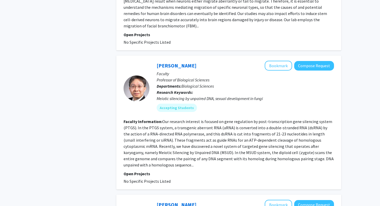
click at [192, 123] on fg-read-more "Our research interest is focused on gene regulation by post-transcription gene …" at bounding box center [229, 143] width 210 height 49
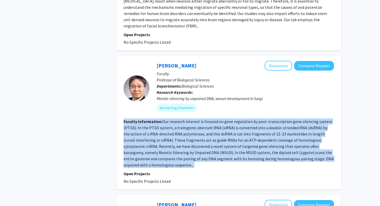
click at [186, 120] on fg-read-more "Our research interest is focused on gene regulation by post-transcription gene …" at bounding box center [229, 143] width 210 height 49
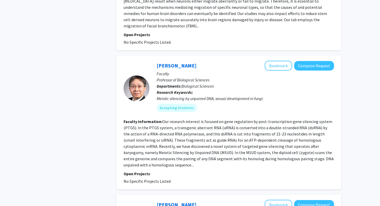
click at [186, 120] on fg-read-more "Our research interest is focused on gene regulation by post-transcription gene …" at bounding box center [229, 143] width 210 height 49
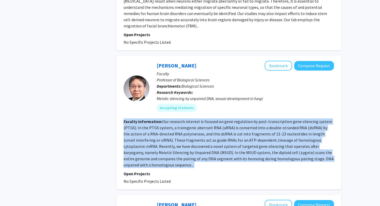
click at [189, 119] on fg-read-more "Our research interest is focused on gene regulation by post-transcription gene …" at bounding box center [229, 143] width 210 height 49
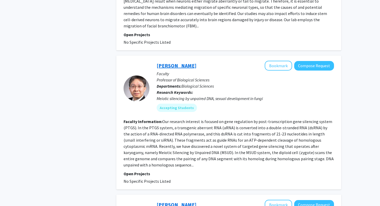
click at [179, 62] on link "[PERSON_NAME]" at bounding box center [177, 65] width 40 height 6
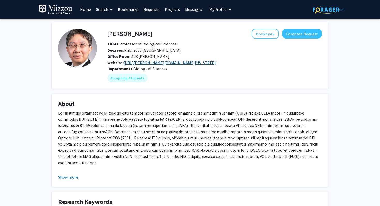
click at [137, 63] on link "[URL][PERSON_NAME][DOMAIN_NAME][US_STATE]" at bounding box center [170, 62] width 92 height 5
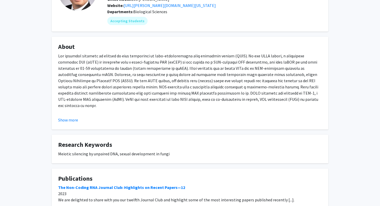
scroll to position [51, 0]
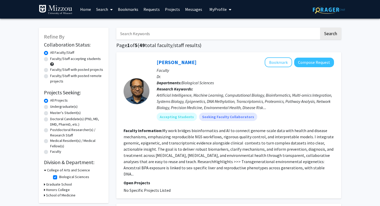
click at [167, 32] on input "Search Keywords" at bounding box center [217, 34] width 203 height 12
click at [55, 174] on fg-checkbox-list "Biological Sciences Biological Sciences" at bounding box center [78, 177] width 52 height 9
click at [59, 177] on label "Biological Sciences" at bounding box center [74, 176] width 30 height 5
click at [59, 177] on input "Biological Sciences" at bounding box center [60, 175] width 3 height 3
checkbox input "false"
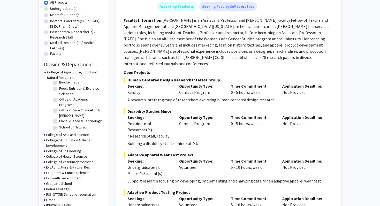
scroll to position [99, 0]
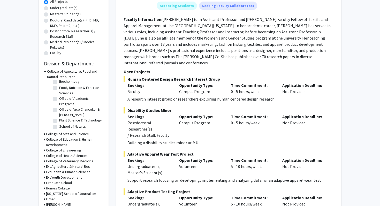
click at [71, 135] on h3 "College of Arts and Science" at bounding box center [67, 133] width 43 height 5
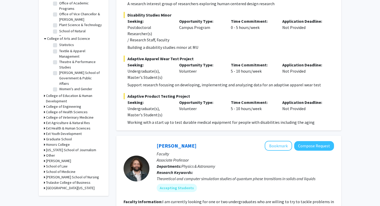
scroll to position [195, 0]
click at [76, 111] on h3 "College of Health Sciences" at bounding box center [67, 111] width 42 height 5
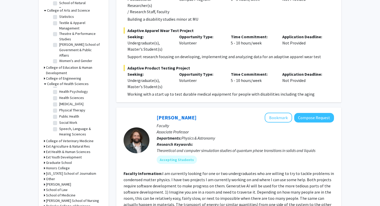
scroll to position [246, 0]
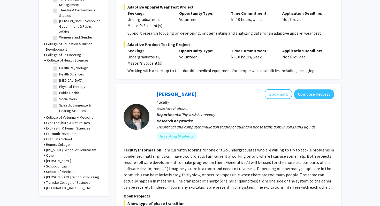
click at [72, 173] on h3 "School of Medicine" at bounding box center [60, 171] width 29 height 5
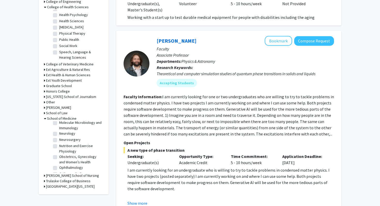
scroll to position [114, 0]
click at [59, 140] on label "Neurosurgery" at bounding box center [69, 139] width 21 height 5
click at [59, 140] on input "Neurosurgery" at bounding box center [60, 138] width 3 height 3
checkbox input "true"
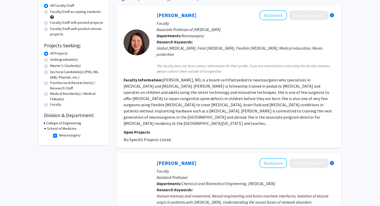
scroll to position [47, 0]
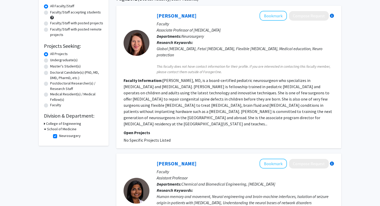
click at [200, 94] on fg-read-more "[PERSON_NAME], MD, is a board-certified pediatric neurosurgeon who specializes …" at bounding box center [228, 102] width 209 height 49
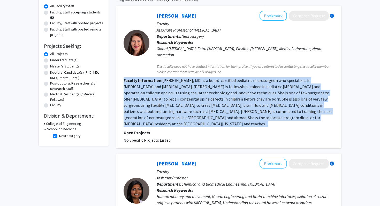
click at [199, 94] on fg-read-more "[PERSON_NAME], MD, is a board-certified pediatric neurosurgeon who specializes …" at bounding box center [228, 102] width 209 height 49
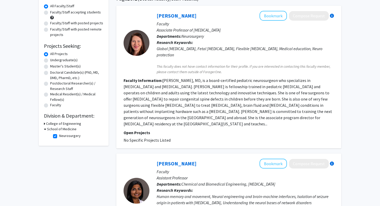
click at [199, 94] on fg-read-more "[PERSON_NAME], MD, is a board-certified pediatric neurosurgeon who specializes …" at bounding box center [228, 102] width 209 height 49
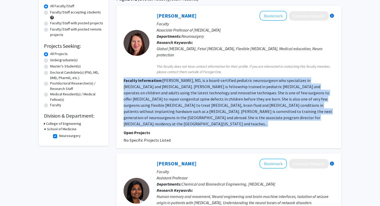
click at [199, 94] on fg-read-more "[PERSON_NAME], MD, is a board-certified pediatric neurosurgeon who specializes …" at bounding box center [228, 102] width 209 height 49
click at [210, 93] on fg-read-more "[PERSON_NAME], MD, is a board-certified pediatric neurosurgeon who specializes …" at bounding box center [228, 102] width 209 height 49
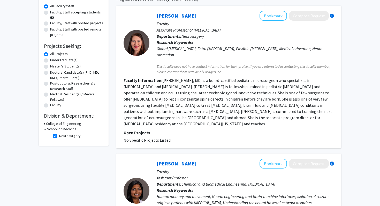
click at [210, 93] on fg-read-more "[PERSON_NAME], MD, is a board-certified pediatric neurosurgeon who specializes …" at bounding box center [228, 102] width 209 height 49
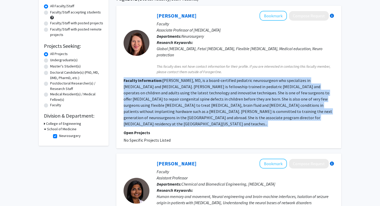
click at [219, 94] on fg-read-more "[PERSON_NAME], MD, is a board-certified pediatric neurosurgeon who specializes …" at bounding box center [228, 102] width 209 height 49
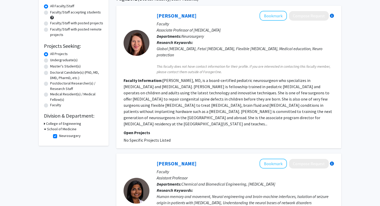
click at [219, 94] on fg-read-more "[PERSON_NAME], MD, is a board-certified pediatric neurosurgeon who specializes …" at bounding box center [228, 102] width 209 height 49
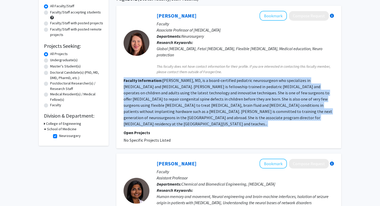
click at [237, 94] on fg-read-more "[PERSON_NAME], MD, is a board-certified pediatric neurosurgeon who specializes …" at bounding box center [228, 102] width 209 height 49
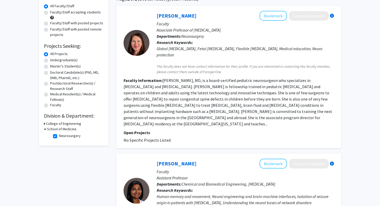
click at [334, 17] on div "[PERSON_NAME] Bookmark Compose Request Faculty Associate Professor of [MEDICAL_…" at bounding box center [228, 77] width 225 height 143
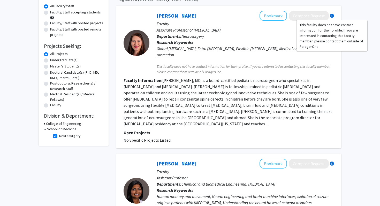
click at [331, 17] on div at bounding box center [332, 16] width 4 height 4
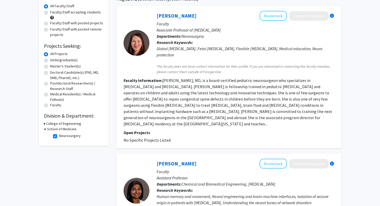
click at [335, 16] on div "[PERSON_NAME] Bookmark Compose Request Faculty Associate Professor of [MEDICAL_…" at bounding box center [228, 77] width 225 height 143
click at [333, 16] on div at bounding box center [332, 16] width 4 height 4
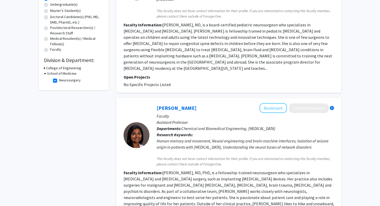
scroll to position [101, 0]
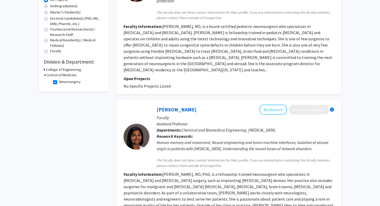
click at [231, 139] on div "Human memory and movement, Neural engineering and brain-machine interfaces, Iso…" at bounding box center [245, 145] width 177 height 12
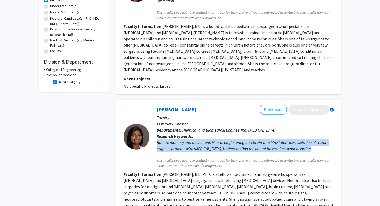
click at [233, 139] on div "Human memory and movement, Neural engineering and brain-machine interfaces, Iso…" at bounding box center [245, 145] width 177 height 12
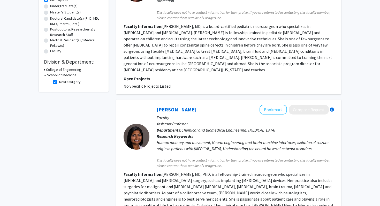
click at [196, 139] on div "Human memory and movement, Neural engineering and brain-machine interfaces, Iso…" at bounding box center [245, 145] width 177 height 12
click at [180, 139] on div "Human memory and movement, Neural engineering and brain-machine interfaces, Iso…" at bounding box center [245, 145] width 177 height 12
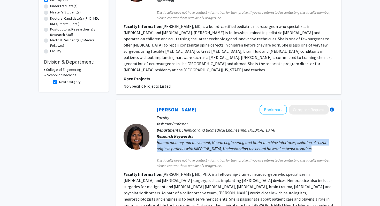
click at [178, 139] on div "Human memory and movement, Neural engineering and brain-machine interfaces, Iso…" at bounding box center [245, 145] width 177 height 12
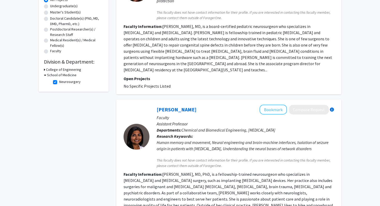
click at [178, 139] on div "Human memory and movement, Neural engineering and brain-machine interfaces, Iso…" at bounding box center [245, 145] width 177 height 12
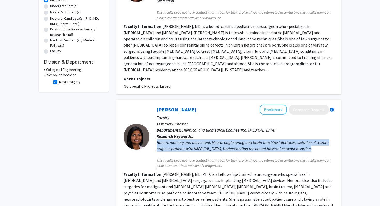
click at [181, 139] on div "Human memory and movement, Neural engineering and brain-machine interfaces, Iso…" at bounding box center [245, 145] width 177 height 12
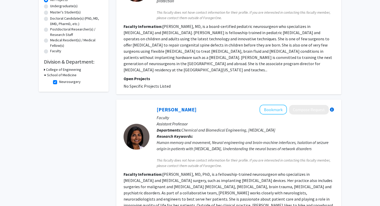
click at [181, 139] on div "Human memory and movement, Neural engineering and brain-machine interfaces, Iso…" at bounding box center [245, 145] width 177 height 12
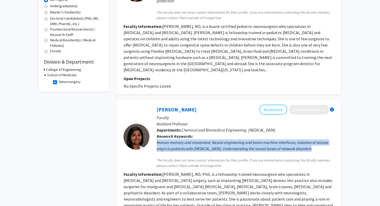
click at [176, 139] on div "Human memory and movement, Neural engineering and brain-machine interfaces, Iso…" at bounding box center [245, 145] width 177 height 12
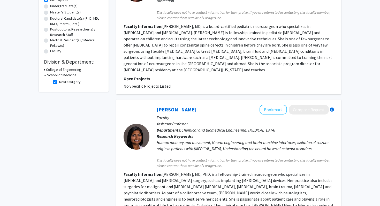
click at [176, 139] on div "Human memory and movement, Neural engineering and brain-machine interfaces, Iso…" at bounding box center [245, 145] width 177 height 12
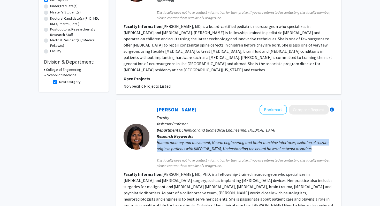
click at [176, 139] on div "Human memory and movement, Neural engineering and brain-machine interfaces, Iso…" at bounding box center [245, 145] width 177 height 12
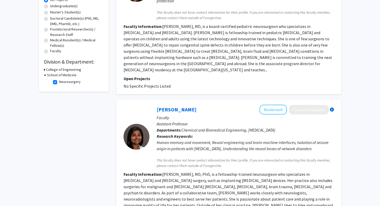
click at [176, 139] on div "Human memory and movement, Neural engineering and brain-machine interfaces, Iso…" at bounding box center [245, 145] width 177 height 12
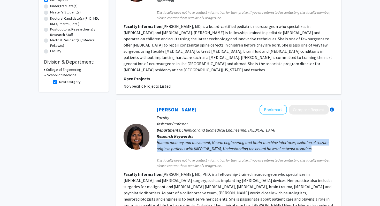
click at [176, 139] on div "Human memory and movement, Neural engineering and brain-machine interfaces, Iso…" at bounding box center [245, 145] width 177 height 12
click at [173, 139] on div "Human memory and movement, Neural engineering and brain-machine interfaces, Iso…" at bounding box center [245, 145] width 177 height 12
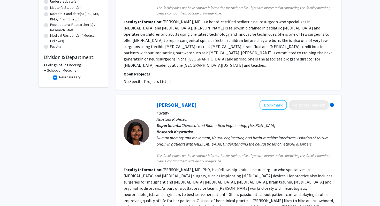
scroll to position [109, 0]
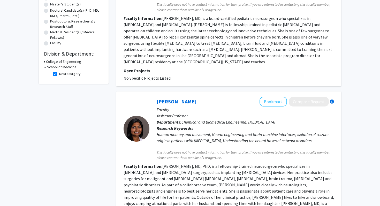
click at [163, 164] on fg-read-more "[PERSON_NAME], MD, PhD, is a fellowship-trained neurosurgeon who specializes in…" at bounding box center [229, 188] width 211 height 49
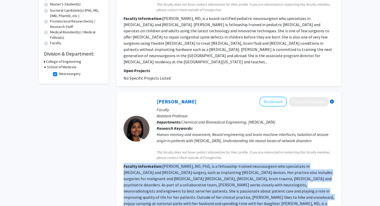
click at [163, 164] on fg-read-more "[PERSON_NAME], MD, PhD, is a fellowship-trained neurosurgeon who specializes in…" at bounding box center [229, 188] width 211 height 49
click at [166, 164] on fg-read-more "[PERSON_NAME], MD, PhD, is a fellowship-trained neurosurgeon who specializes in…" at bounding box center [229, 188] width 211 height 49
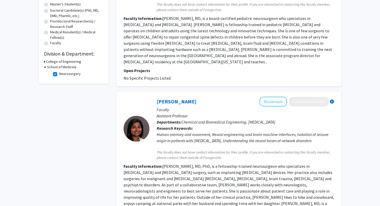
click at [166, 164] on fg-read-more "[PERSON_NAME], MD, PhD, is a fellowship-trained neurosurgeon who specializes in…" at bounding box center [229, 188] width 211 height 49
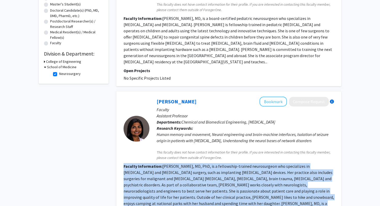
click at [170, 164] on fg-read-more "[PERSON_NAME], MD, PhD, is a fellowship-trained neurosurgeon who specializes in…" at bounding box center [229, 188] width 211 height 49
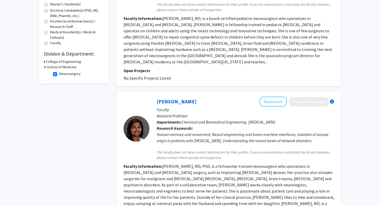
click at [170, 164] on fg-read-more "[PERSON_NAME], MD, PhD, is a fellowship-trained neurosurgeon who specializes in…" at bounding box center [229, 188] width 211 height 49
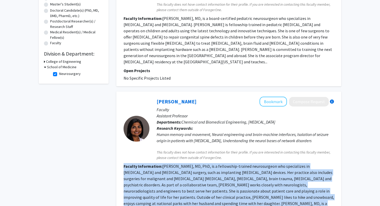
click at [178, 164] on fg-read-more "[PERSON_NAME], MD, PhD, is a fellowship-trained neurosurgeon who specializes in…" at bounding box center [229, 188] width 211 height 49
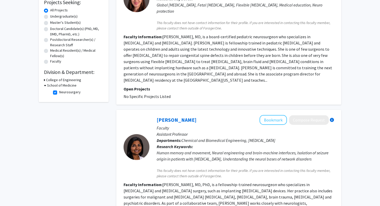
scroll to position [88, 0]
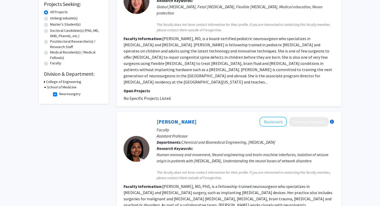
click at [59, 95] on label "Neurosurgery" at bounding box center [69, 93] width 21 height 5
click at [59, 95] on input "Neurosurgery" at bounding box center [60, 92] width 3 height 3
checkbox input "false"
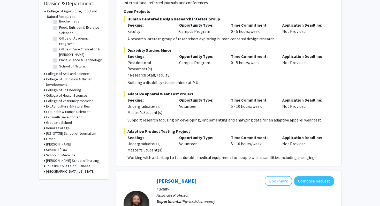
scroll to position [161, 0]
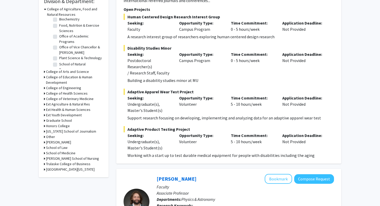
click at [50, 143] on h3 "[PERSON_NAME]" at bounding box center [58, 142] width 25 height 5
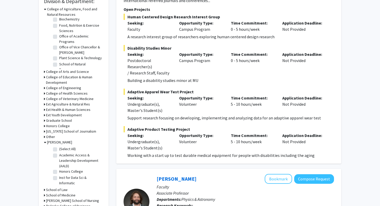
click at [50, 143] on h3 "[PERSON_NAME]" at bounding box center [59, 142] width 25 height 5
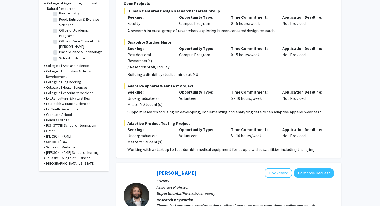
scroll to position [170, 0]
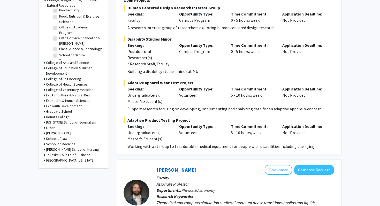
click at [68, 144] on h3 "School of Medicine" at bounding box center [60, 143] width 29 height 5
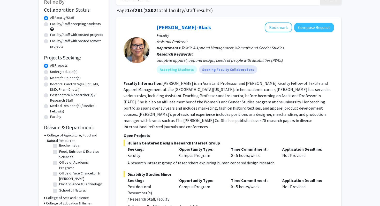
scroll to position [0, 0]
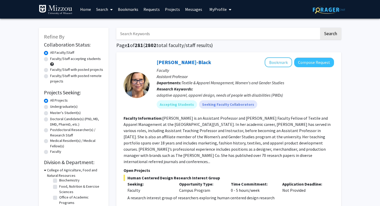
click at [224, 13] on button "My Profile" at bounding box center [220, 9] width 25 height 19
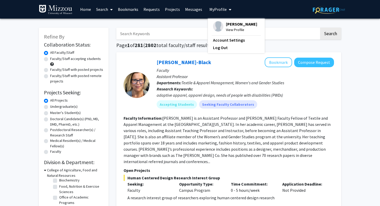
click at [205, 74] on p "Assistant Professor" at bounding box center [245, 76] width 177 height 6
